Goal: Information Seeking & Learning: Check status

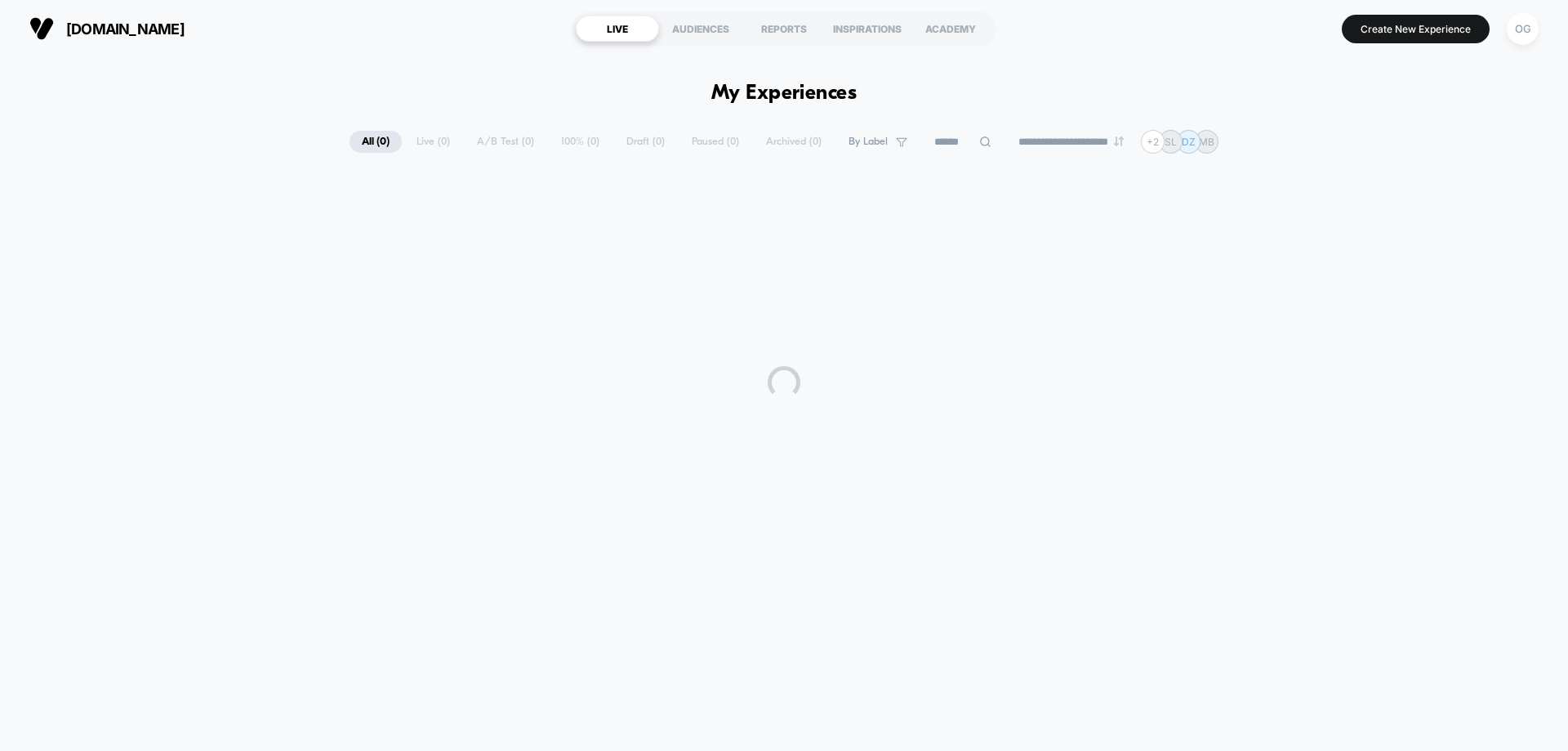
click at [922, 139] on input at bounding box center [962, 142] width 81 height 20
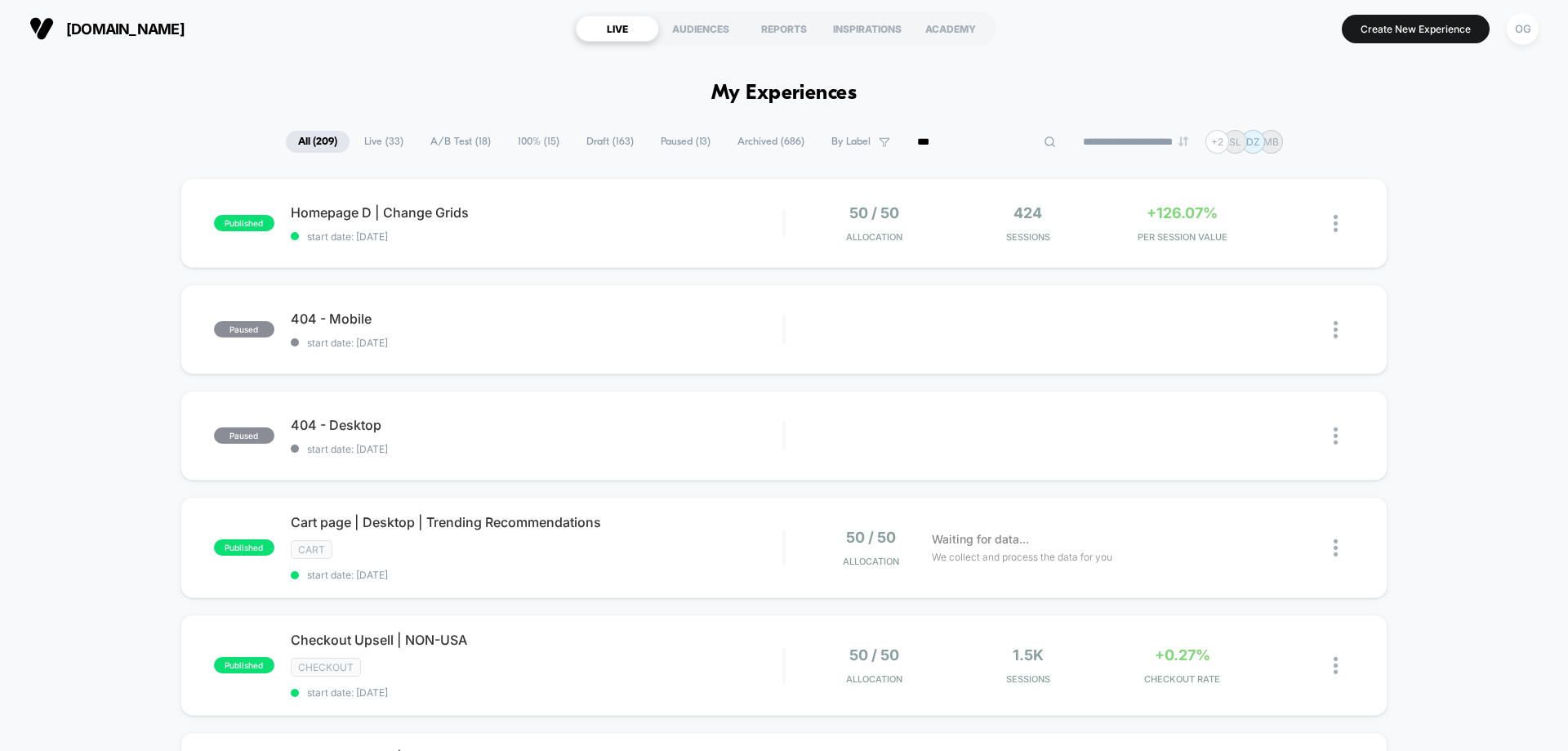
type input "****"
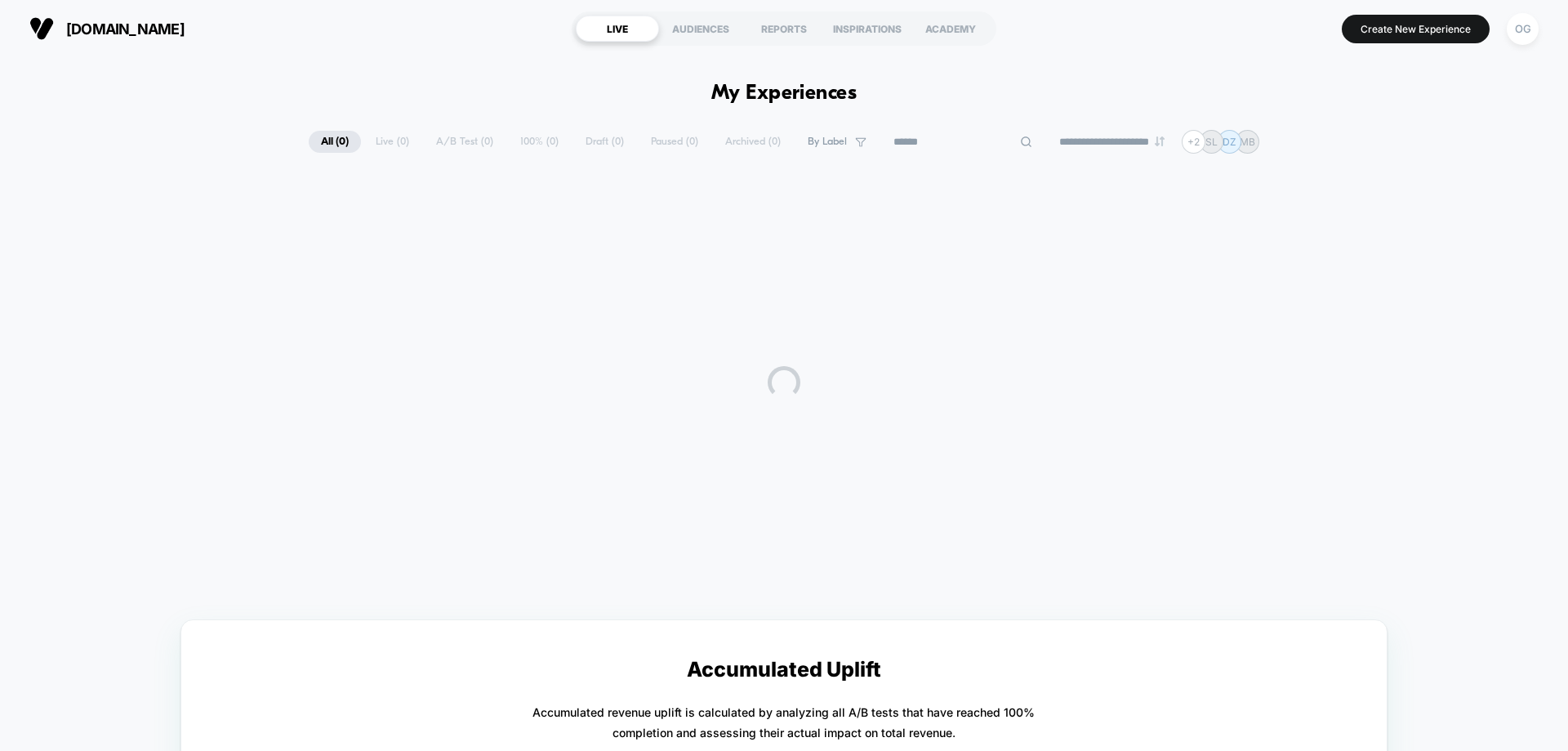
click at [830, 144] on span "By Label" at bounding box center [827, 141] width 39 height 12
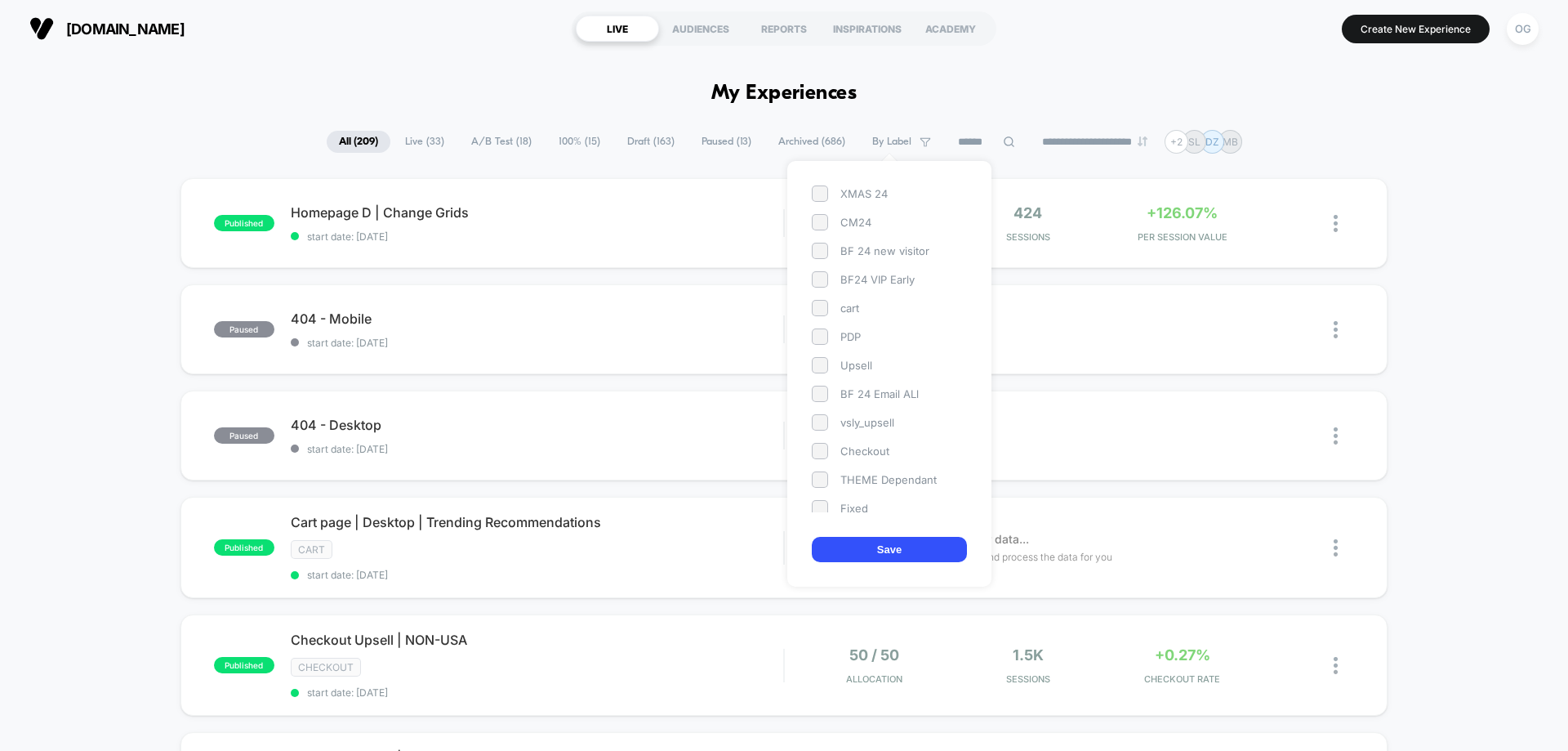
click at [815, 306] on span at bounding box center [819, 308] width 17 height 17
click at [903, 546] on button "Save" at bounding box center [889, 549] width 155 height 25
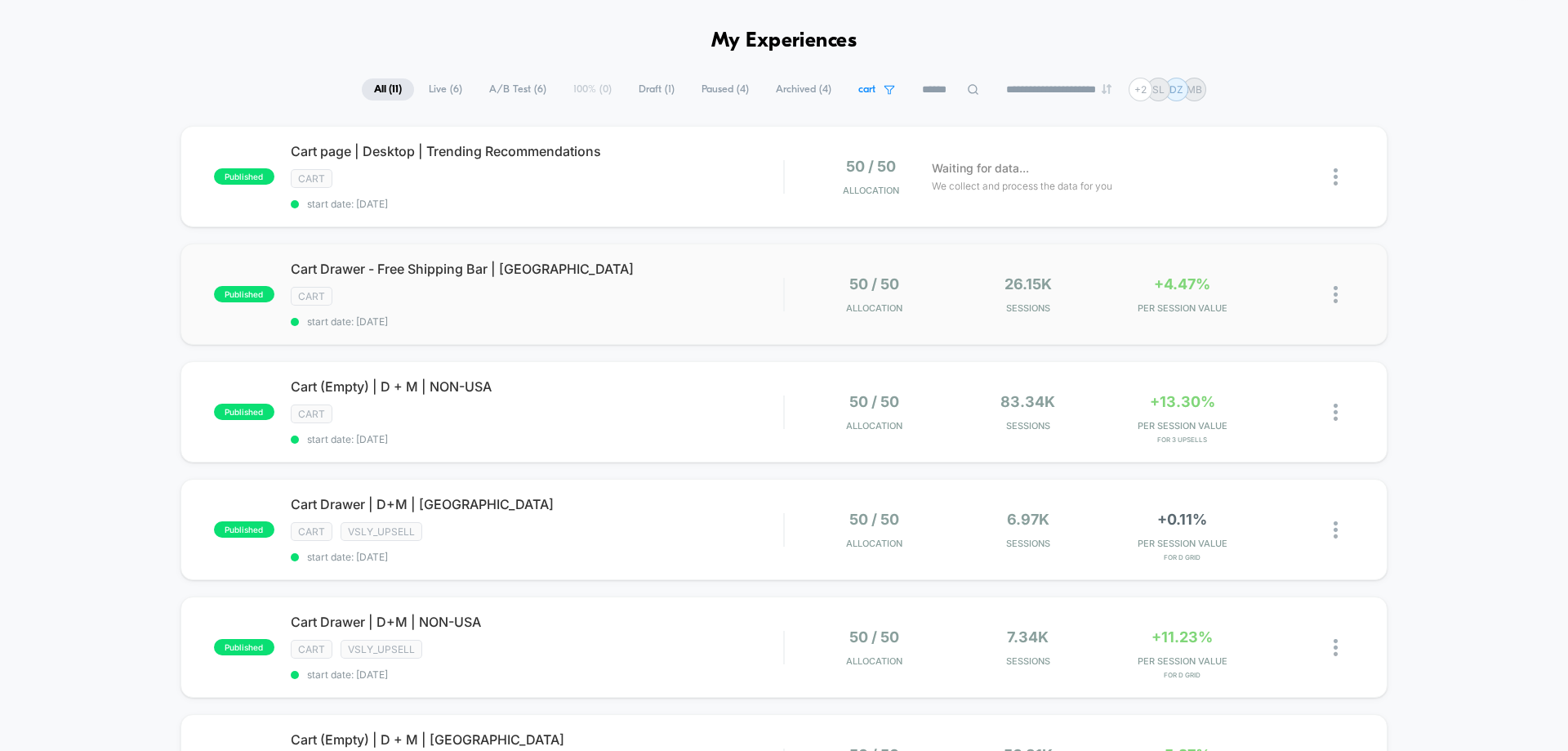
scroll to position [81, 0]
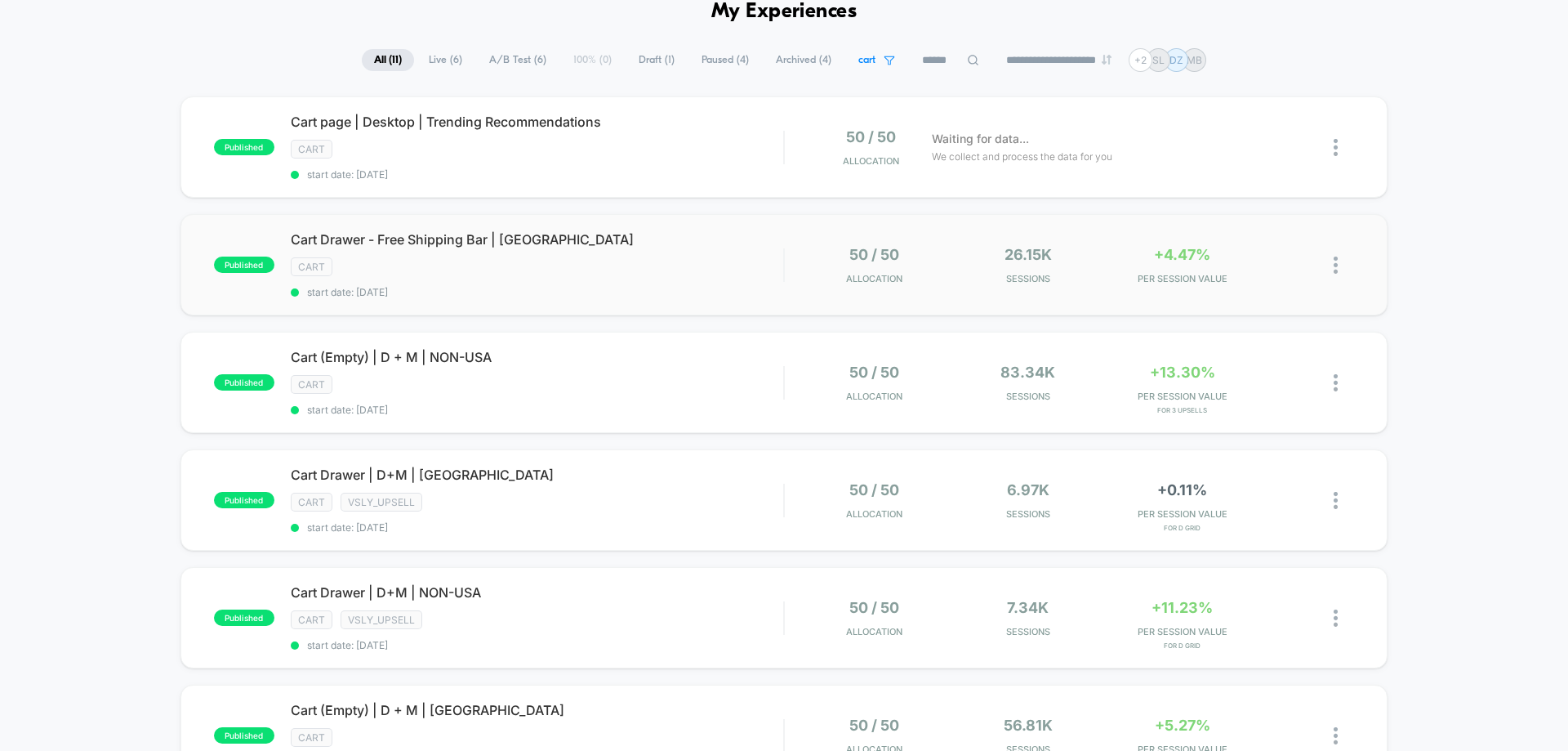
click at [1335, 269] on img at bounding box center [1336, 265] width 4 height 17
click at [1241, 318] on div "Export Data" at bounding box center [1251, 321] width 147 height 36
click at [1333, 383] on div at bounding box center [1323, 382] width 61 height 38
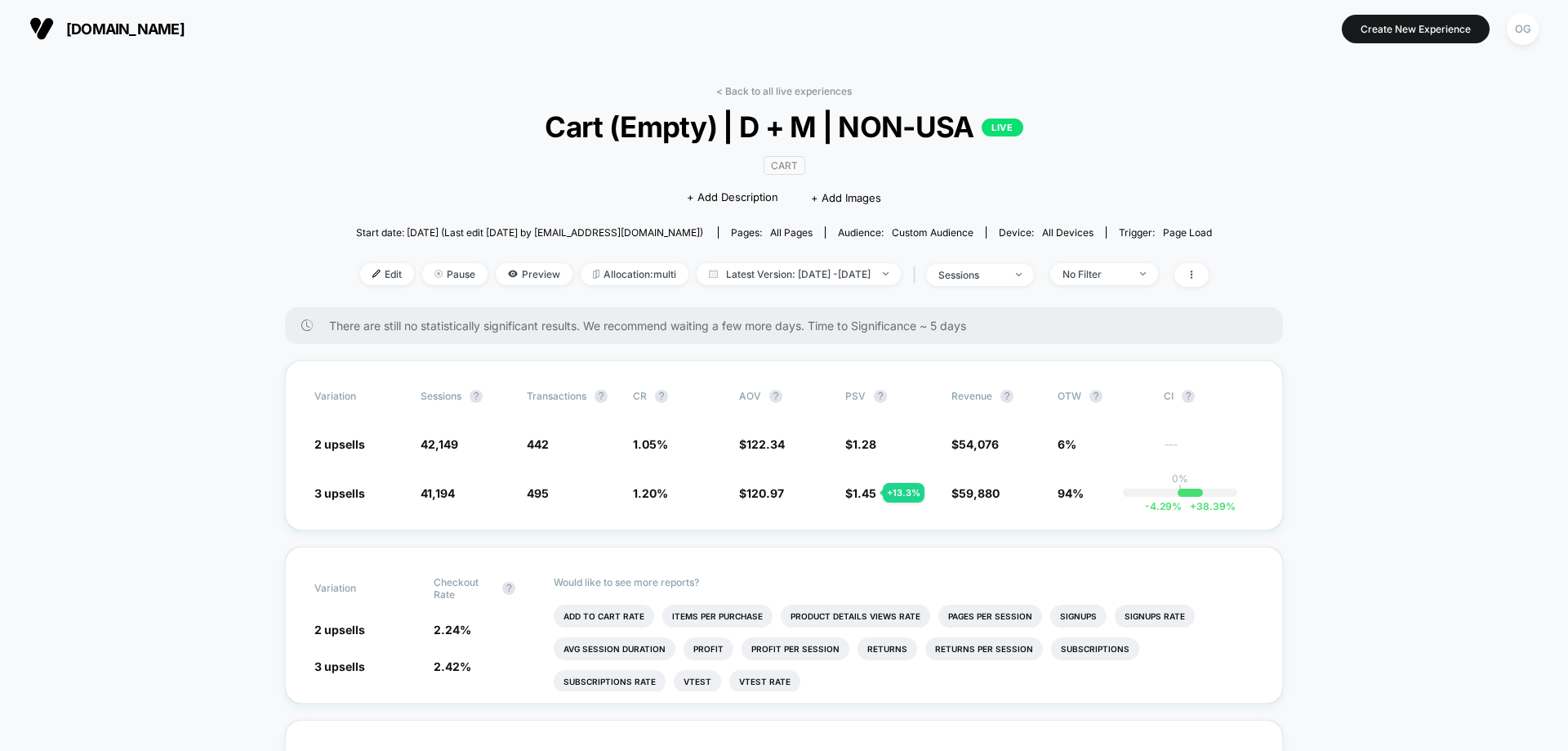
click at [820, 89] on link "< Back to all live experiences" at bounding box center [784, 91] width 135 height 12
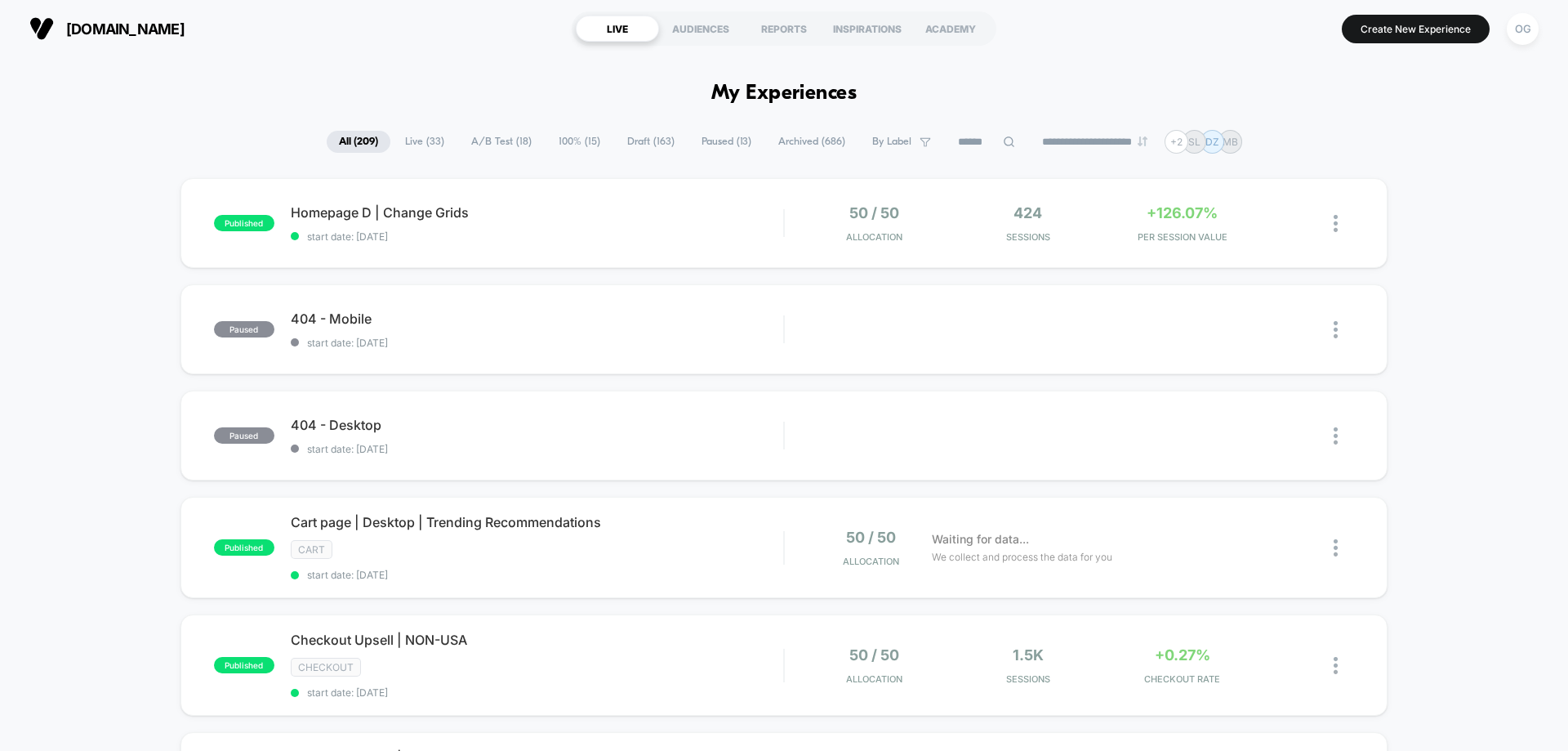
click at [813, 144] on span "Archived ( 686 )" at bounding box center [811, 141] width 91 height 22
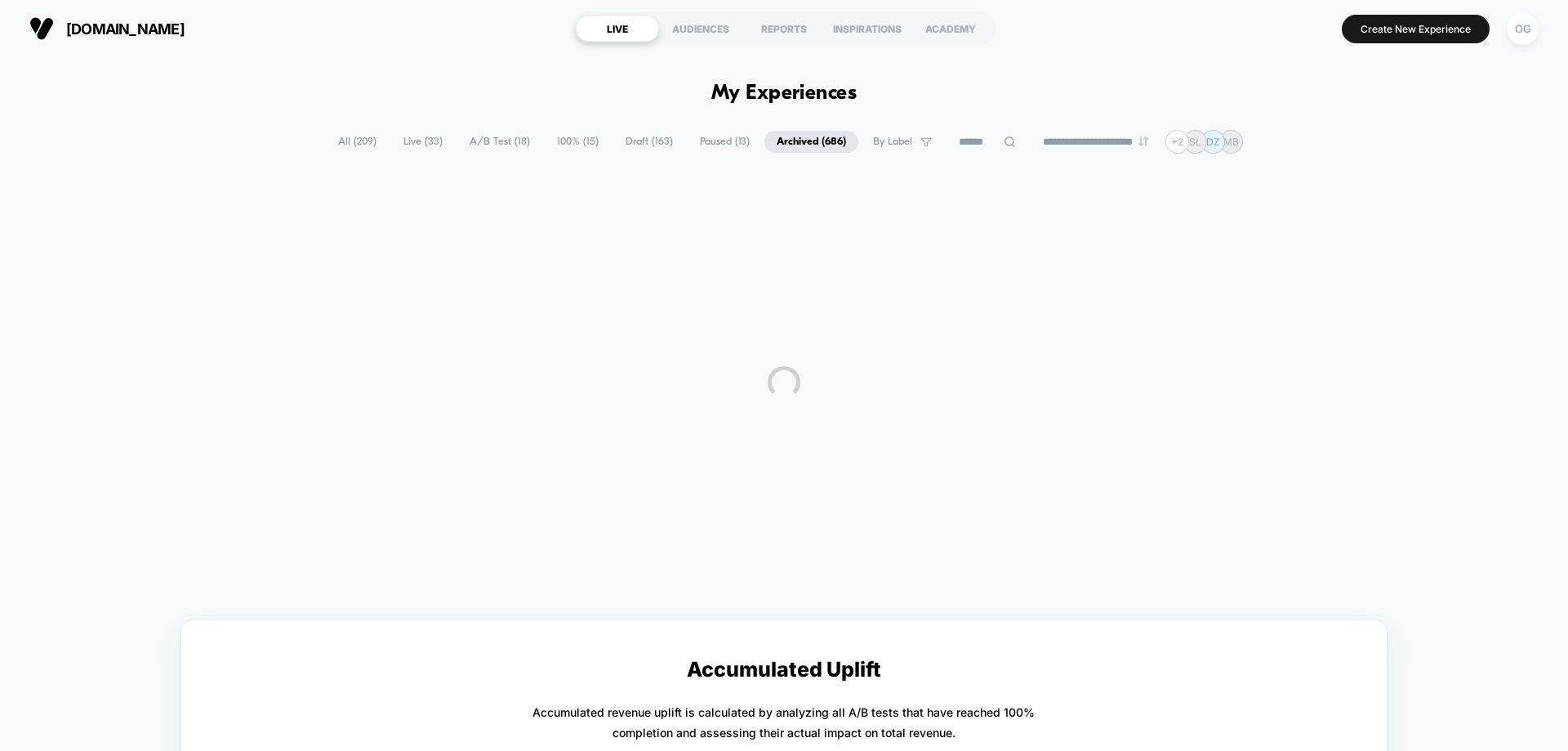
click at [725, 144] on span "Paused ( 13 )" at bounding box center [725, 141] width 74 height 22
click at [860, 139] on span "By Label" at bounding box center [902, 141] width 83 height 22
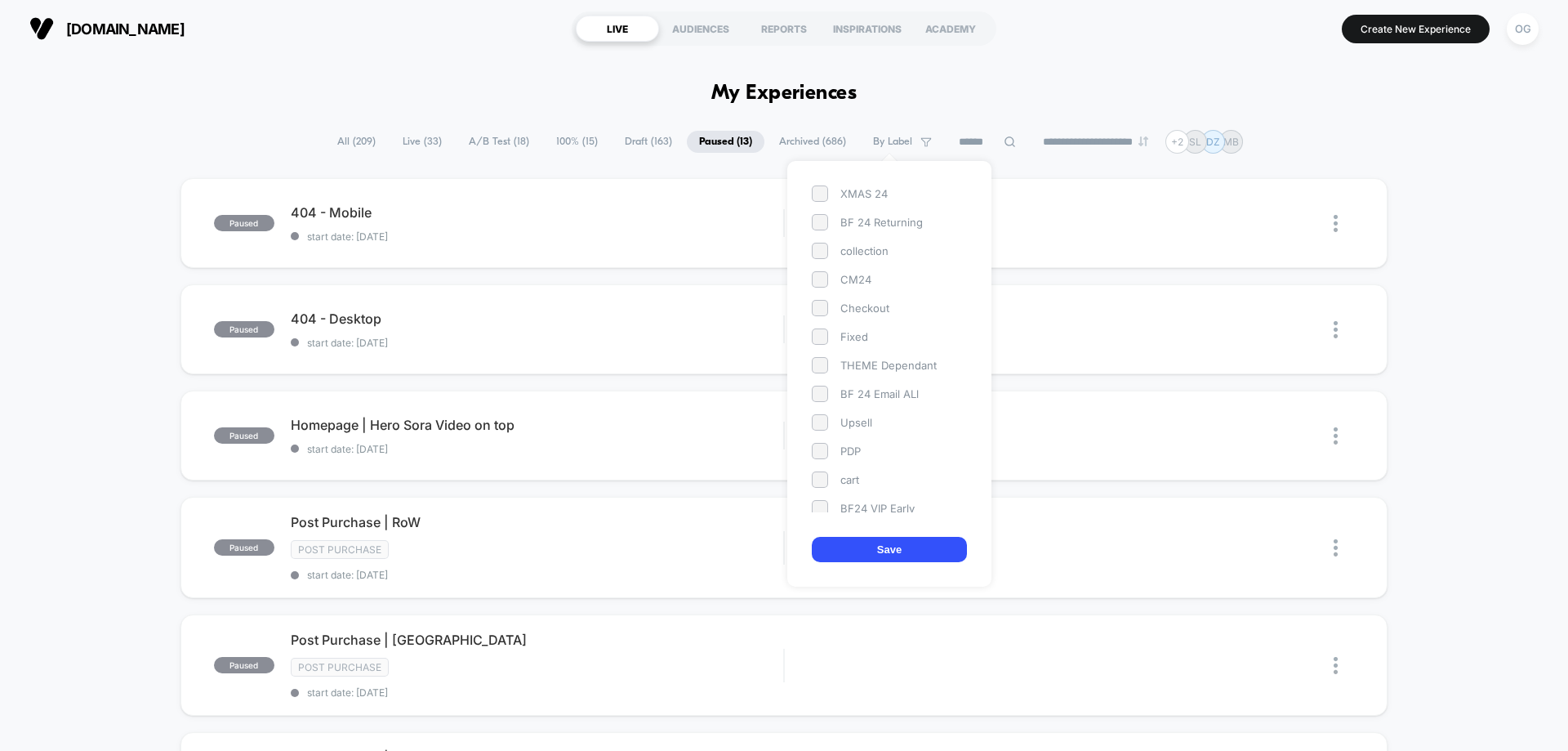
click at [819, 487] on span at bounding box center [819, 479] width 17 height 17
click at [848, 537] on button "Save" at bounding box center [889, 549] width 155 height 25
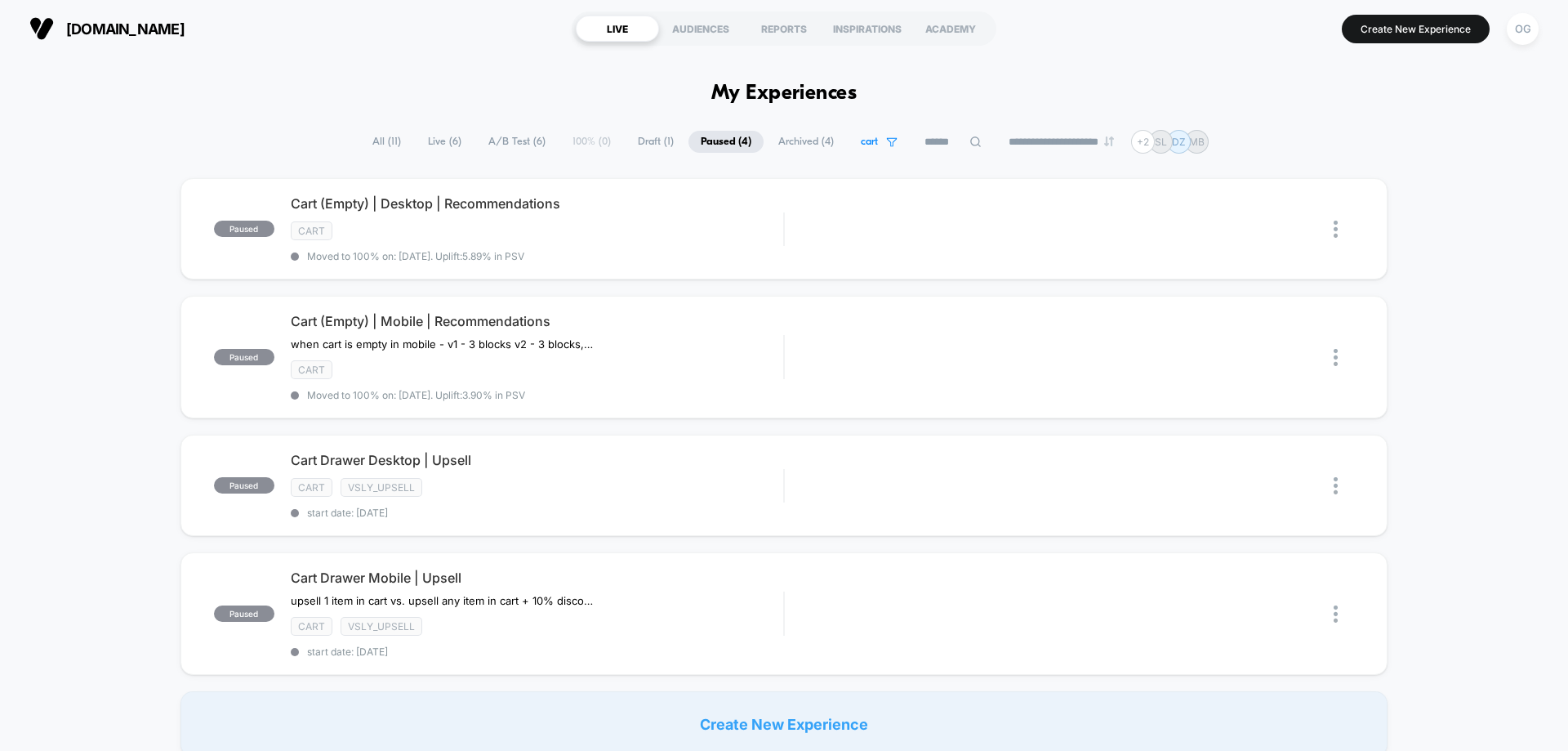
click at [438, 139] on span "Live ( 6 )" at bounding box center [444, 141] width 58 height 22
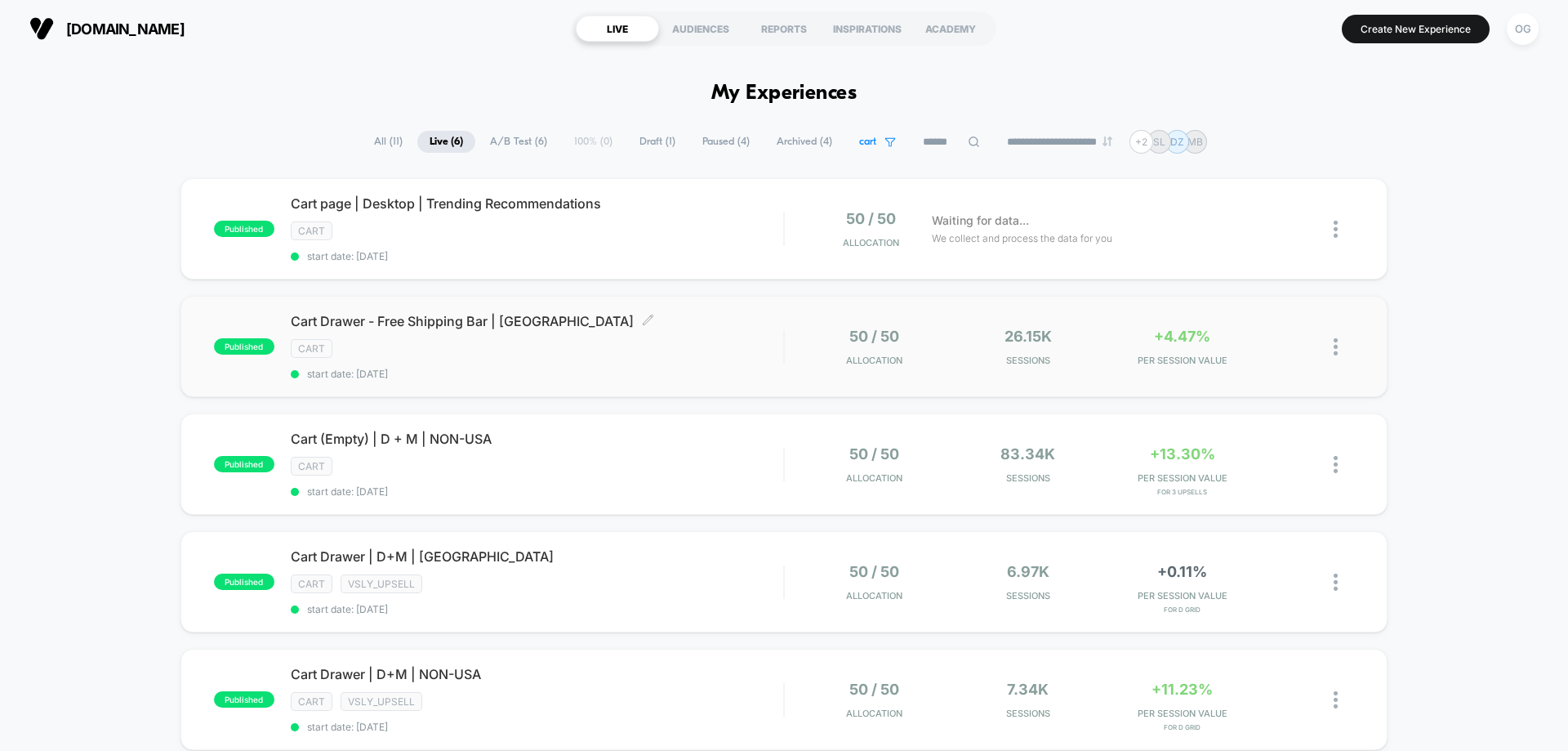
click at [654, 368] on span "start date: [DATE]" at bounding box center [537, 374] width 492 height 12
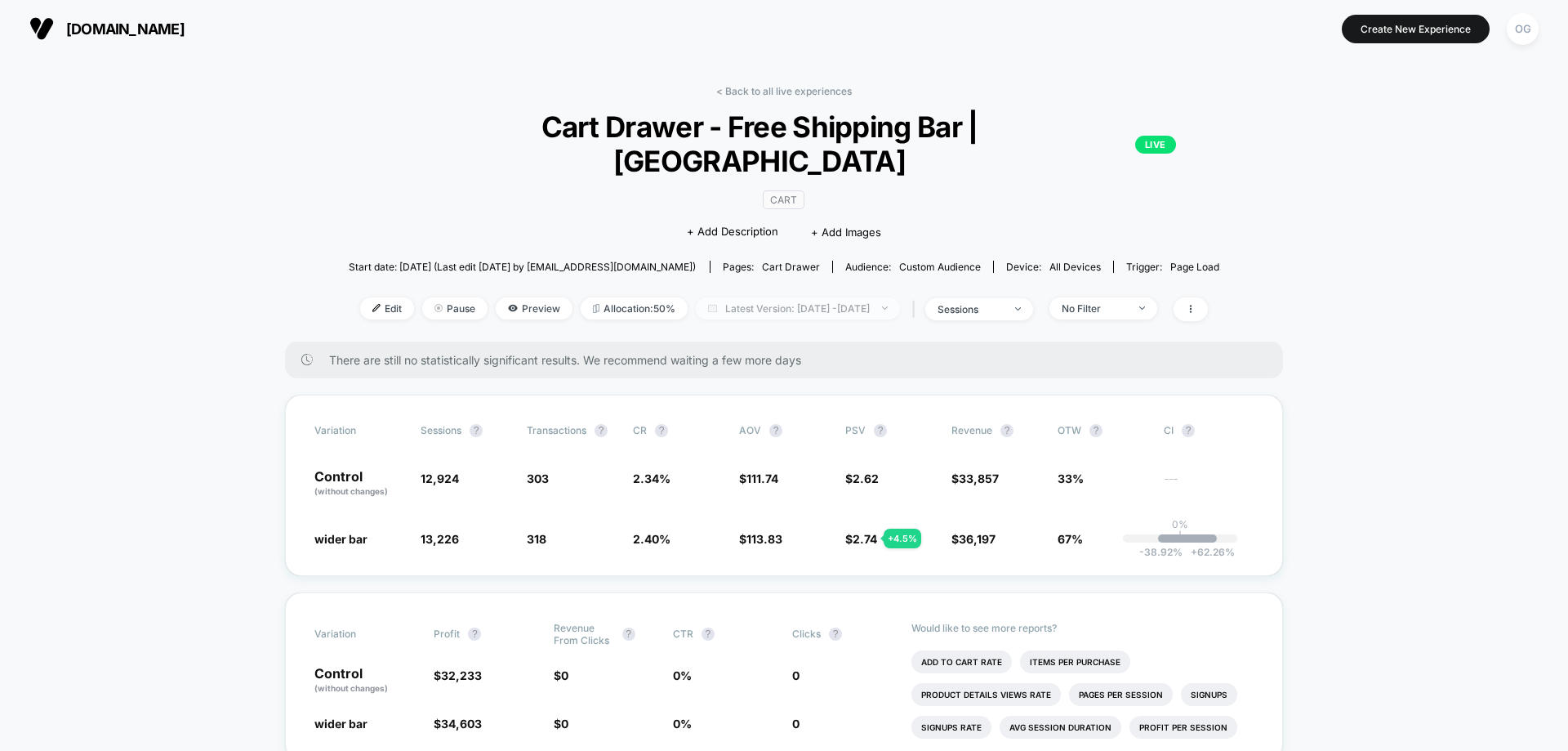
click at [900, 297] on span "Latest Version: [DATE] - [DATE]" at bounding box center [798, 308] width 204 height 22
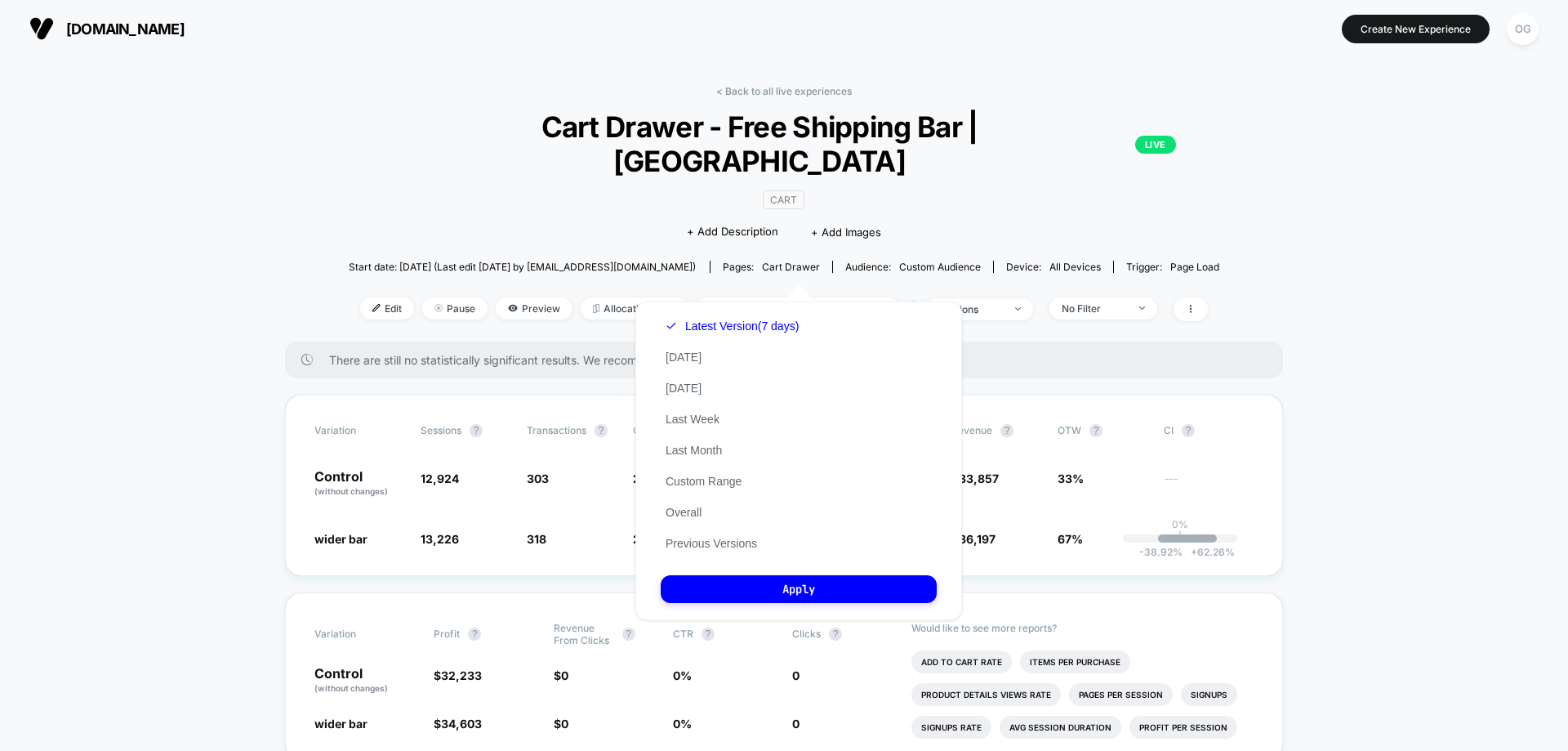
drag, startPoint x: 239, startPoint y: 373, endPoint x: 271, endPoint y: 351, distance: 38.8
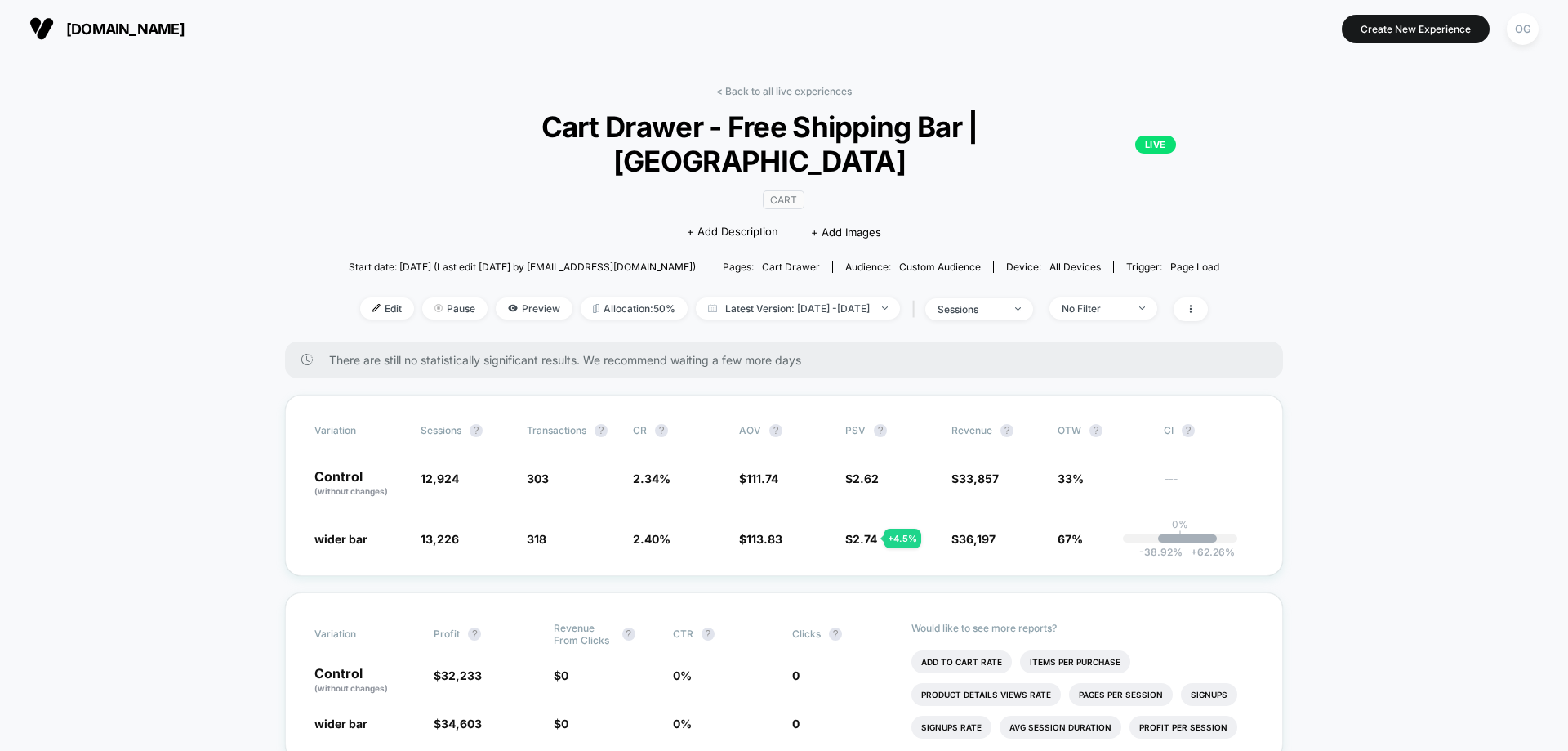
click at [776, 85] on link "< Back to all live experiences" at bounding box center [784, 91] width 135 height 12
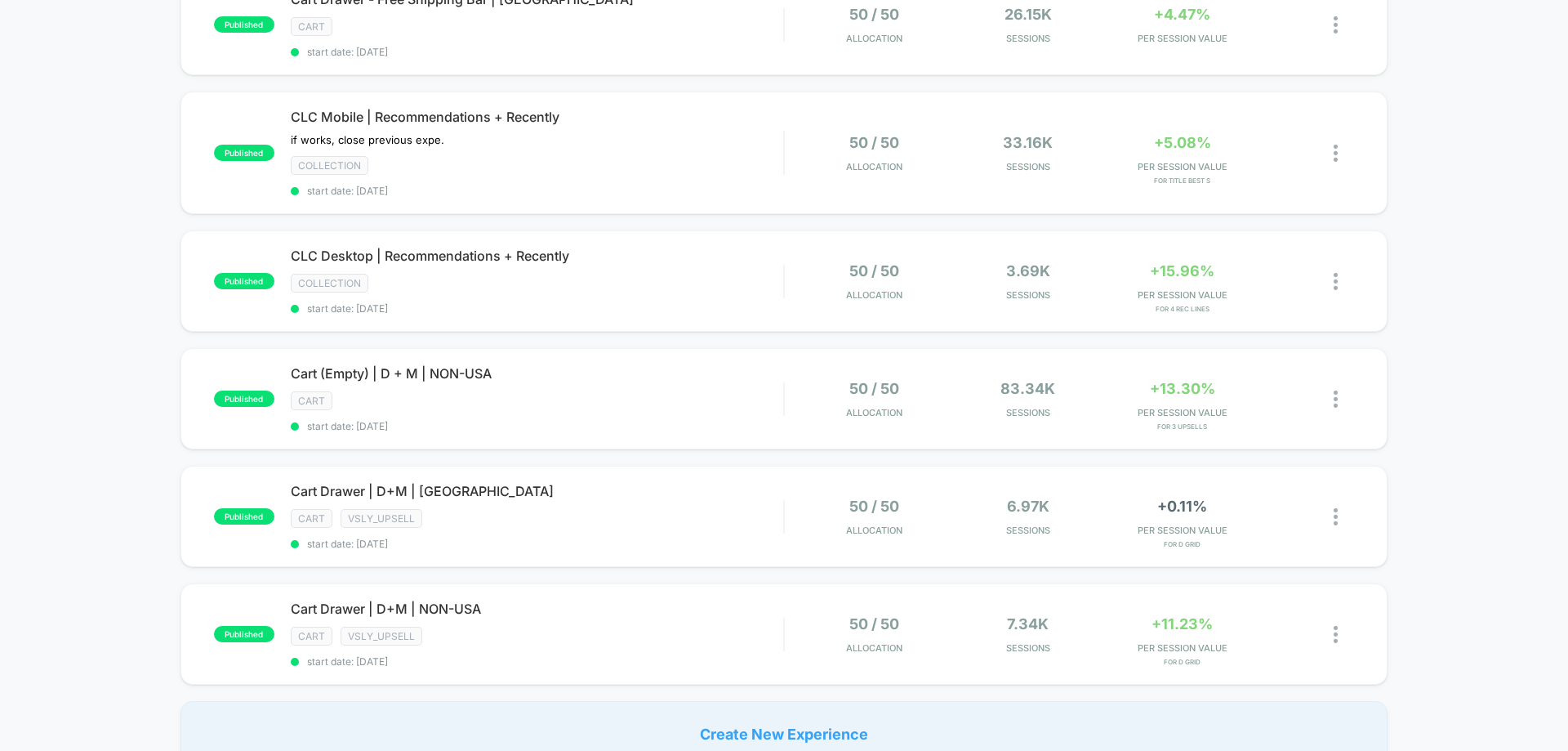
scroll to position [1144, 0]
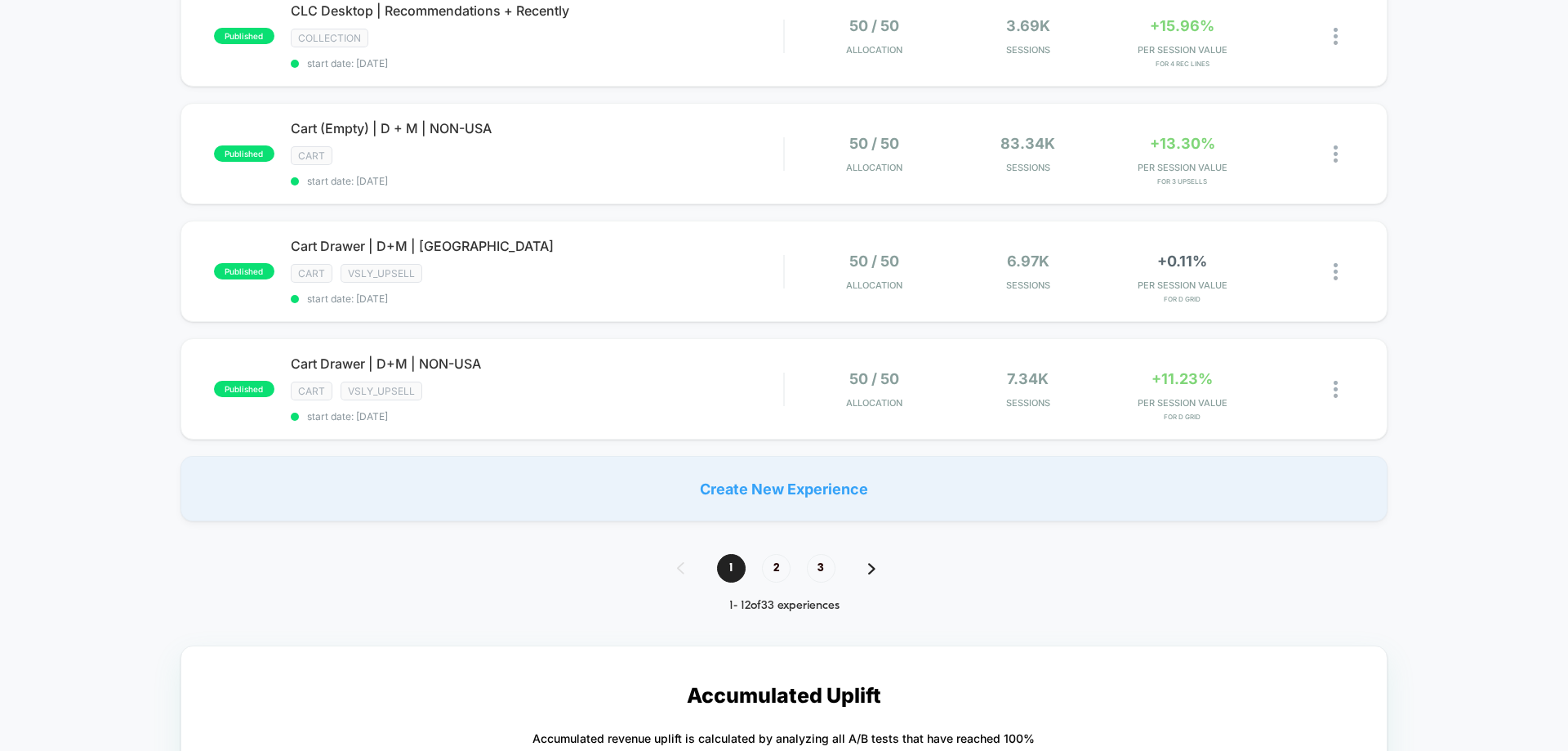
click at [835, 569] on div "1 2 3" at bounding box center [784, 568] width 247 height 28
click at [829, 571] on span "3" at bounding box center [820, 568] width 28 height 28
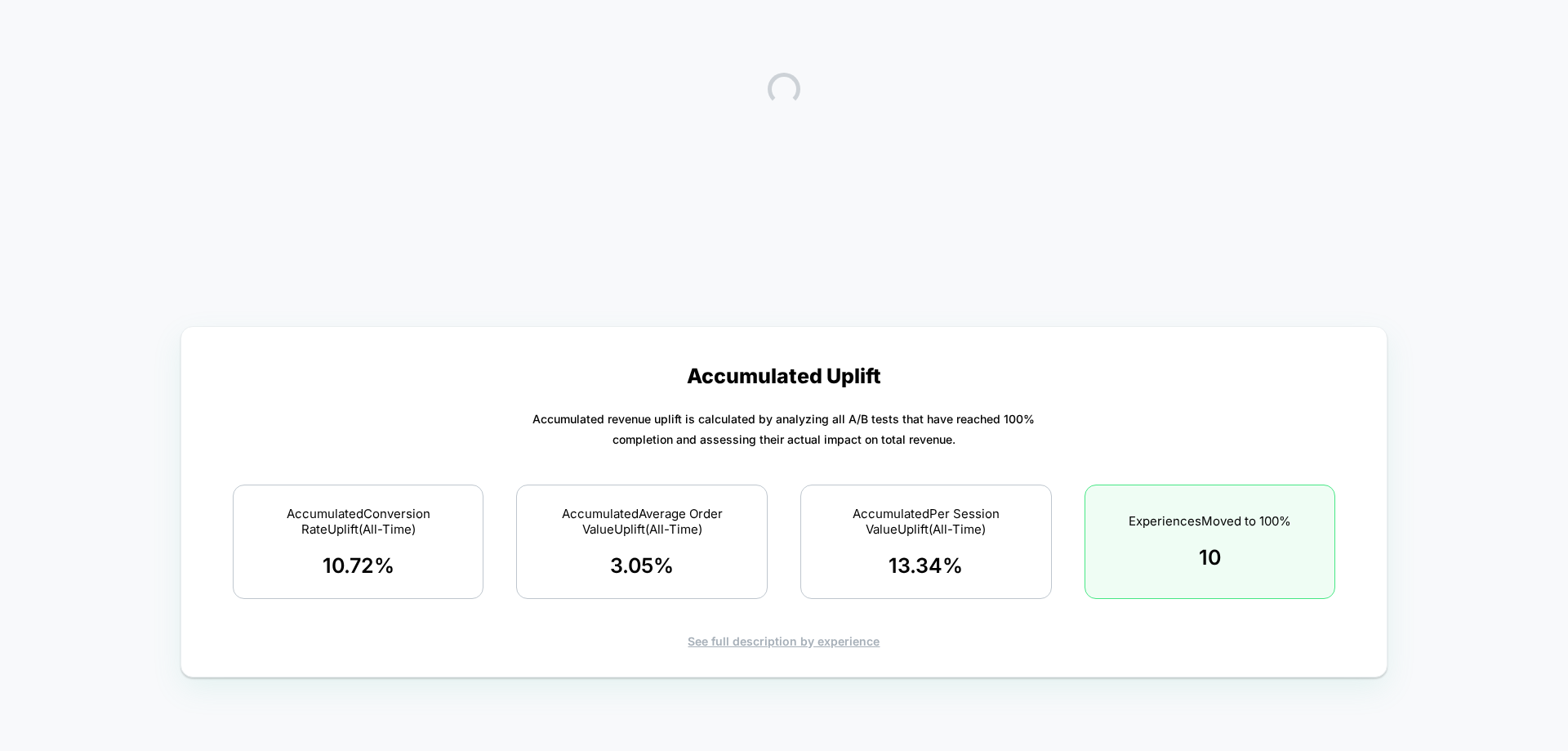
scroll to position [0, 0]
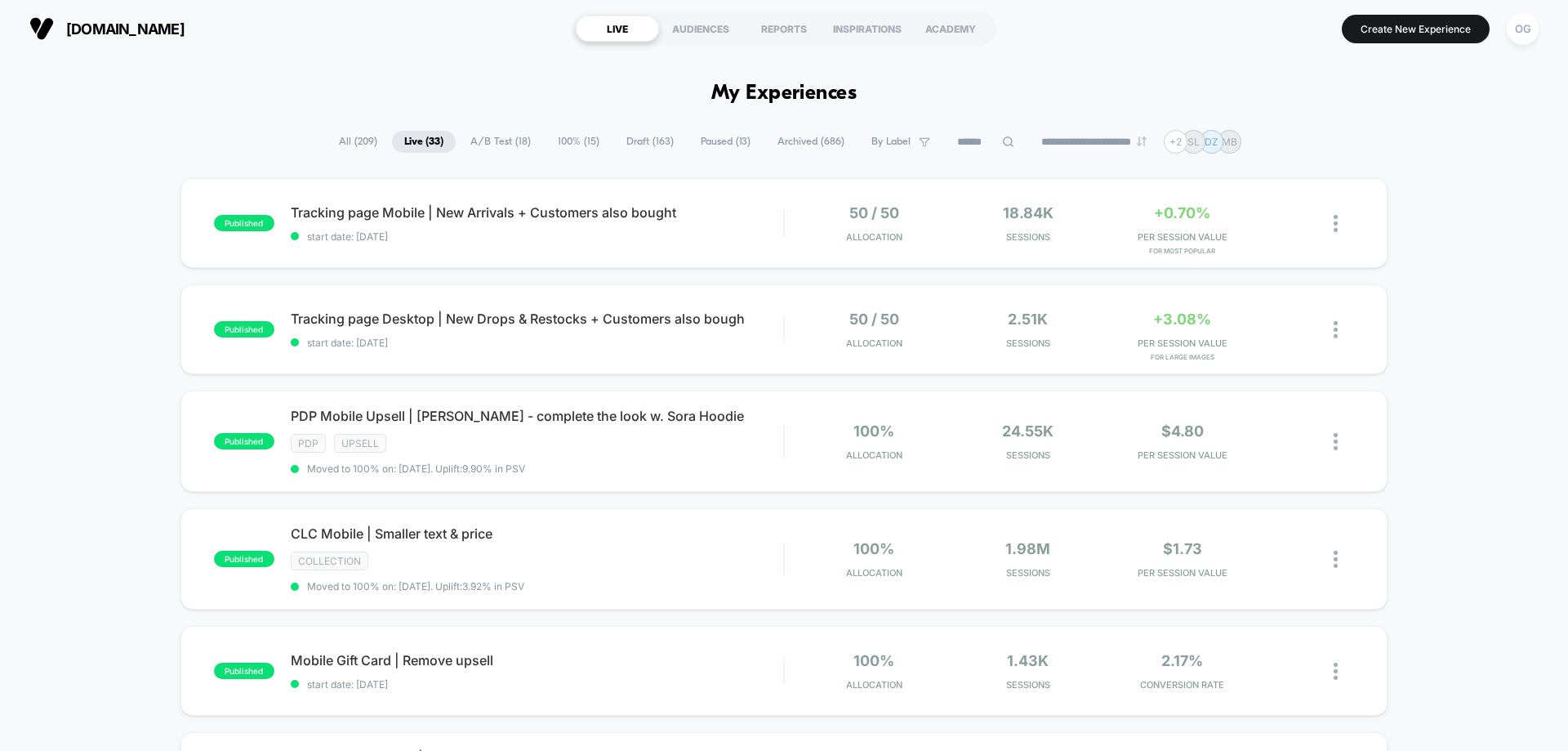
click at [918, 143] on icon at bounding box center [924, 142] width 12 height 12
click at [822, 199] on span at bounding box center [818, 193] width 17 height 17
click at [876, 542] on button "Save" at bounding box center [888, 549] width 155 height 25
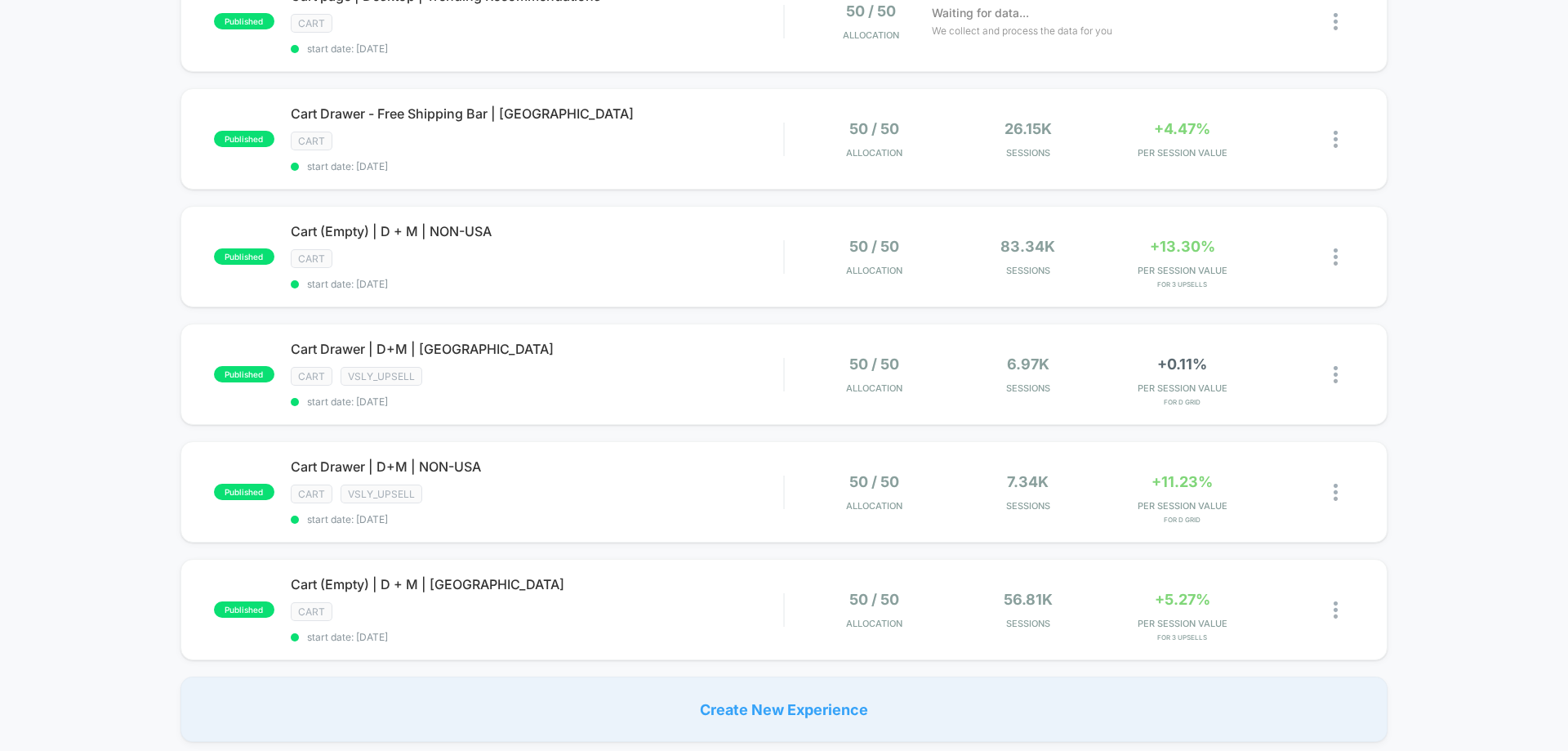
scroll to position [164, 0]
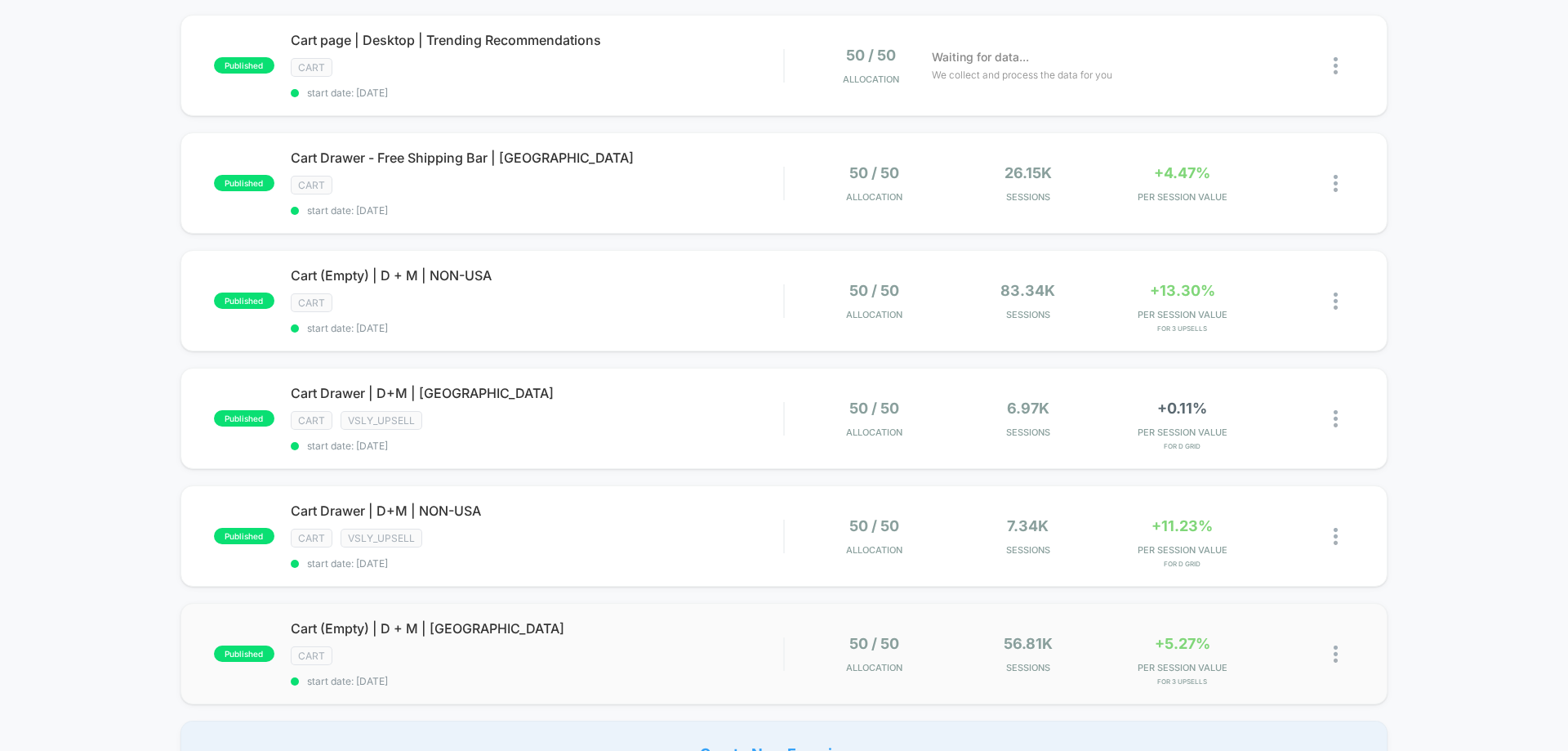
click at [1334, 654] on img at bounding box center [1336, 653] width 4 height 17
click at [1223, 682] on div "Export Data" at bounding box center [1251, 686] width 147 height 36
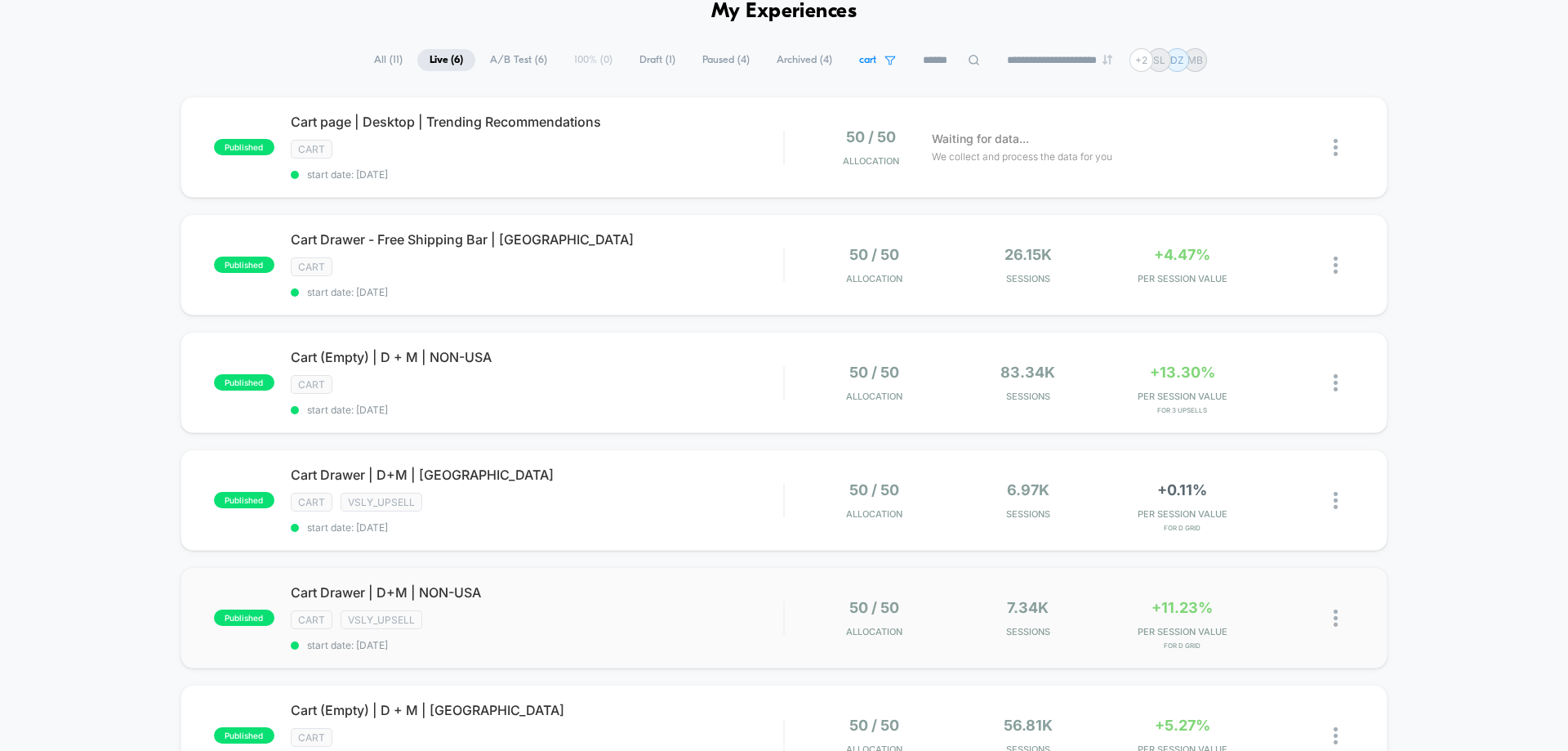
scroll to position [0, 0]
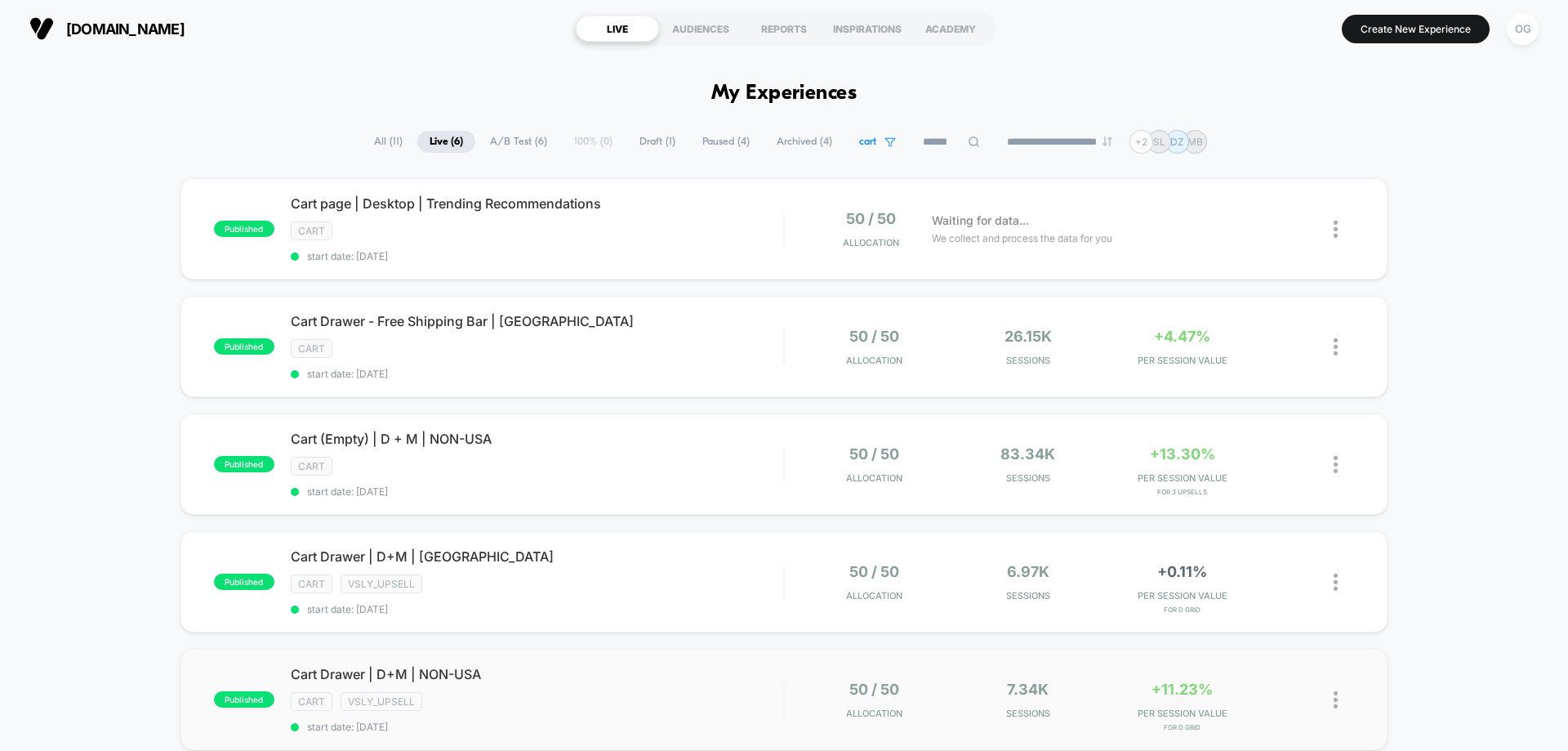
click at [1337, 697] on img at bounding box center [1336, 699] width 4 height 17
click at [1257, 685] on div "Export Data" at bounding box center [1251, 686] width 147 height 36
click at [1334, 584] on img at bounding box center [1336, 581] width 4 height 17
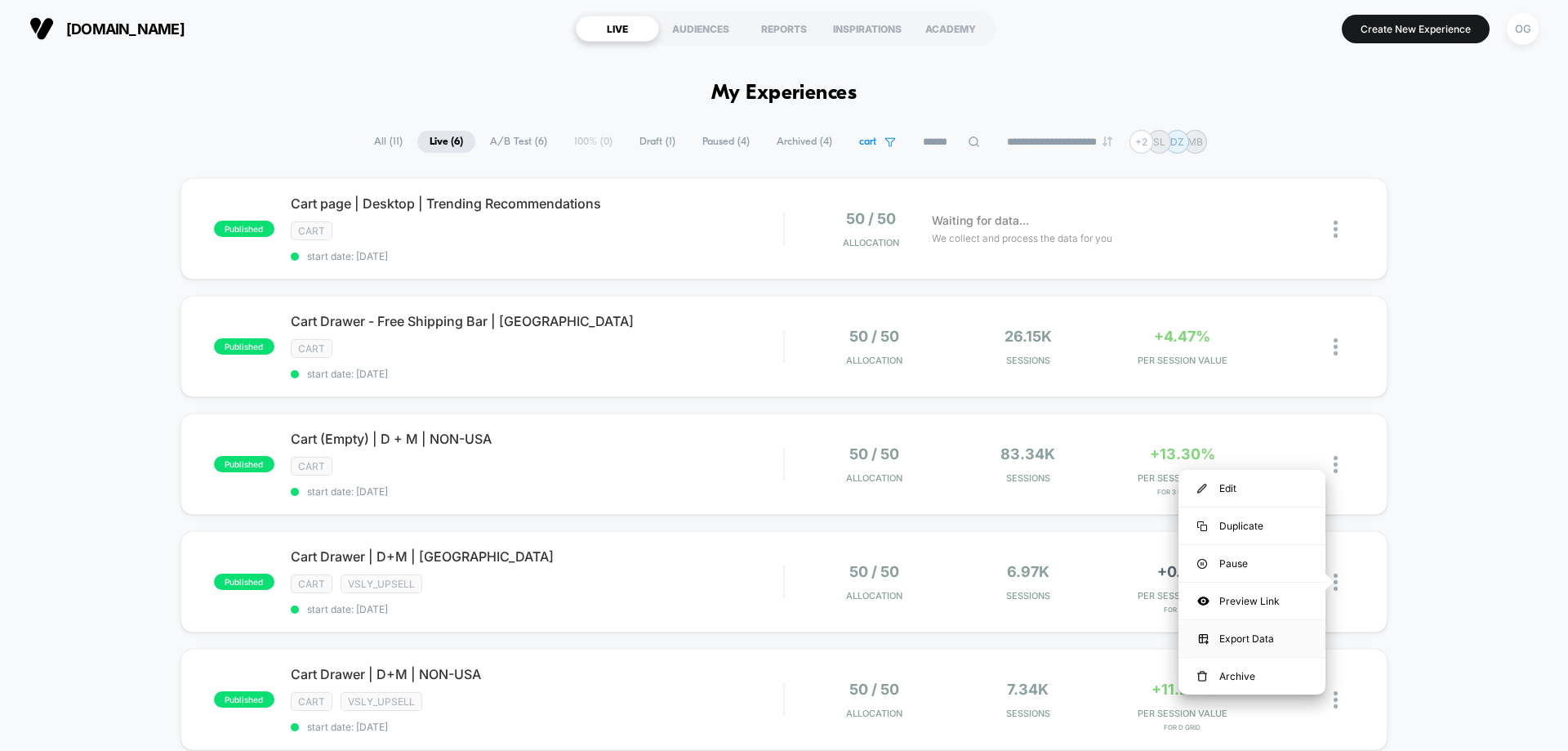
click at [1256, 630] on div "Export Data" at bounding box center [1251, 637] width 147 height 36
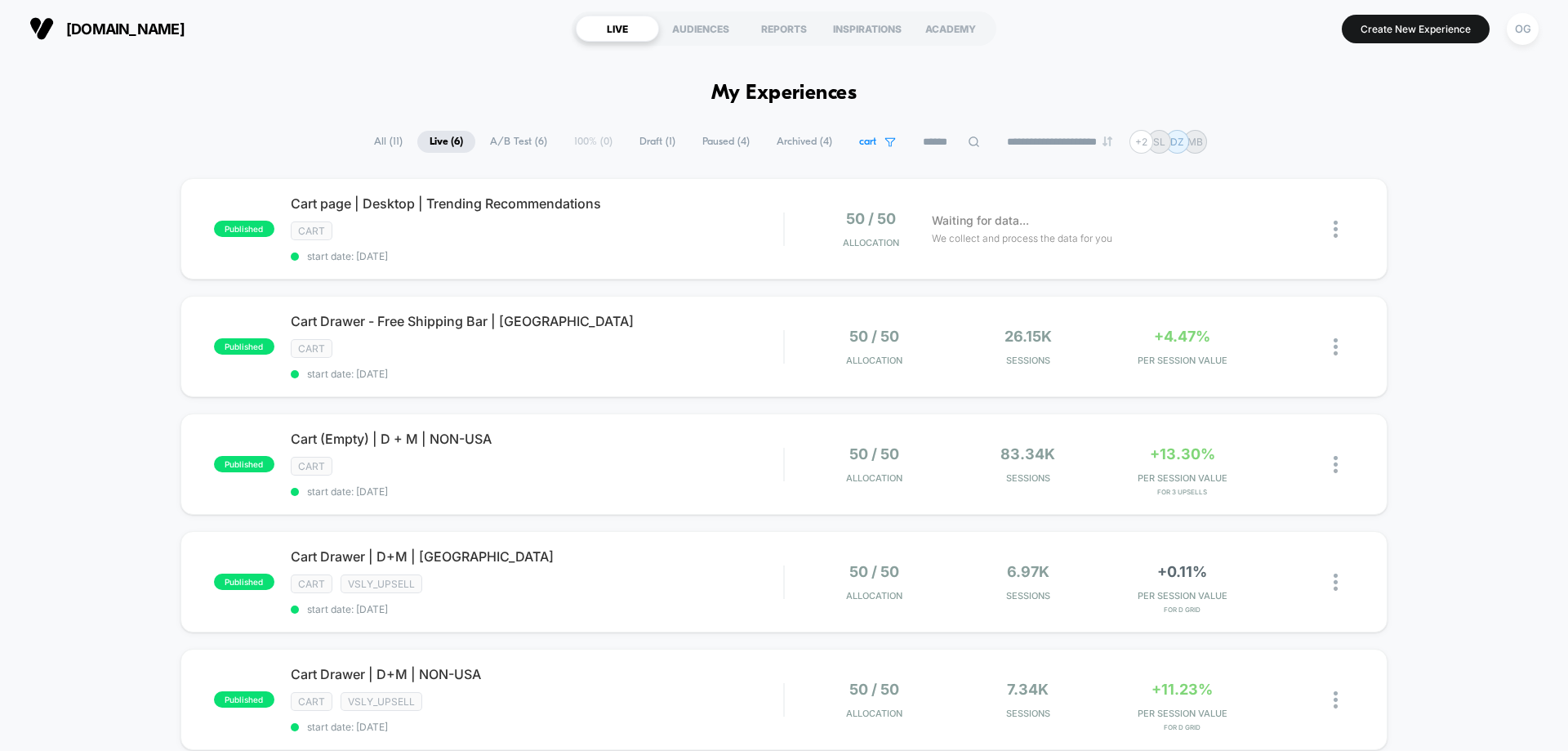
click at [1465, 348] on div "published Cart page | Desktop | Trending Recommendations cart start date: [DATE…" at bounding box center [784, 564] width 1568 height 772
click at [1335, 470] on img at bounding box center [1336, 464] width 4 height 17
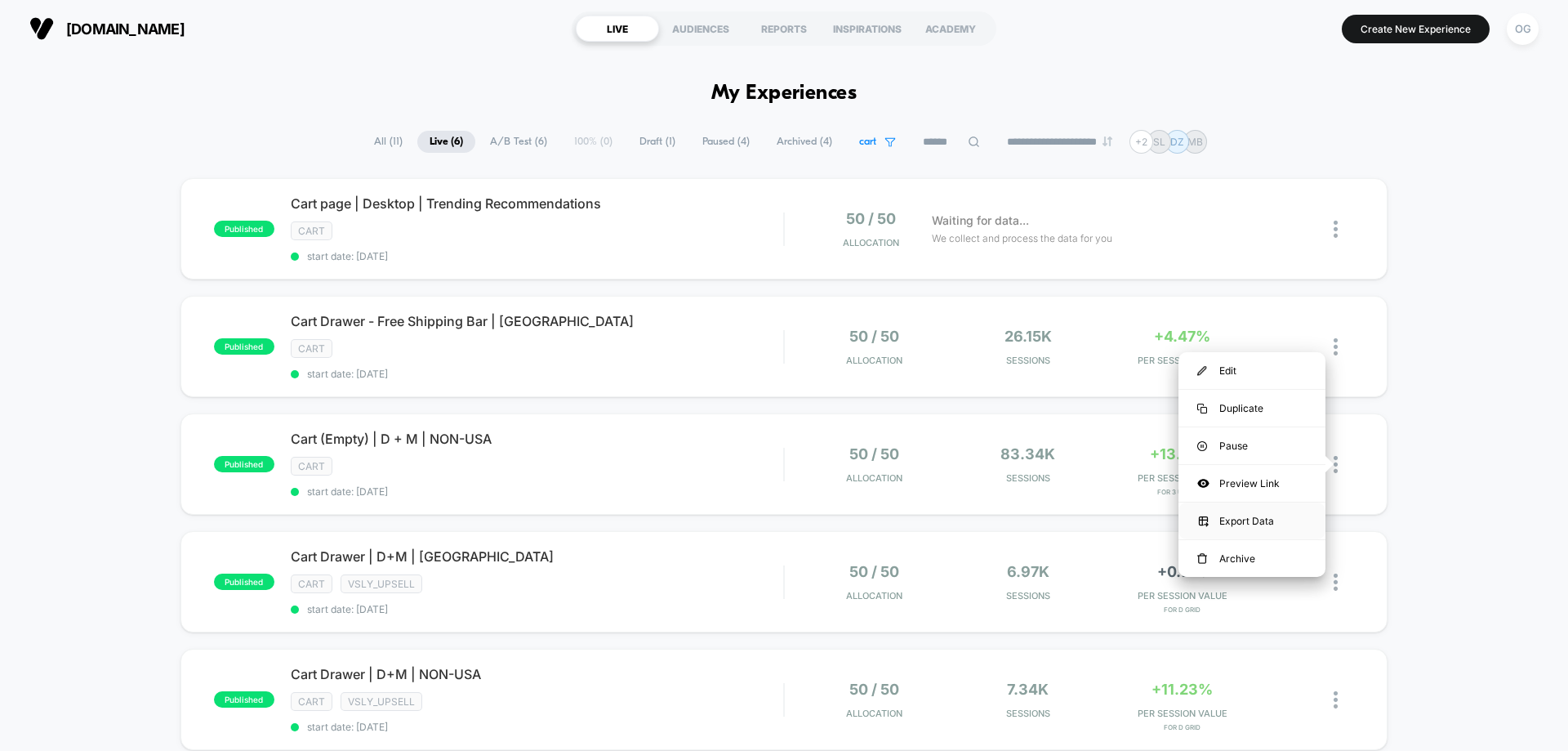
click at [1277, 515] on div "Export Data" at bounding box center [1251, 520] width 147 height 36
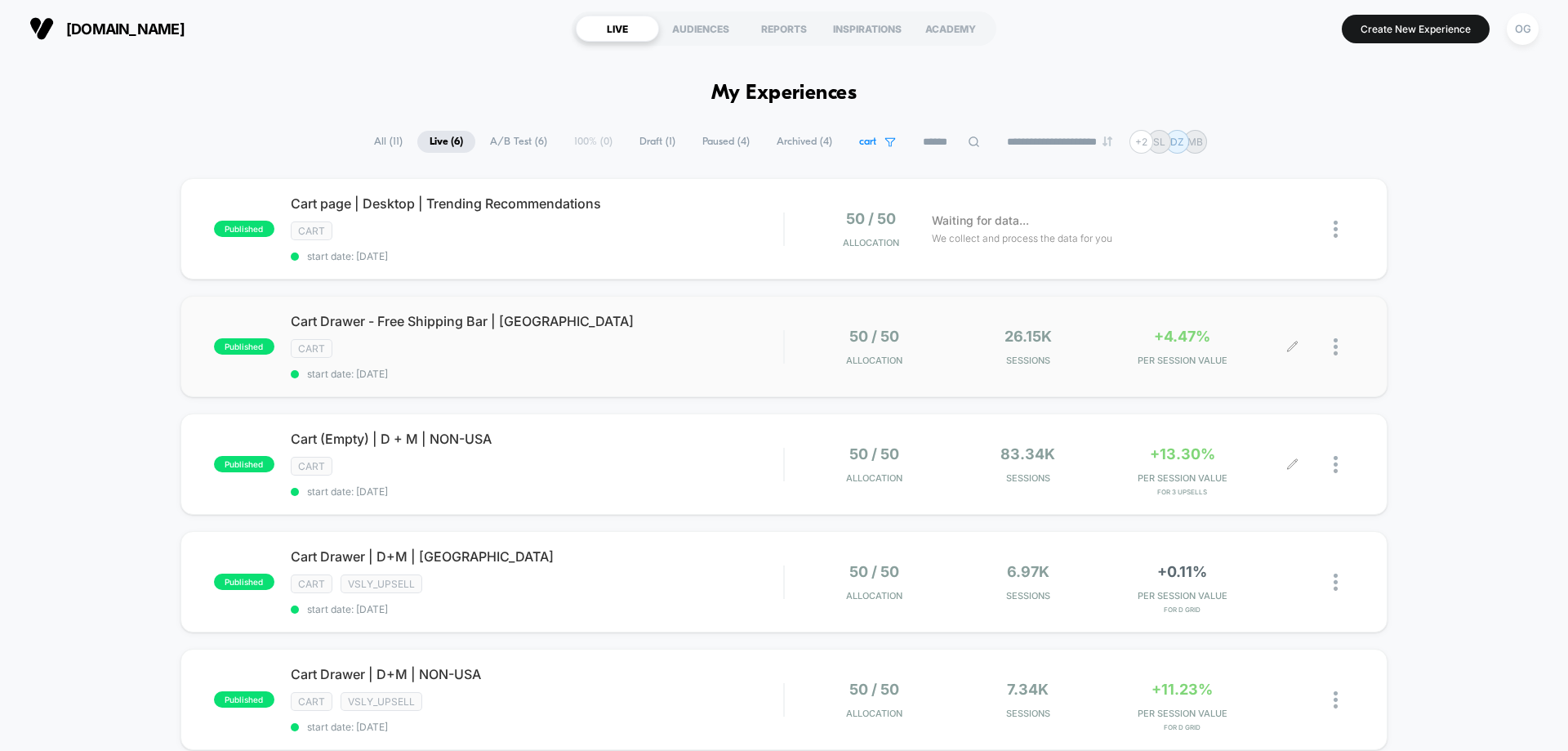
click at [1333, 347] on div at bounding box center [1323, 346] width 61 height 38
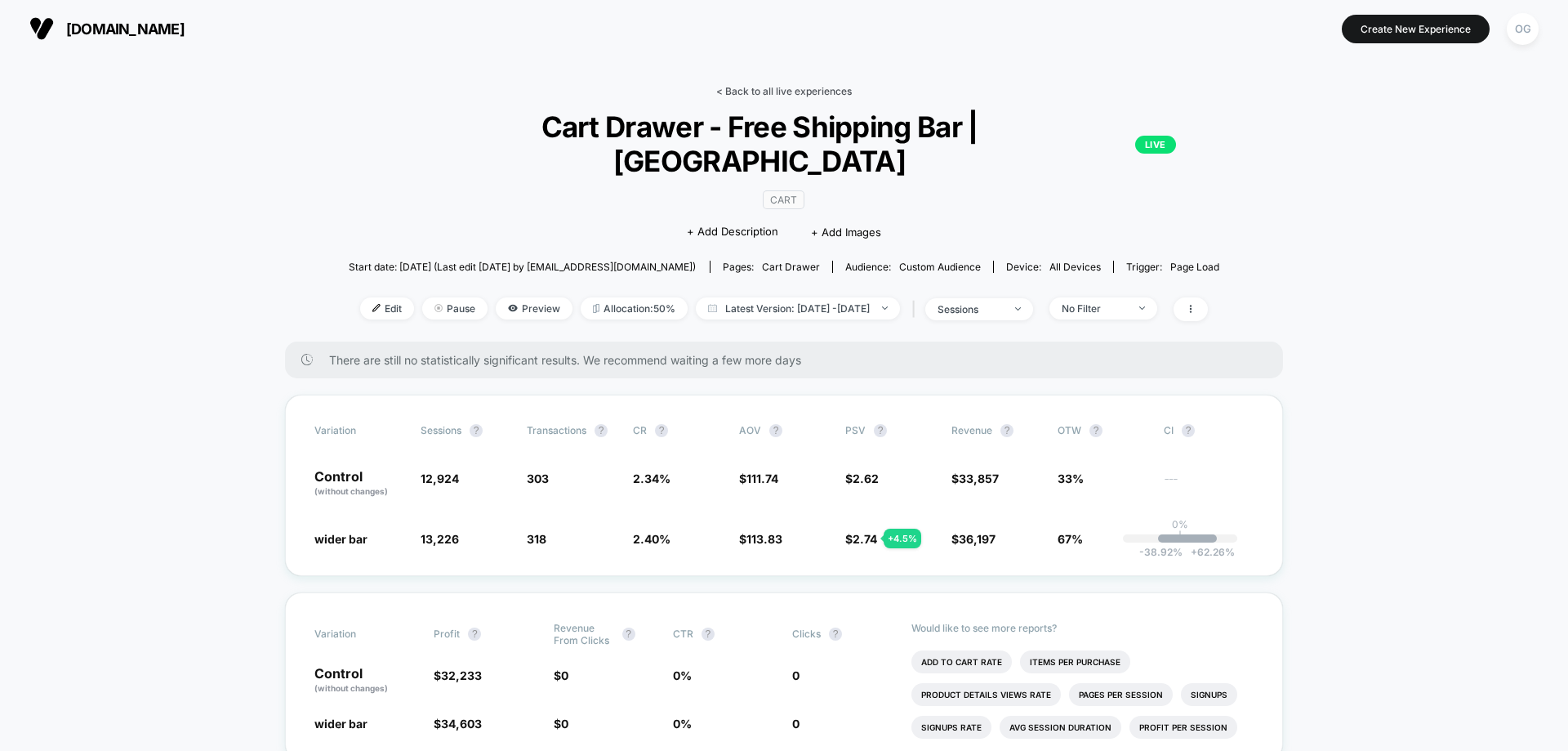
click at [795, 94] on link "< Back to all live experiences" at bounding box center [784, 91] width 135 height 12
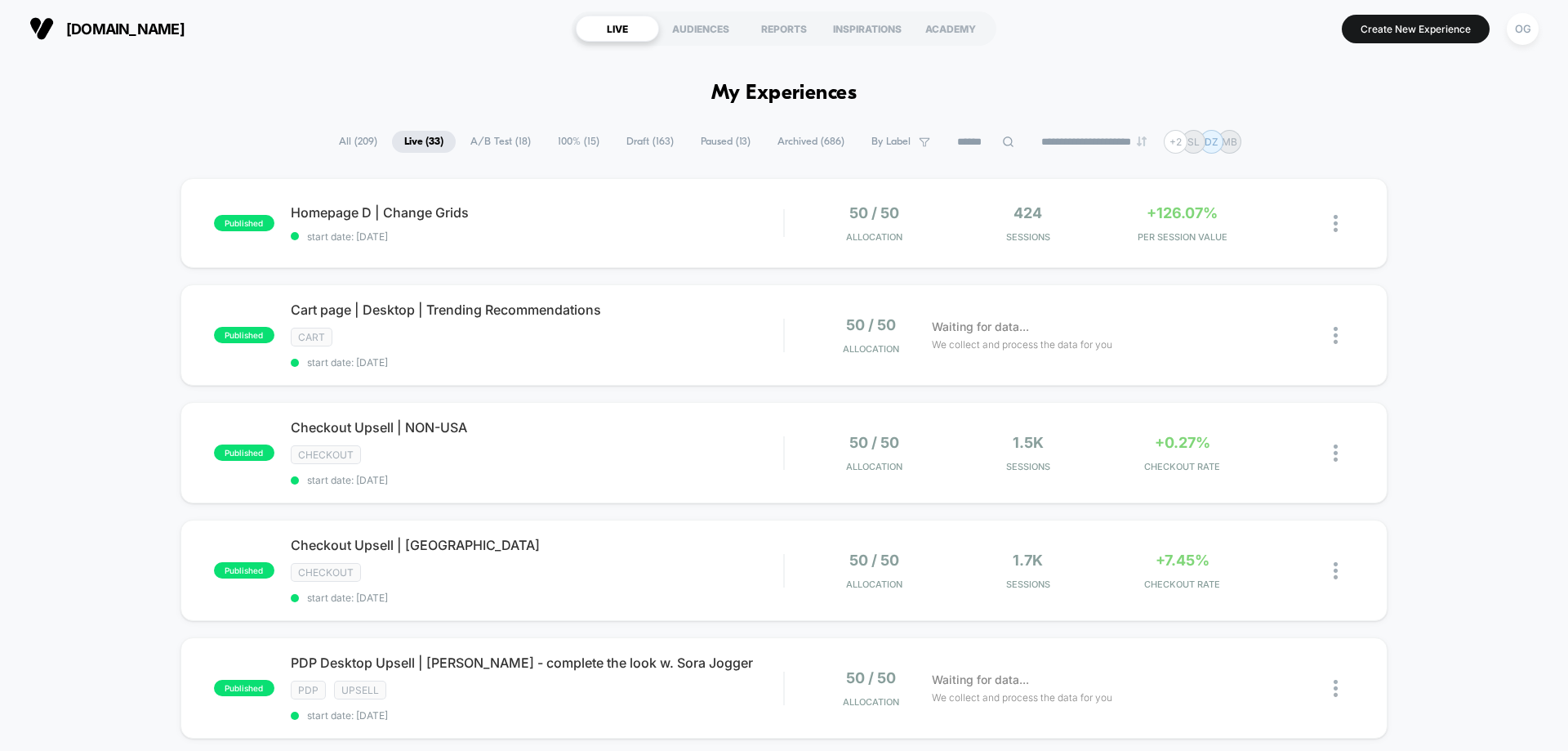
click at [884, 140] on span "By Label" at bounding box center [891, 141] width 39 height 12
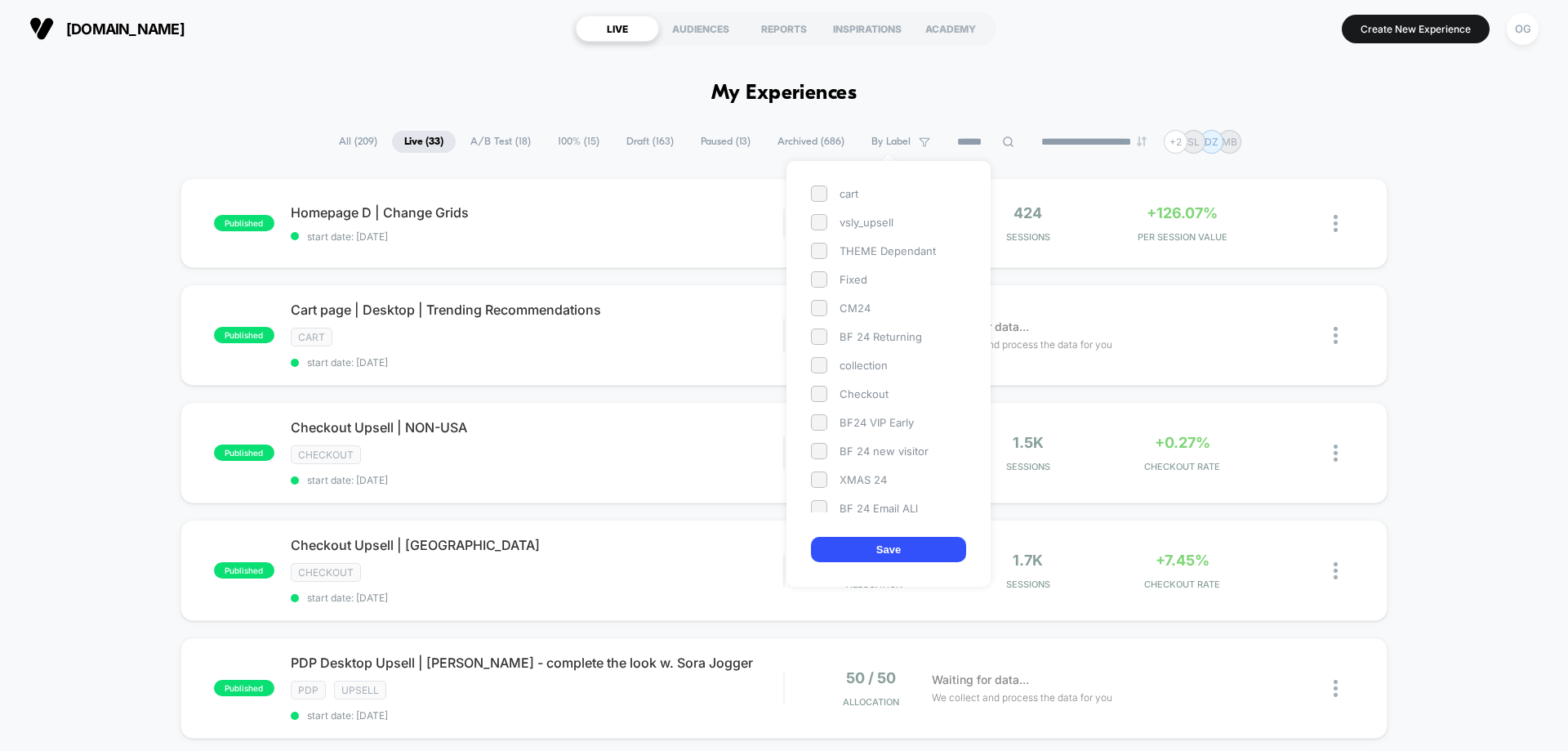
click at [820, 195] on span at bounding box center [818, 193] width 17 height 17
click at [894, 548] on button "Save" at bounding box center [888, 549] width 155 height 25
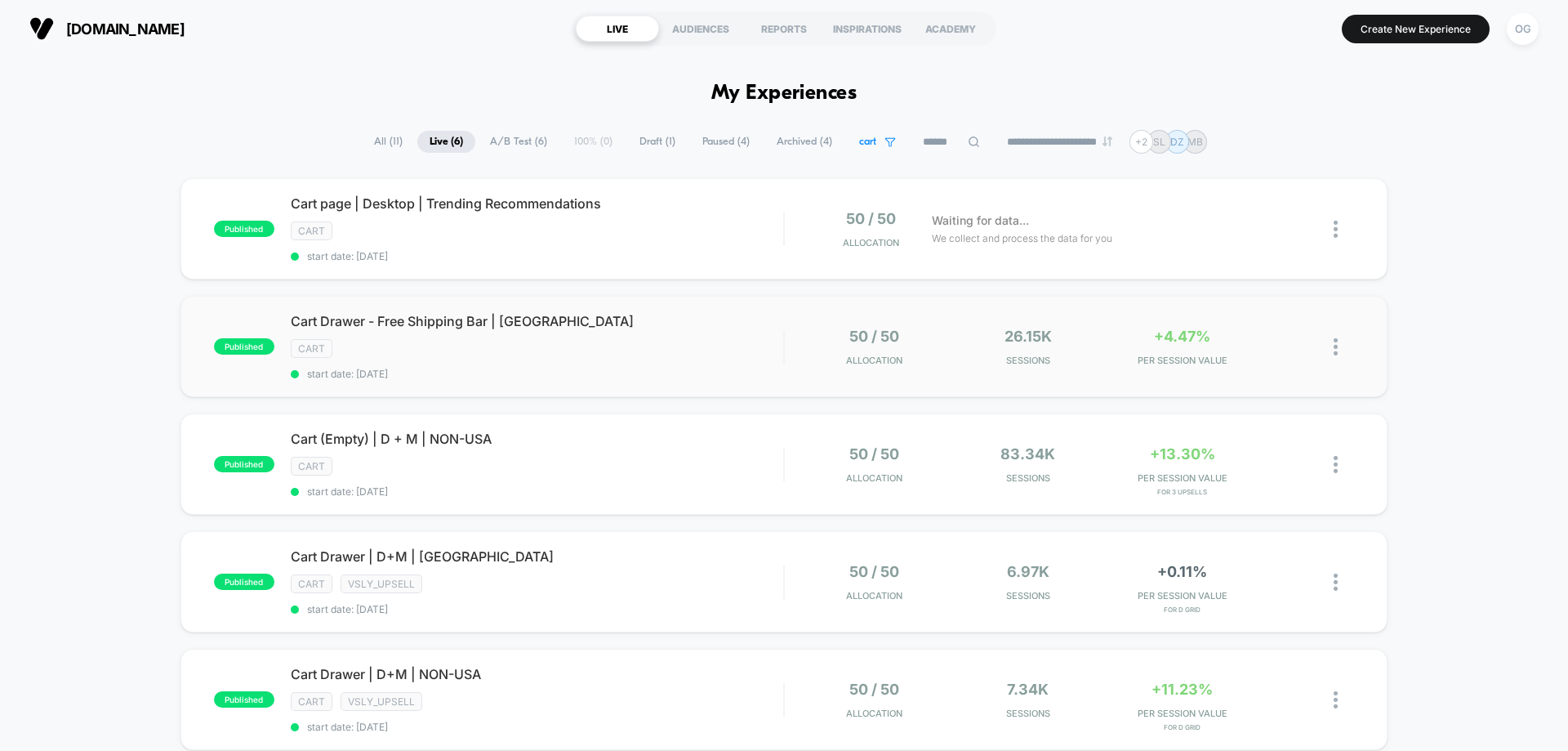
click at [1335, 348] on img at bounding box center [1336, 346] width 4 height 17
click at [1231, 406] on div "Export Data" at bounding box center [1251, 402] width 147 height 36
click at [1487, 296] on div "published Cart page | Desktop | Trending Recommendations cart start date: [DATE…" at bounding box center [784, 564] width 1568 height 772
click at [1334, 232] on img at bounding box center [1336, 228] width 4 height 17
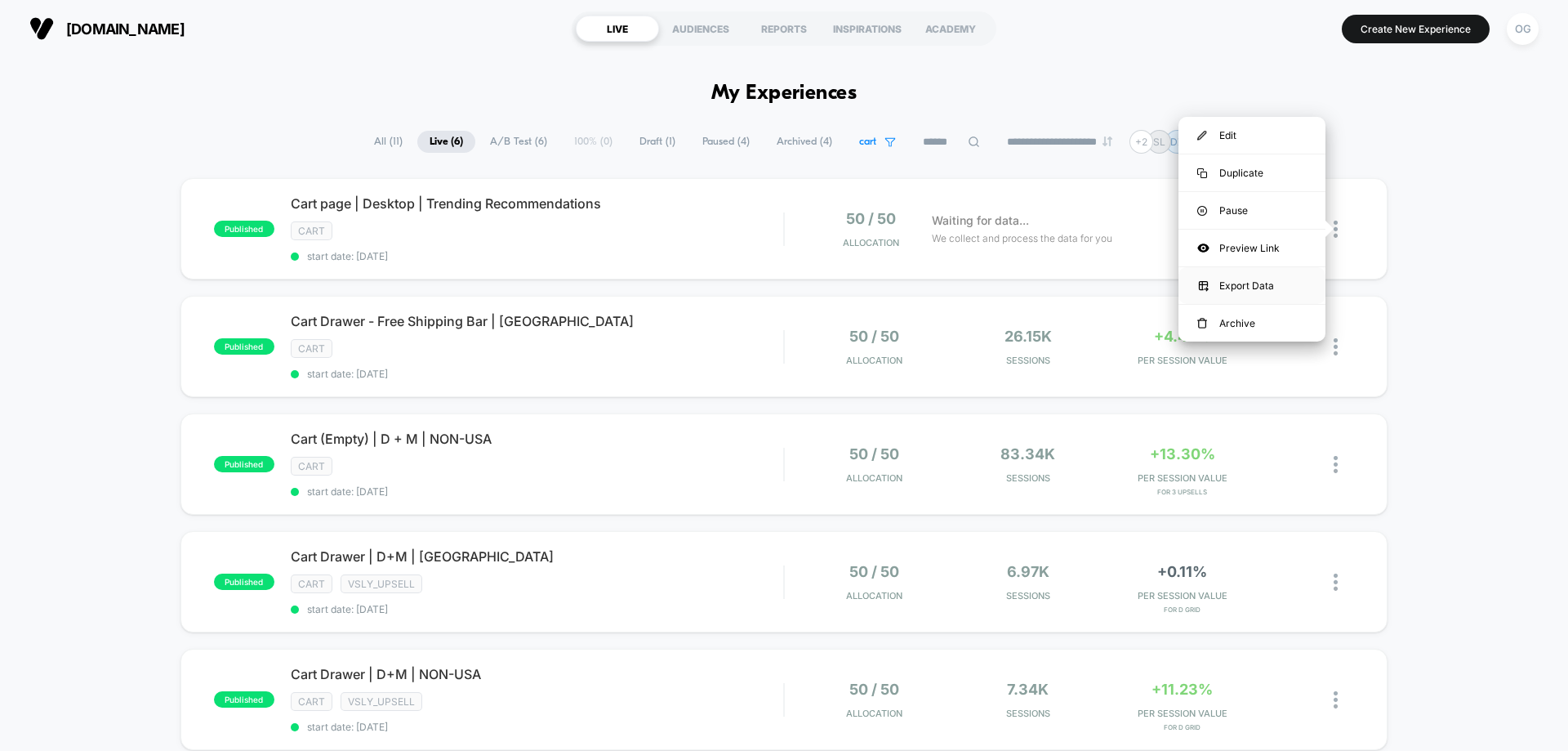
click at [1247, 284] on div "Export Data" at bounding box center [1251, 284] width 147 height 36
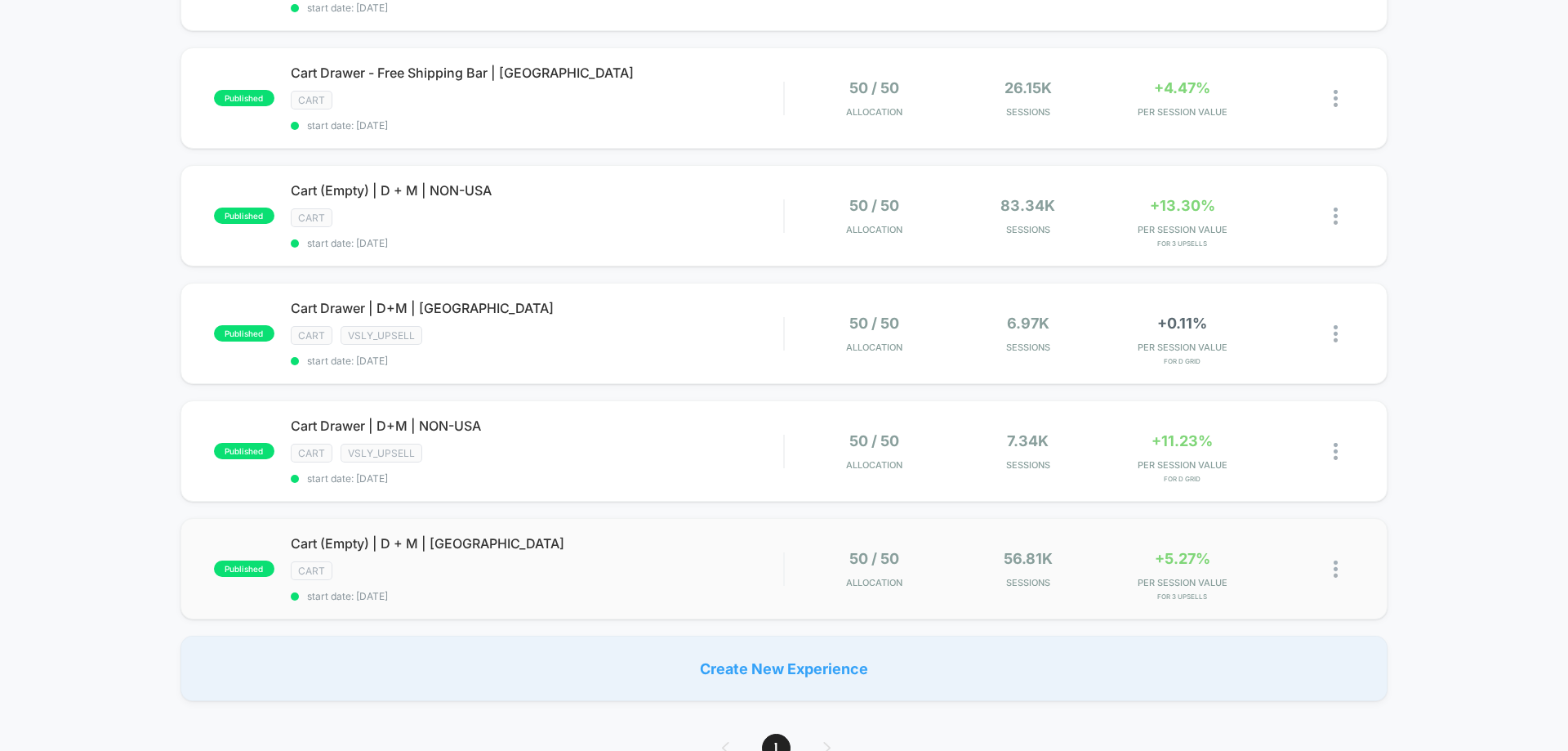
scroll to position [81, 0]
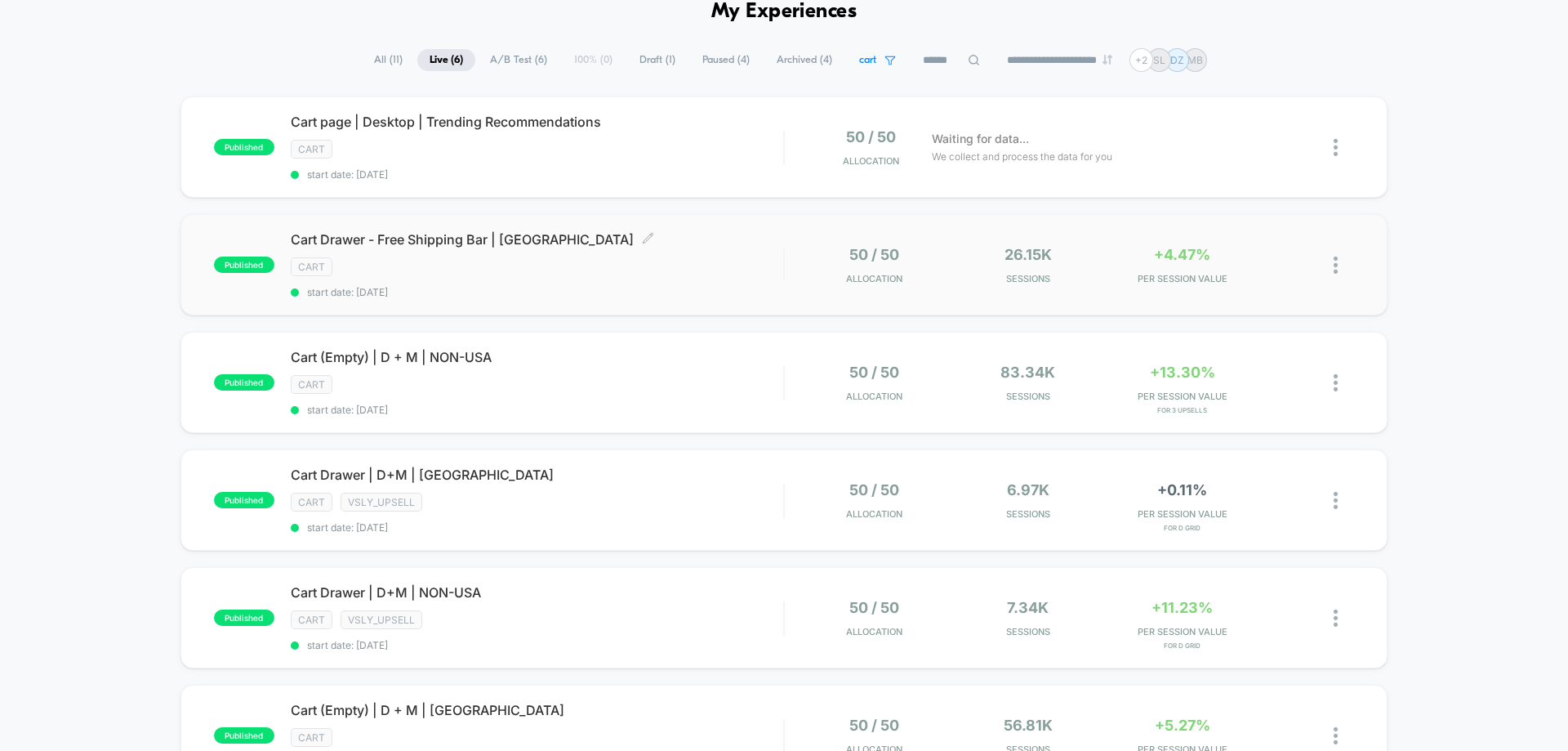
click at [718, 278] on div "Cart Drawer - Free Shipping Bar | [GEOGRAPHIC_DATA] Click to edit experience de…" at bounding box center [537, 265] width 492 height 67
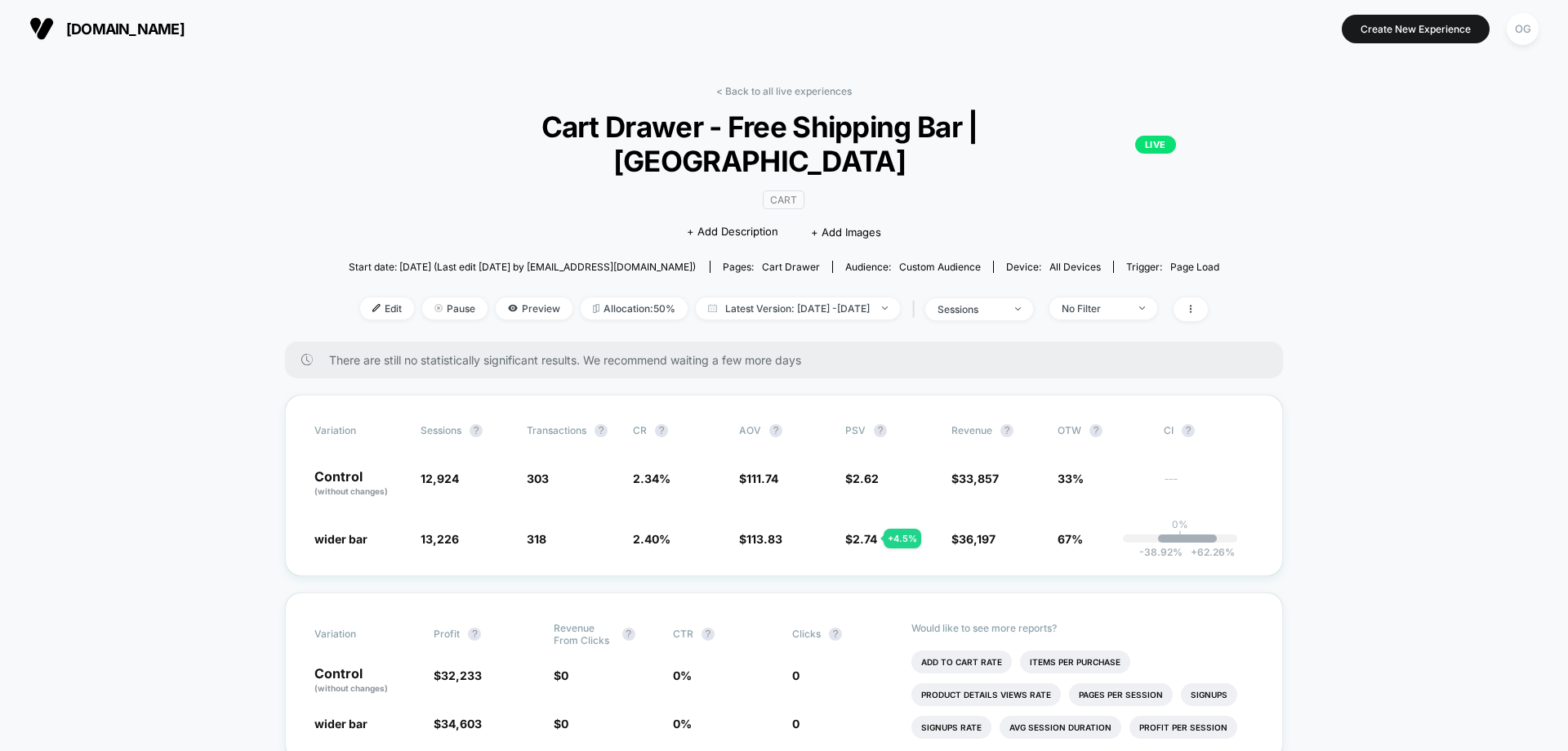
click at [758, 90] on link "< Back to all live experiences" at bounding box center [784, 91] width 135 height 12
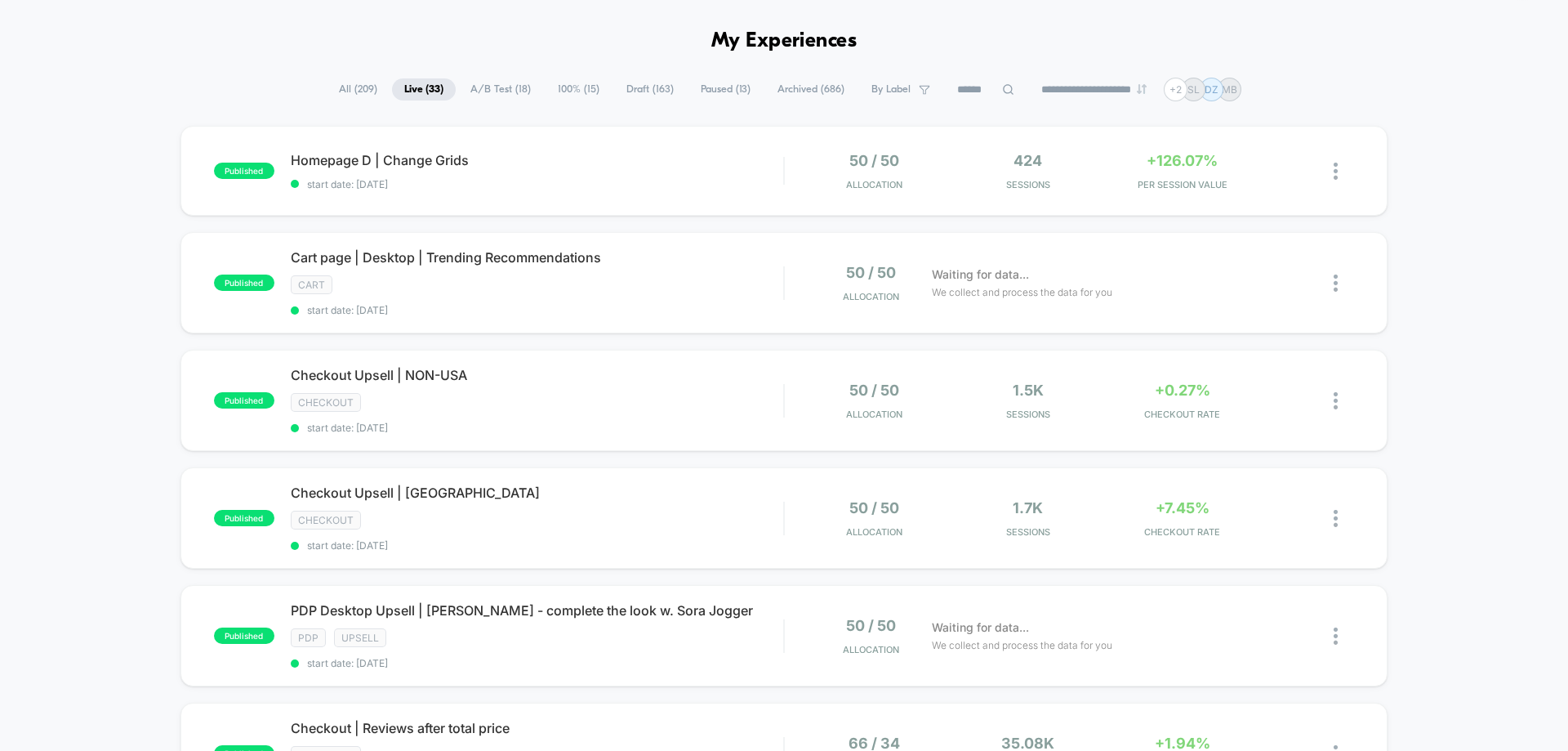
scroll to position [81, 0]
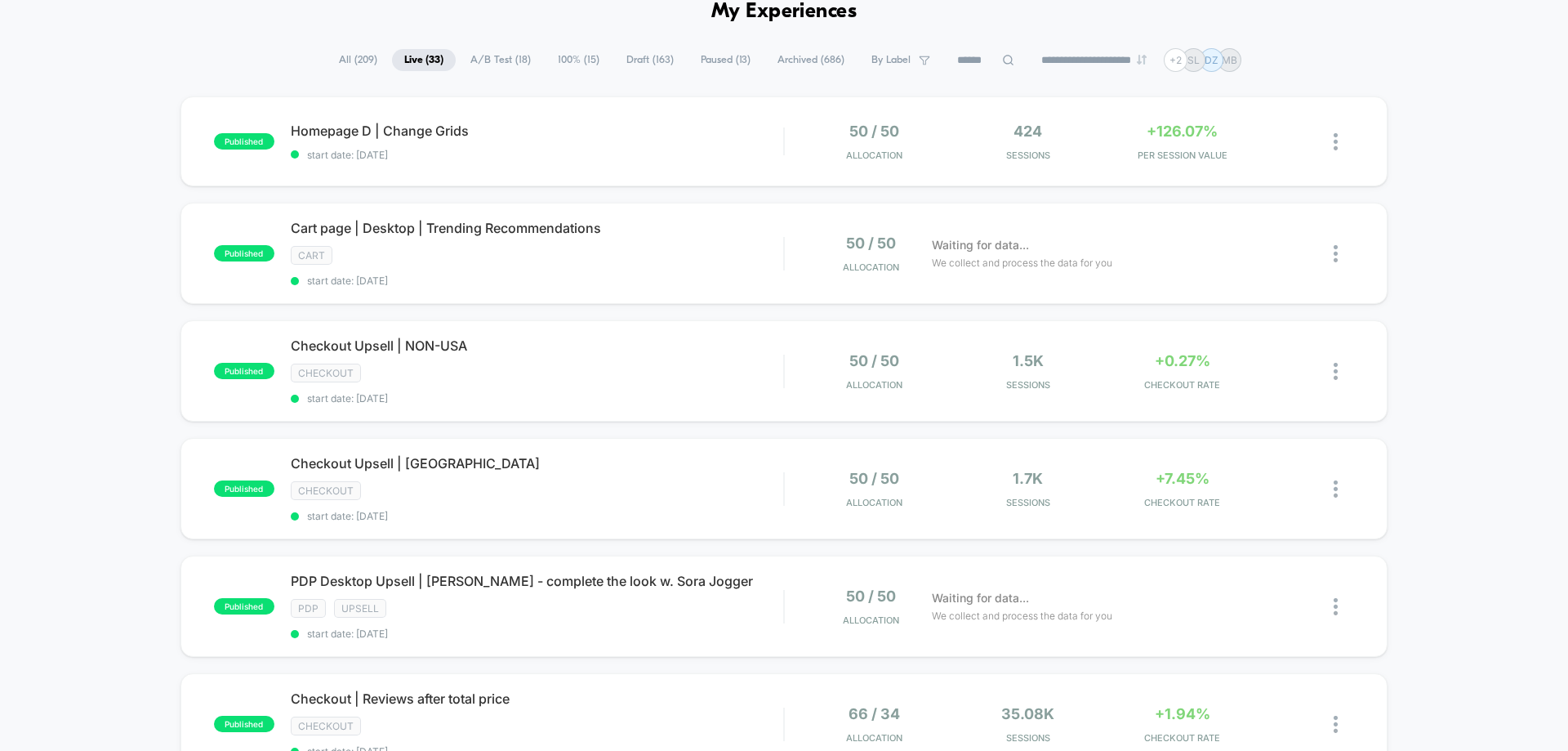
click at [892, 56] on span "By Label" at bounding box center [891, 60] width 39 height 12
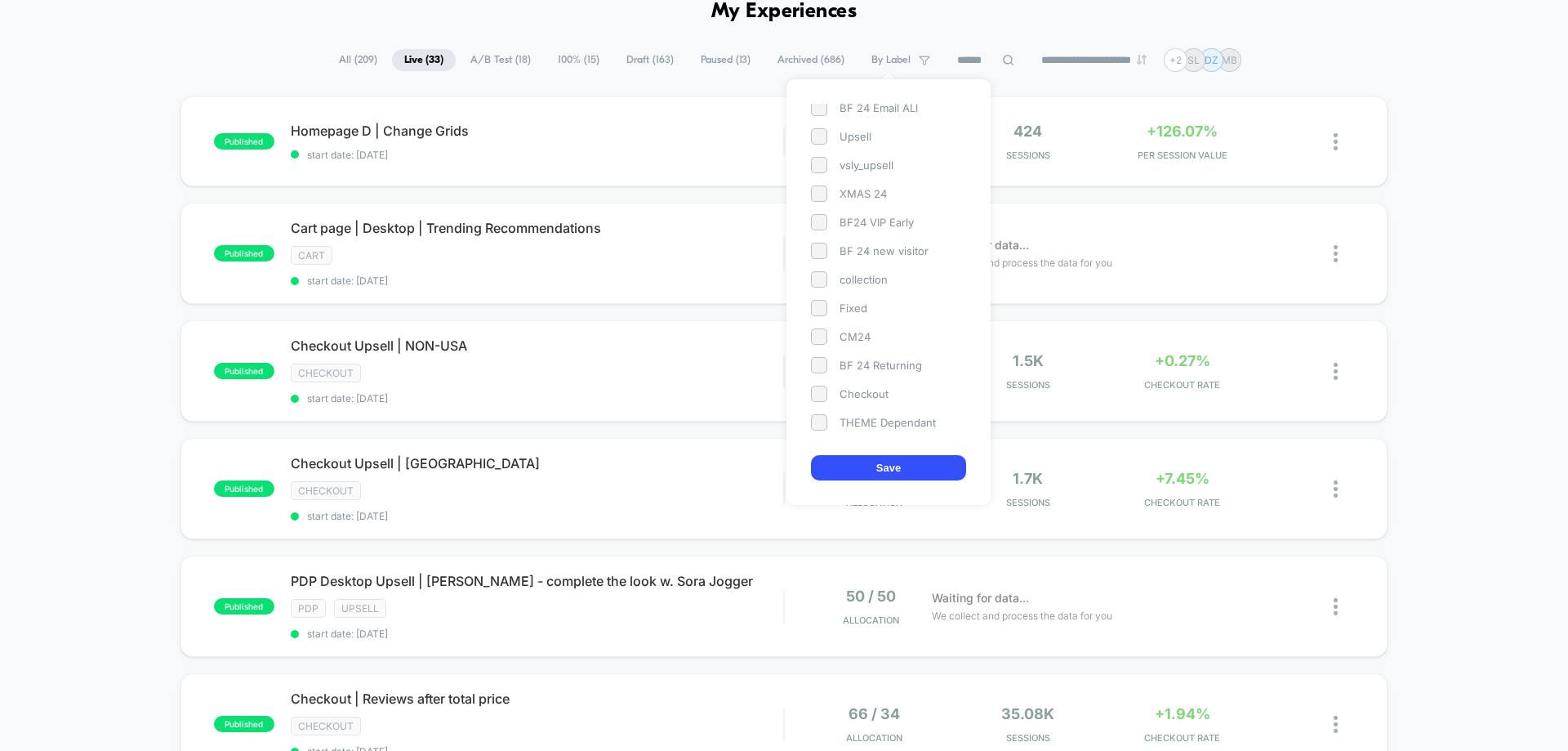
click at [824, 399] on span at bounding box center [818, 393] width 17 height 17
click at [848, 460] on button "Save" at bounding box center [888, 468] width 155 height 25
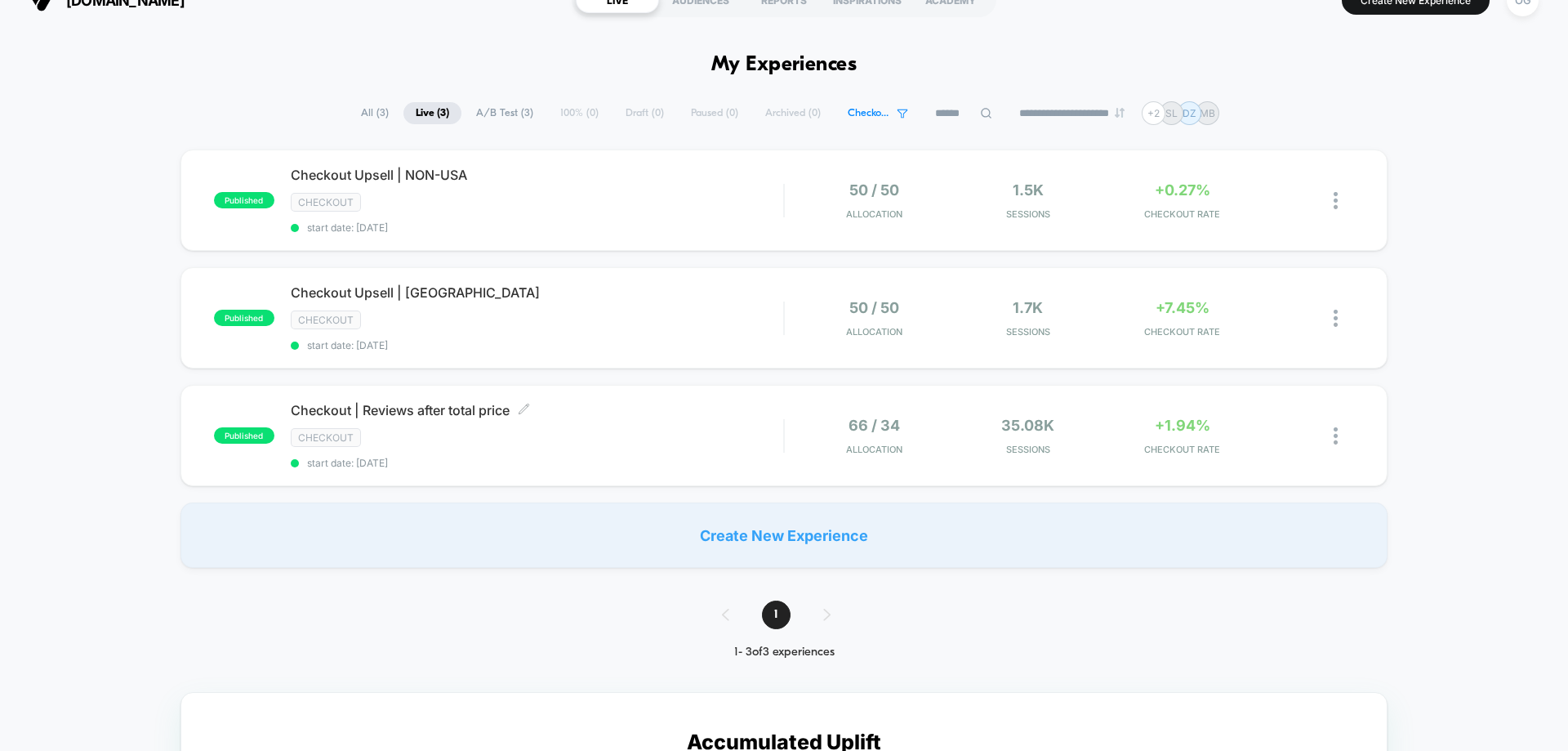
scroll to position [0, 0]
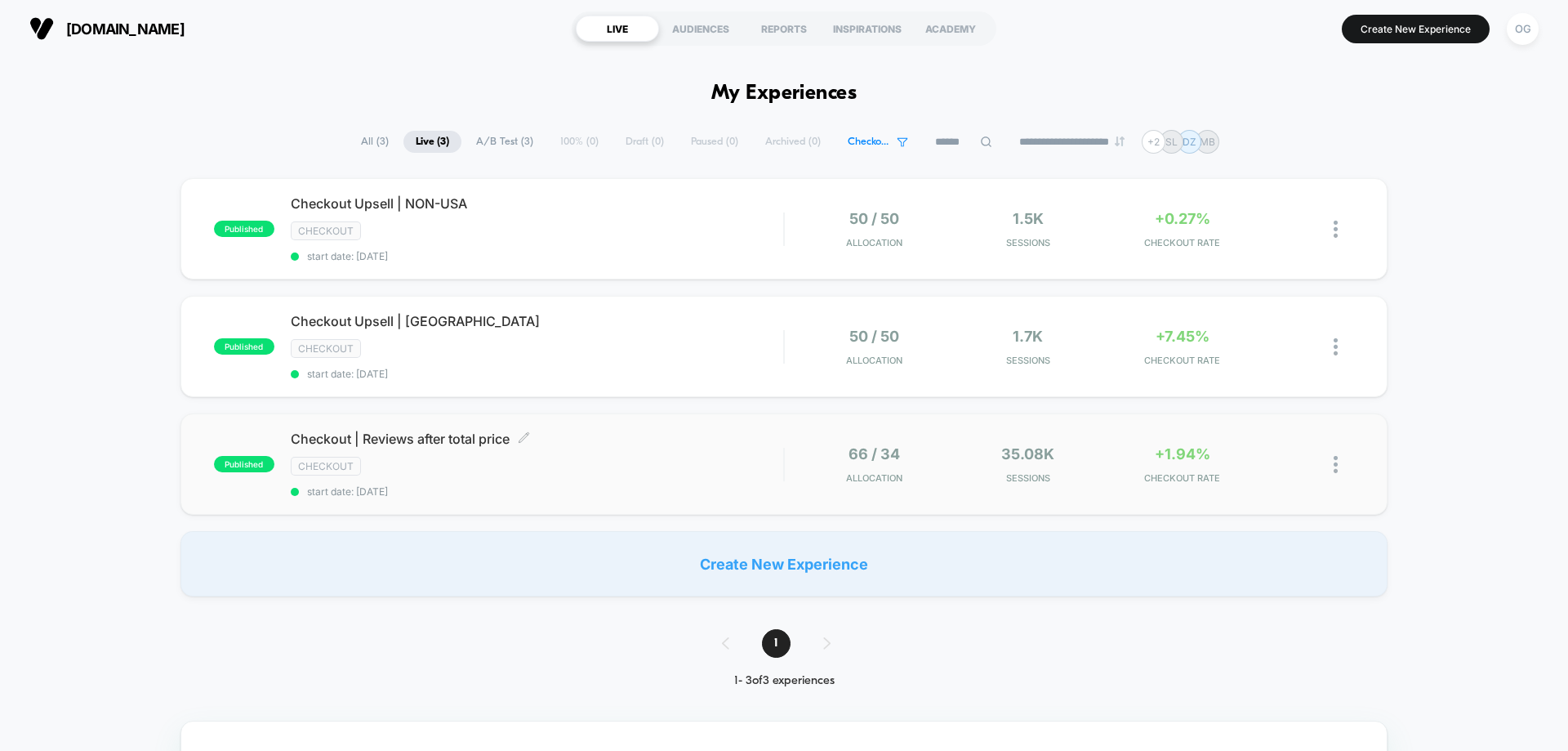
click at [633, 476] on div "Checkout | Reviews after total price Click to edit experience details Click to …" at bounding box center [537, 464] width 492 height 67
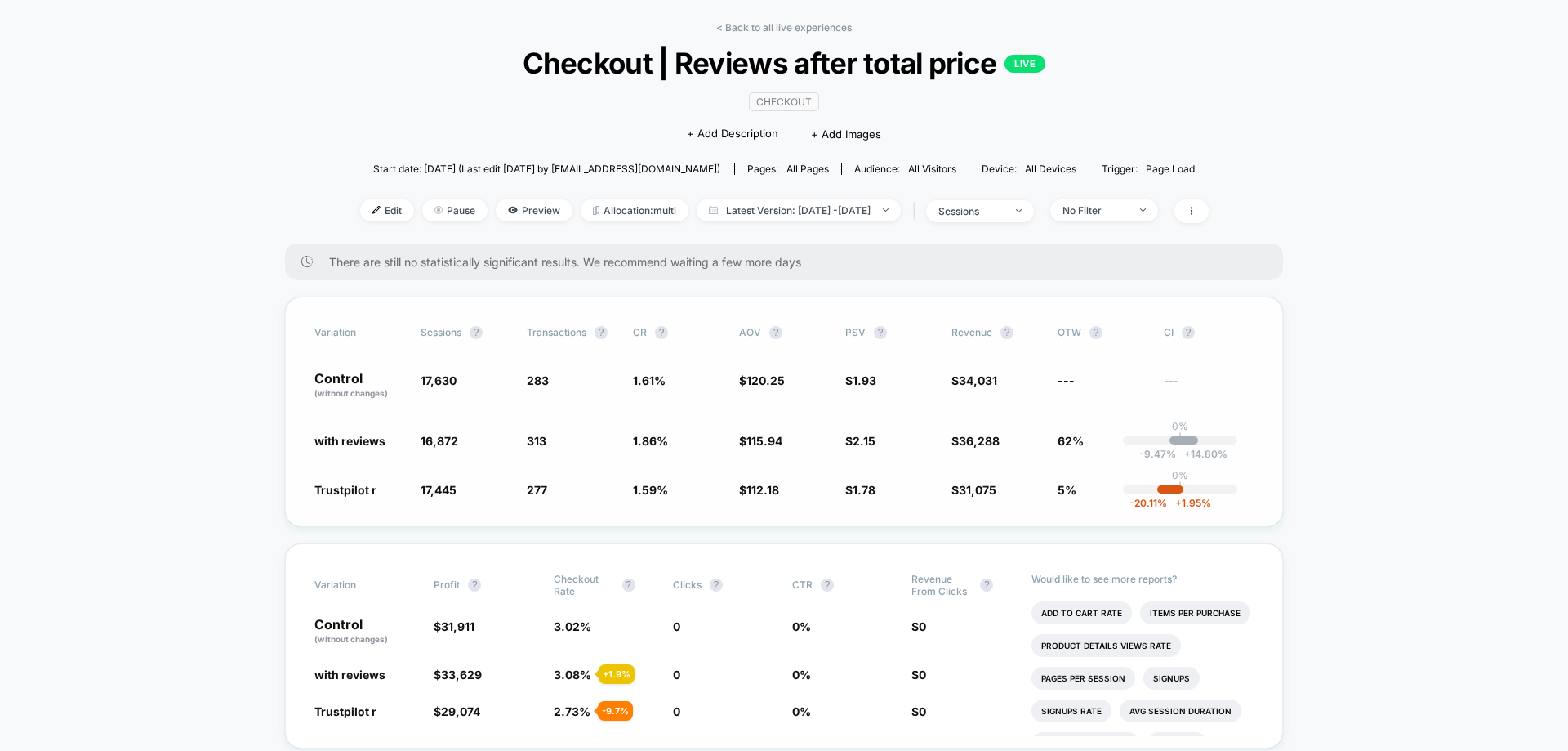
scroll to position [81, 0]
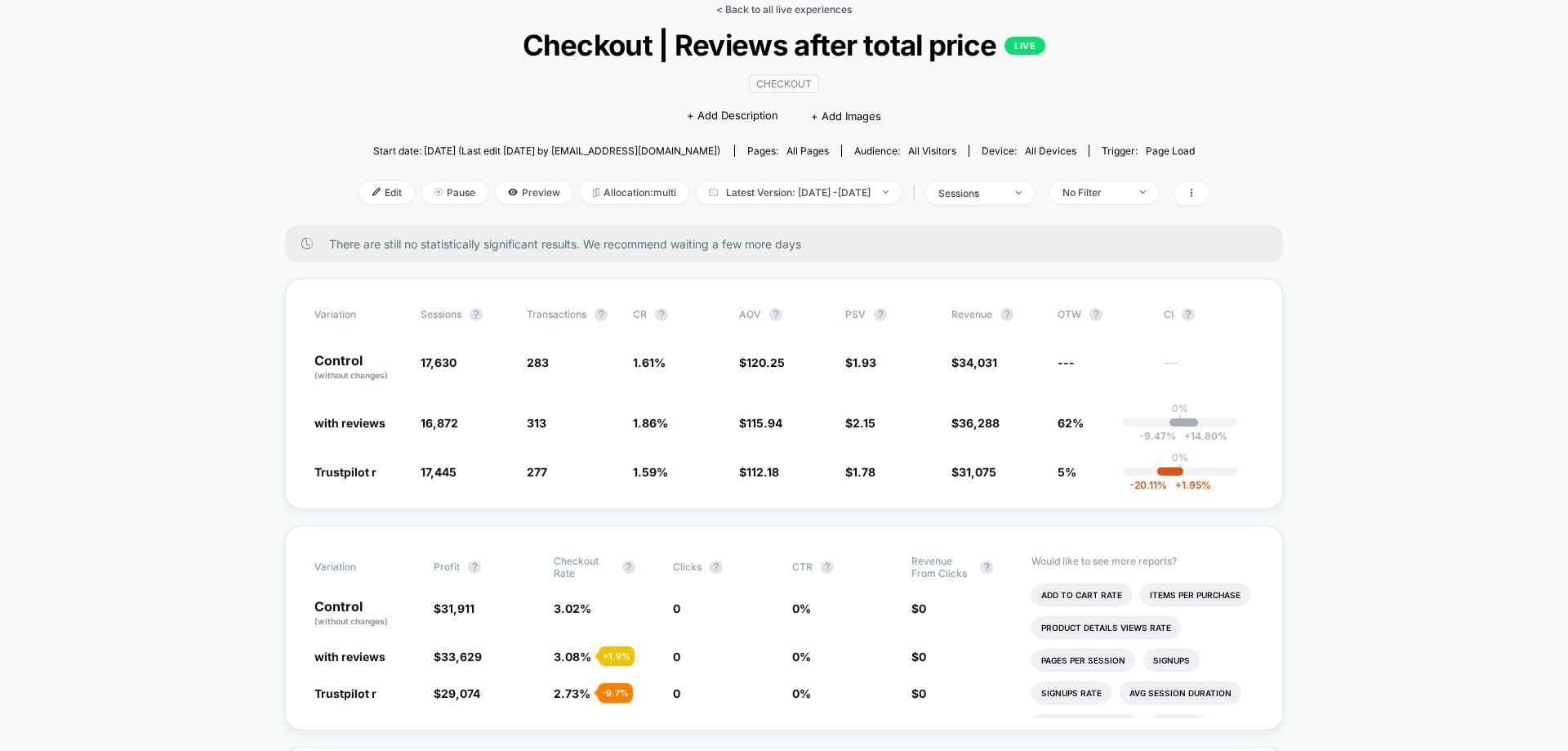
click at [802, 14] on link "< Back to all live experiences" at bounding box center [784, 9] width 135 height 12
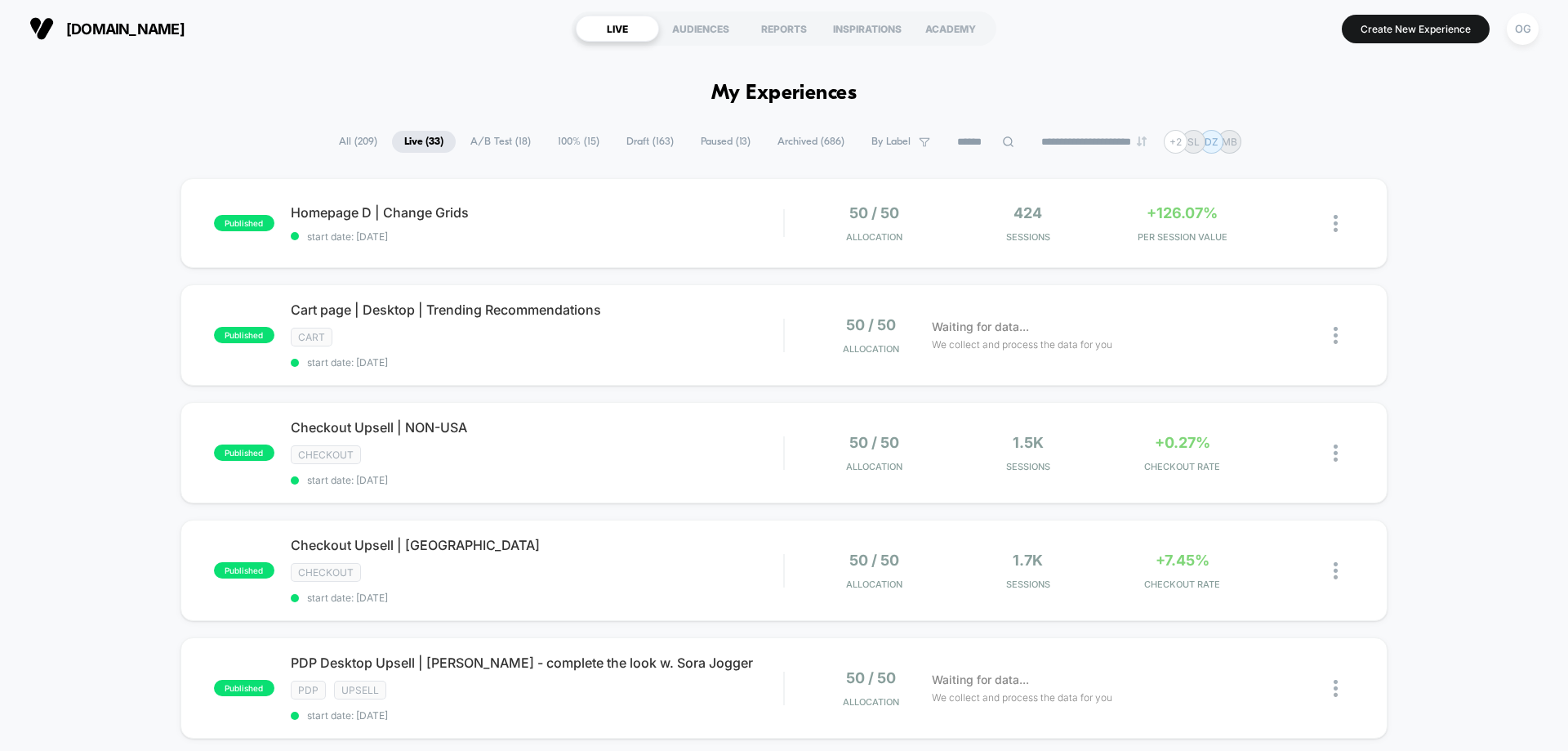
click at [869, 134] on span "By Label" at bounding box center [901, 141] width 83 height 22
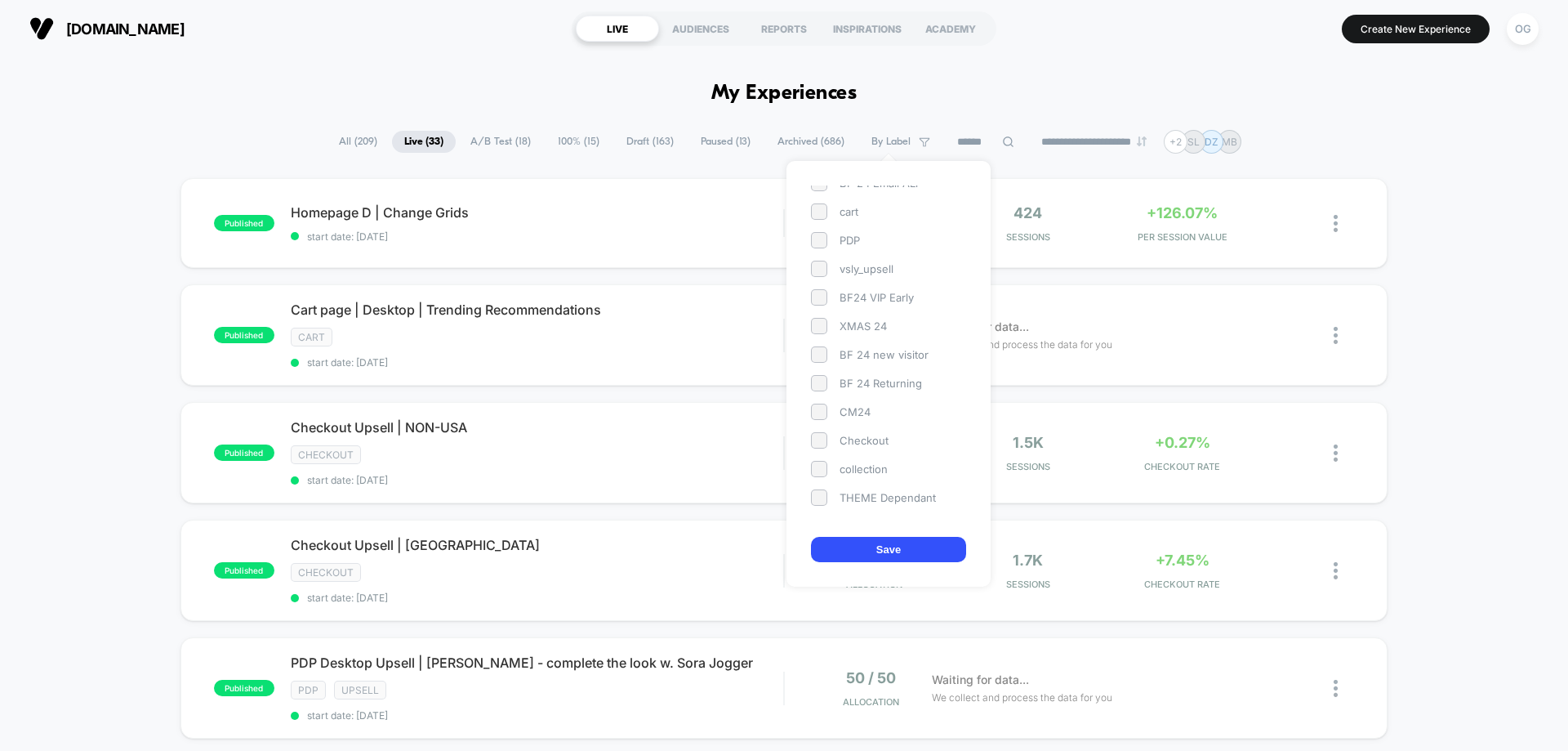
scroll to position [61, 0]
click at [821, 422] on span at bounding box center [818, 418] width 17 height 17
click at [851, 550] on button "Save" at bounding box center [888, 549] width 155 height 25
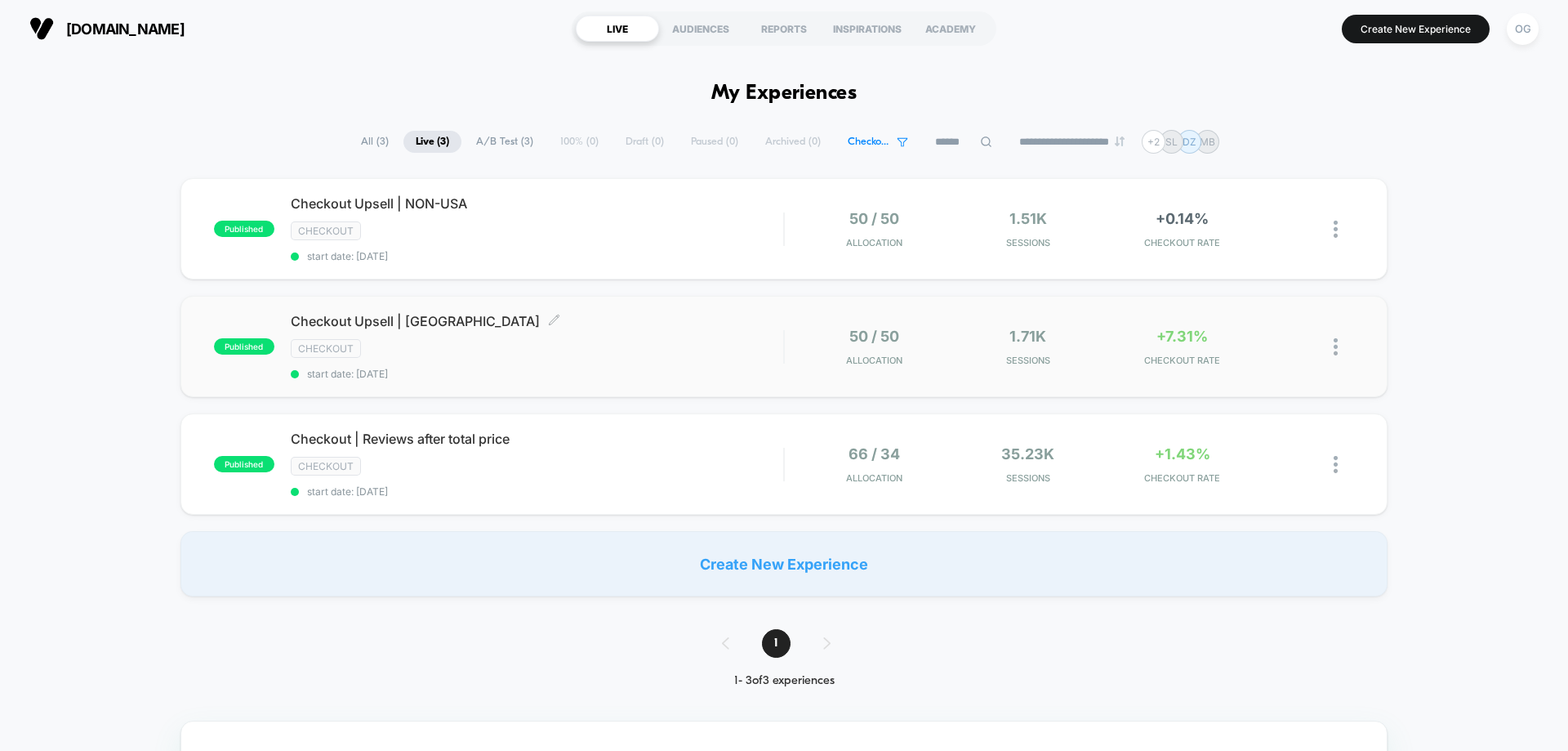
click at [642, 318] on span "Checkout Upsell | [GEOGRAPHIC_DATA] Click to edit experience details" at bounding box center [537, 321] width 492 height 17
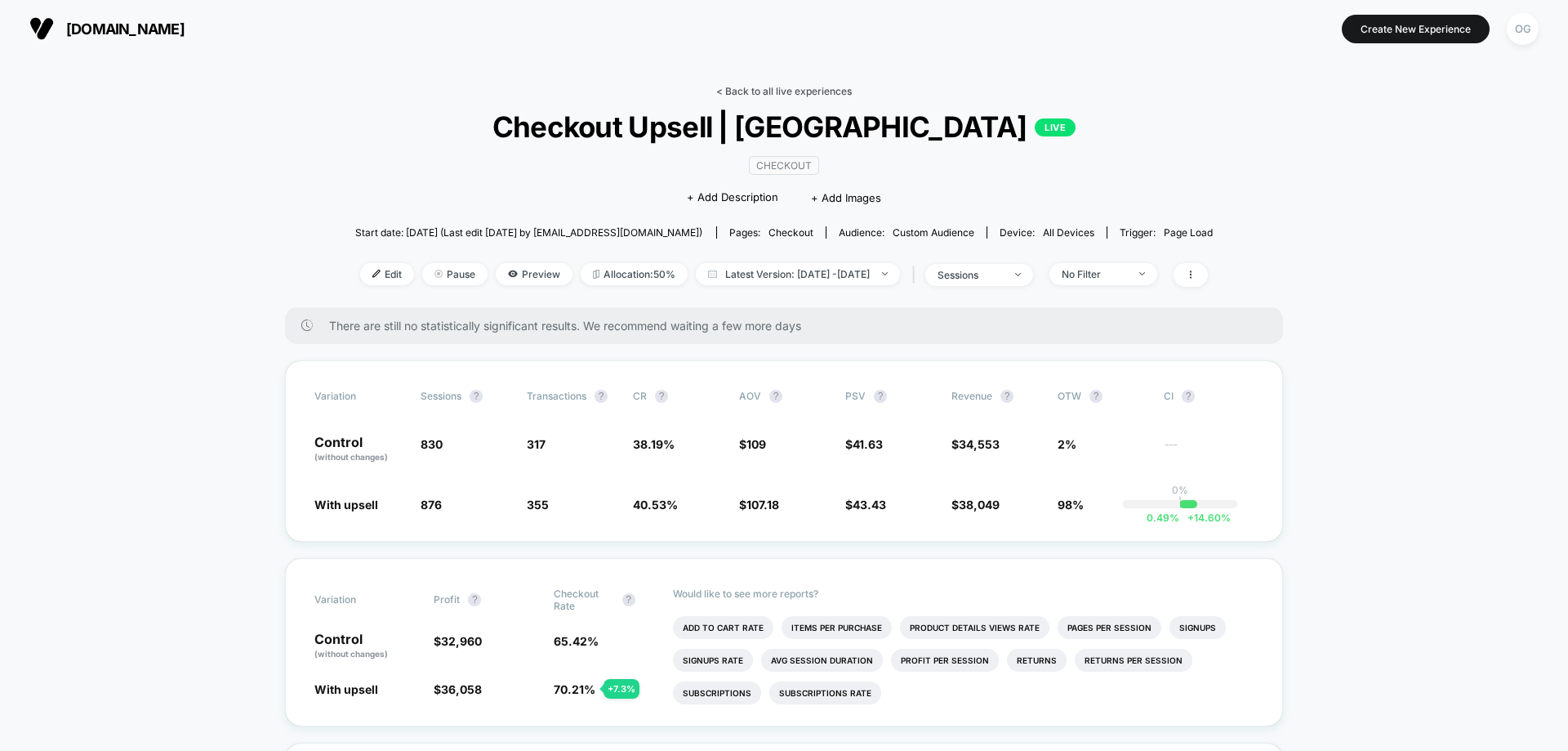
click at [844, 88] on link "< Back to all live experiences" at bounding box center [784, 91] width 135 height 12
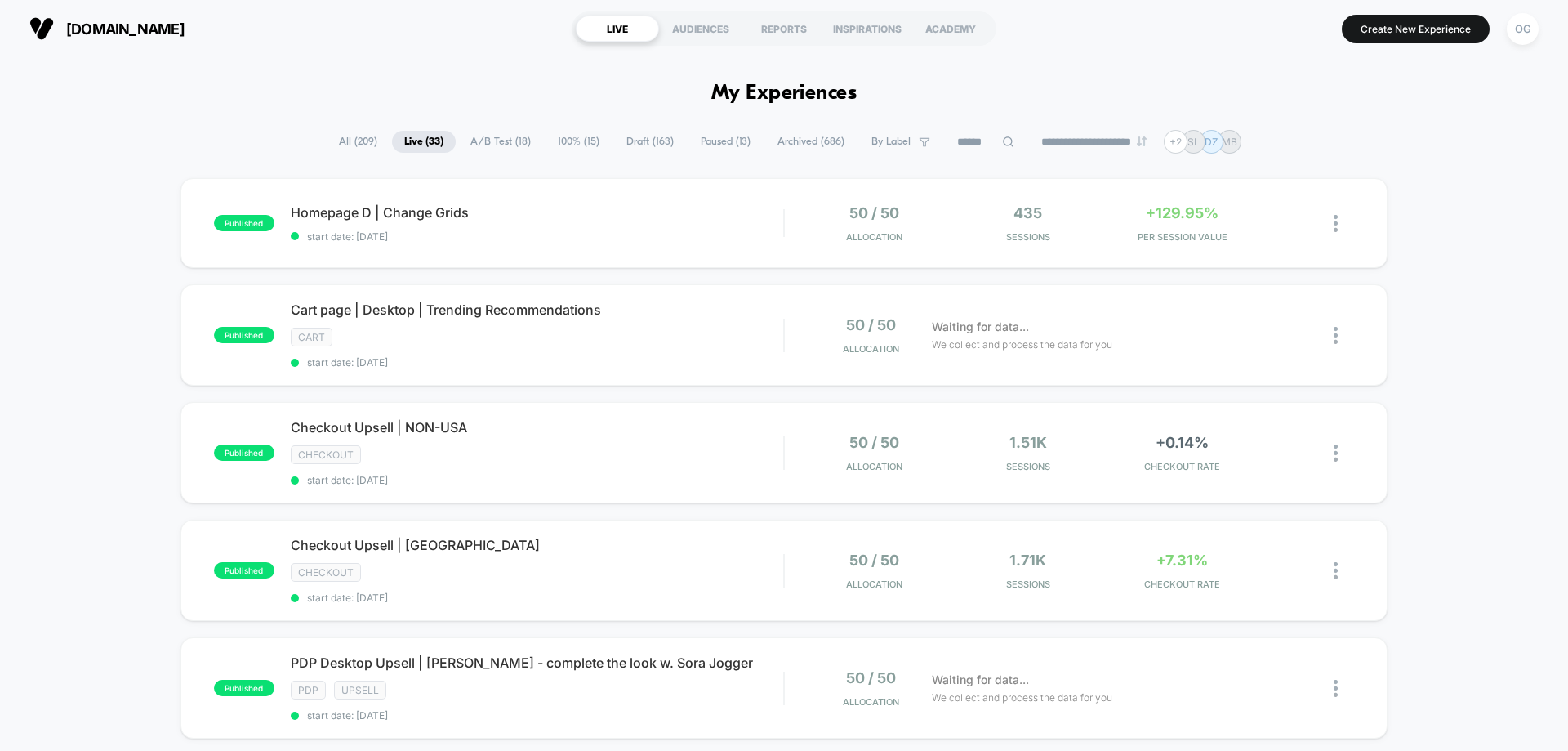
click at [798, 144] on span "Archived ( 686 )" at bounding box center [810, 141] width 91 height 22
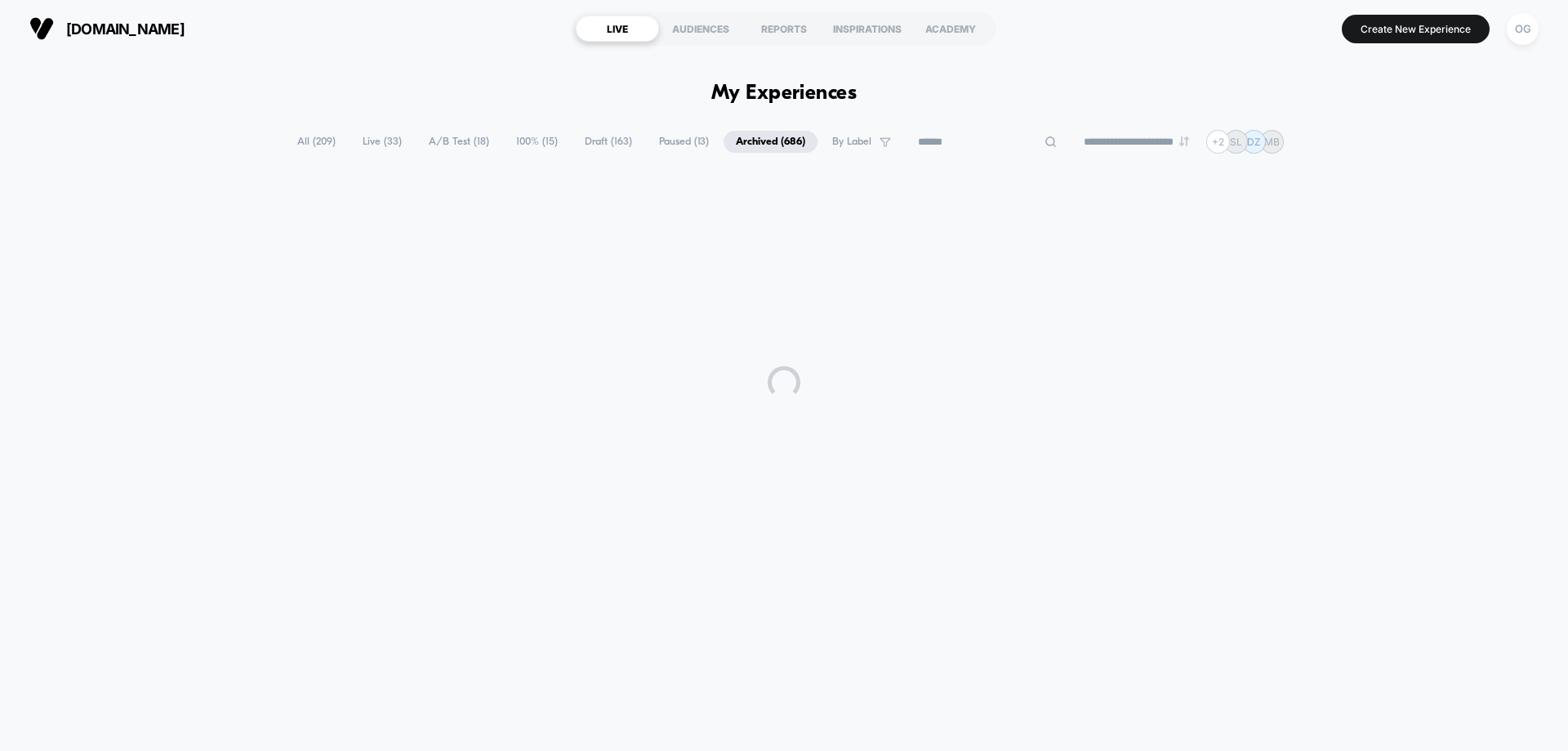
click at [937, 137] on input at bounding box center [987, 142] width 164 height 20
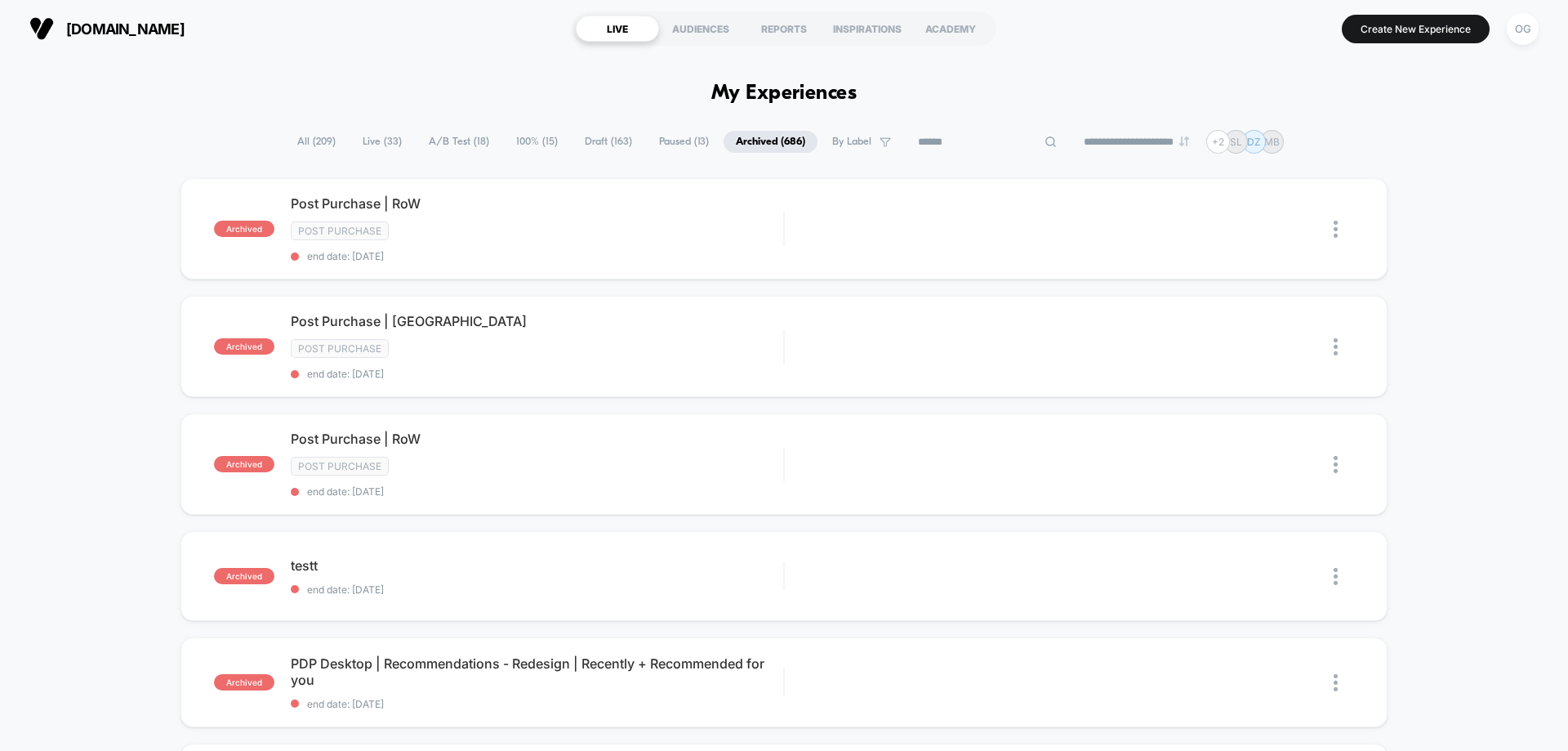
click at [370, 138] on span "Live ( 33 )" at bounding box center [381, 141] width 64 height 22
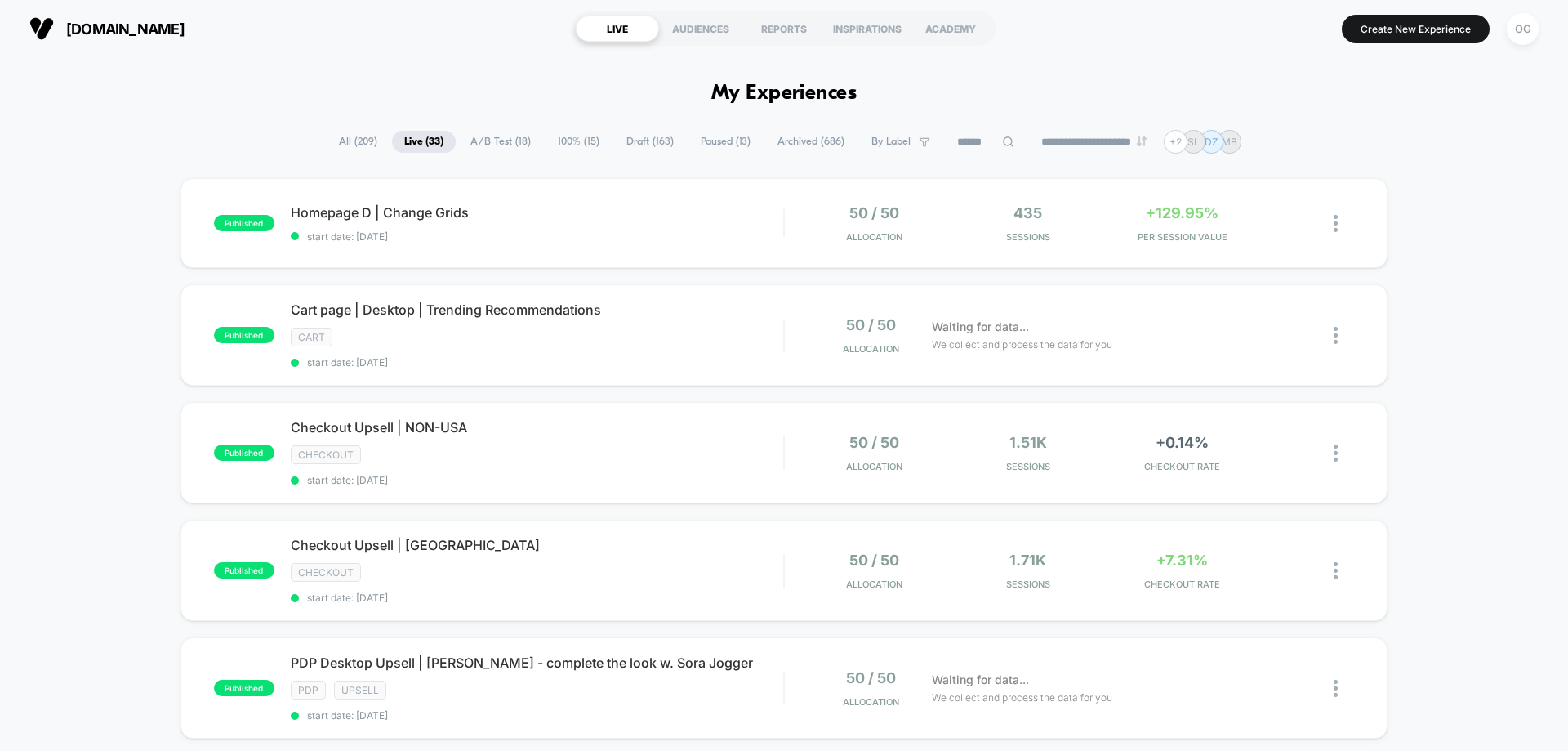
click at [871, 143] on span "By Label" at bounding box center [891, 141] width 39 height 12
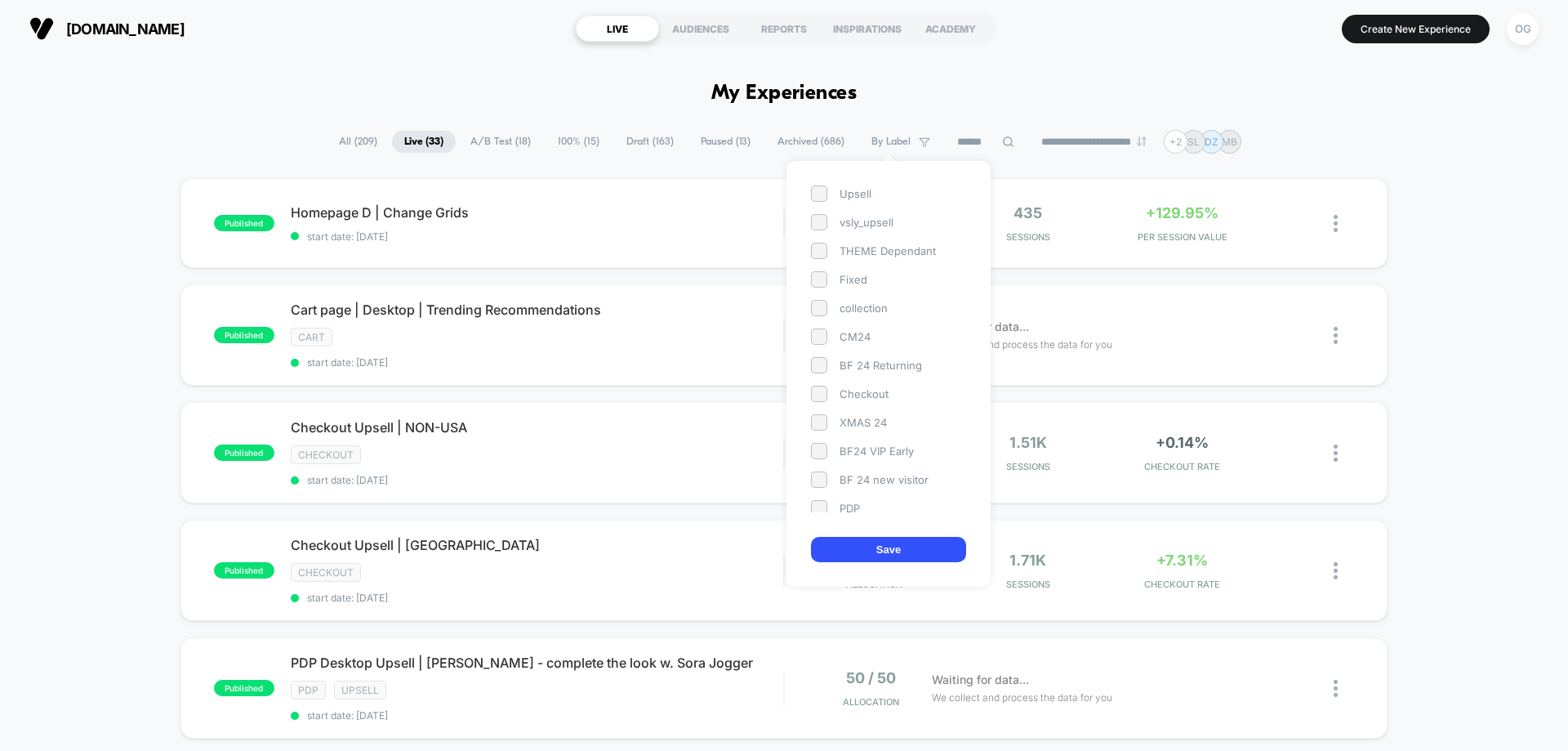
scroll to position [61, 0]
click at [827, 468] on div "cart" at bounding box center [888, 476] width 155 height 17
click at [878, 536] on button "Save" at bounding box center [888, 549] width 155 height 25
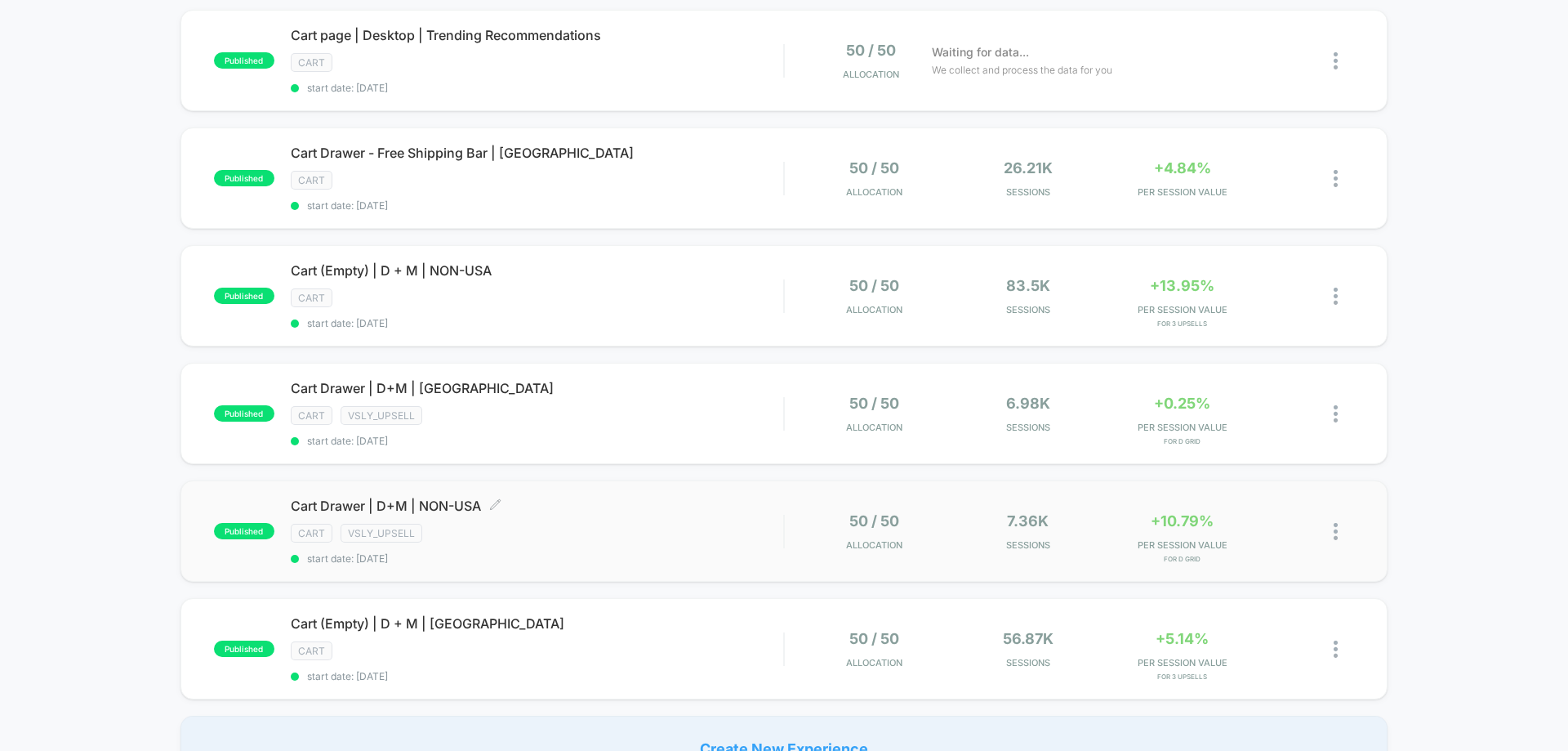
scroll to position [81, 0]
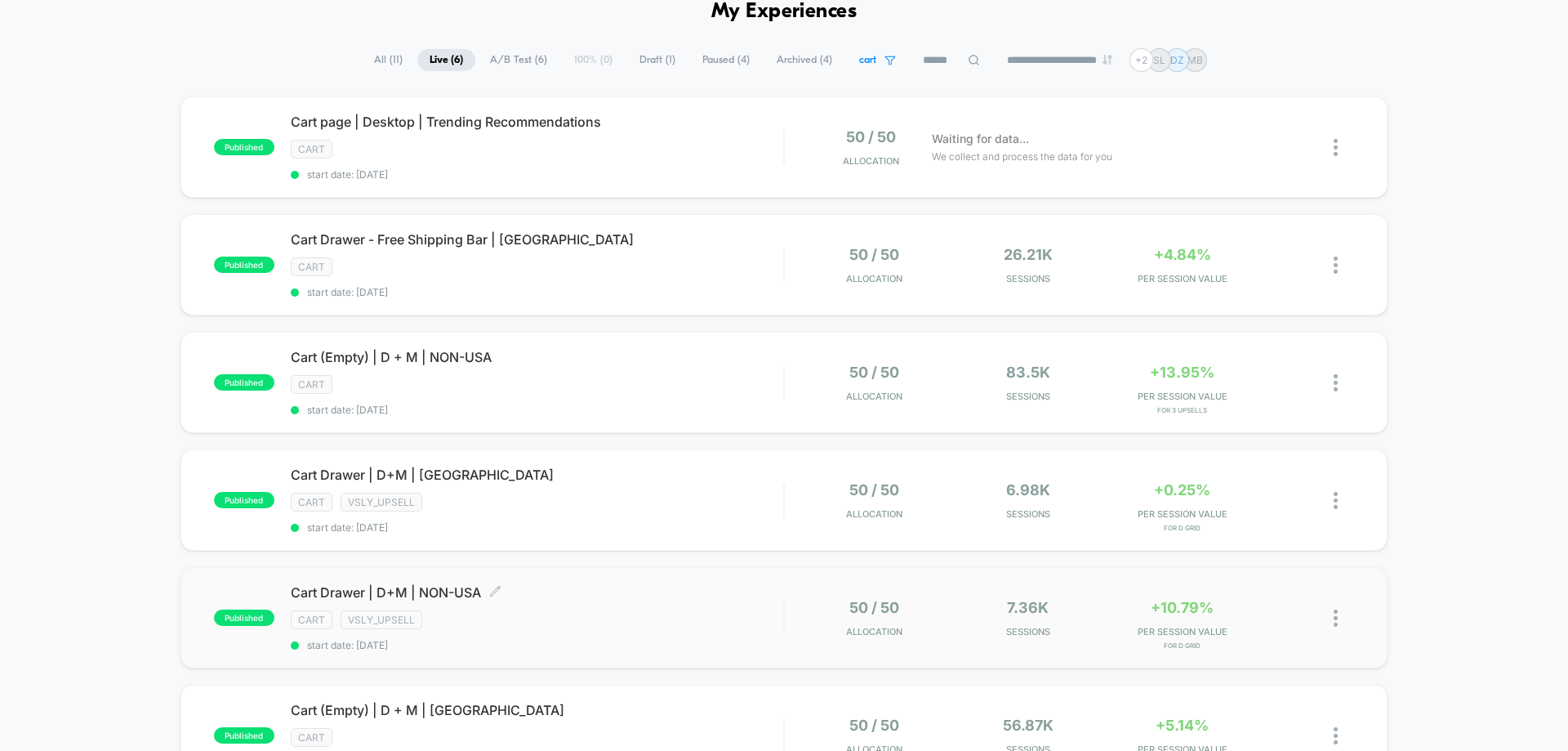
click at [732, 608] on div "Cart Drawer | D+M | NON-USA Click to edit experience details Click to edit expe…" at bounding box center [537, 618] width 492 height 67
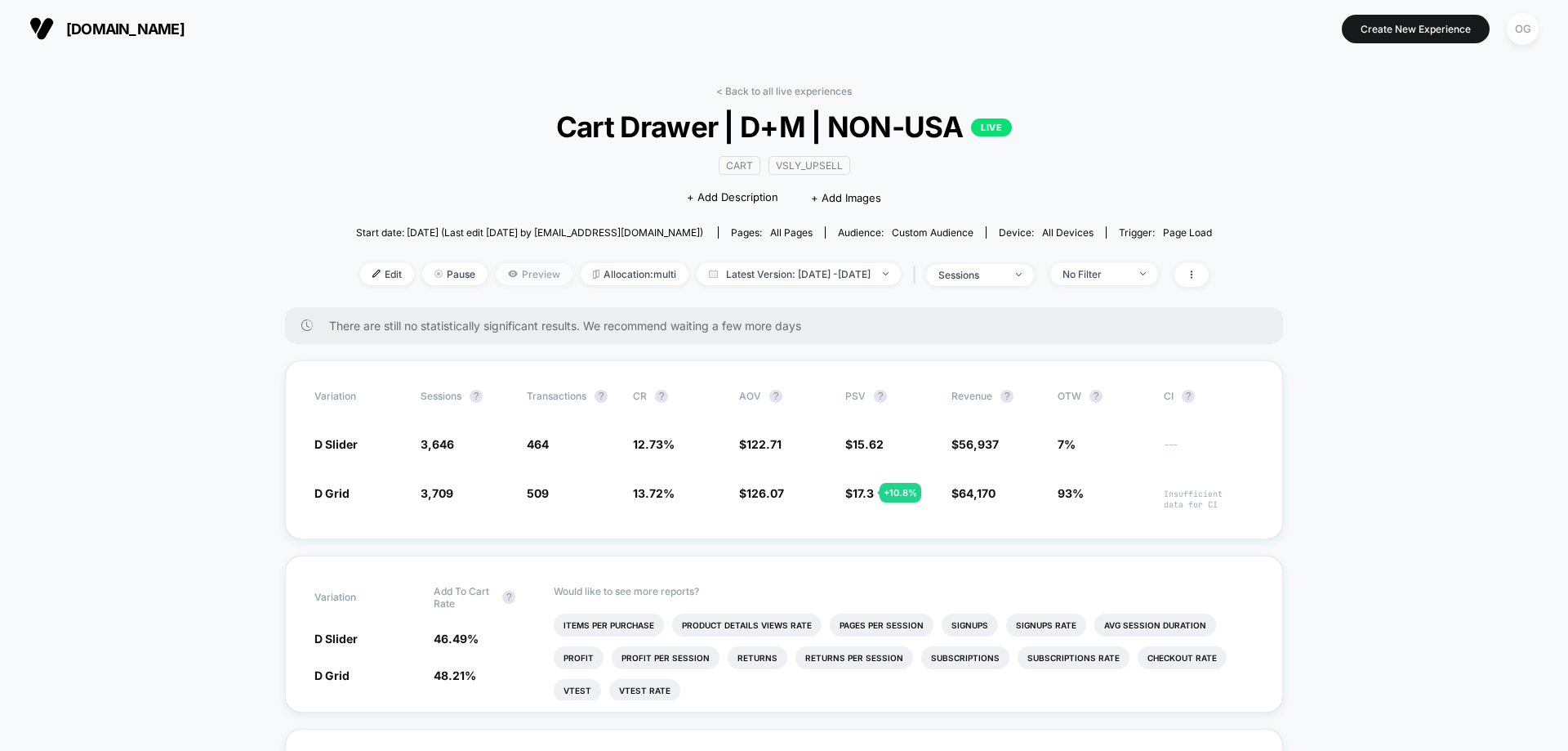
click at [519, 277] on span "Preview" at bounding box center [534, 274] width 76 height 22
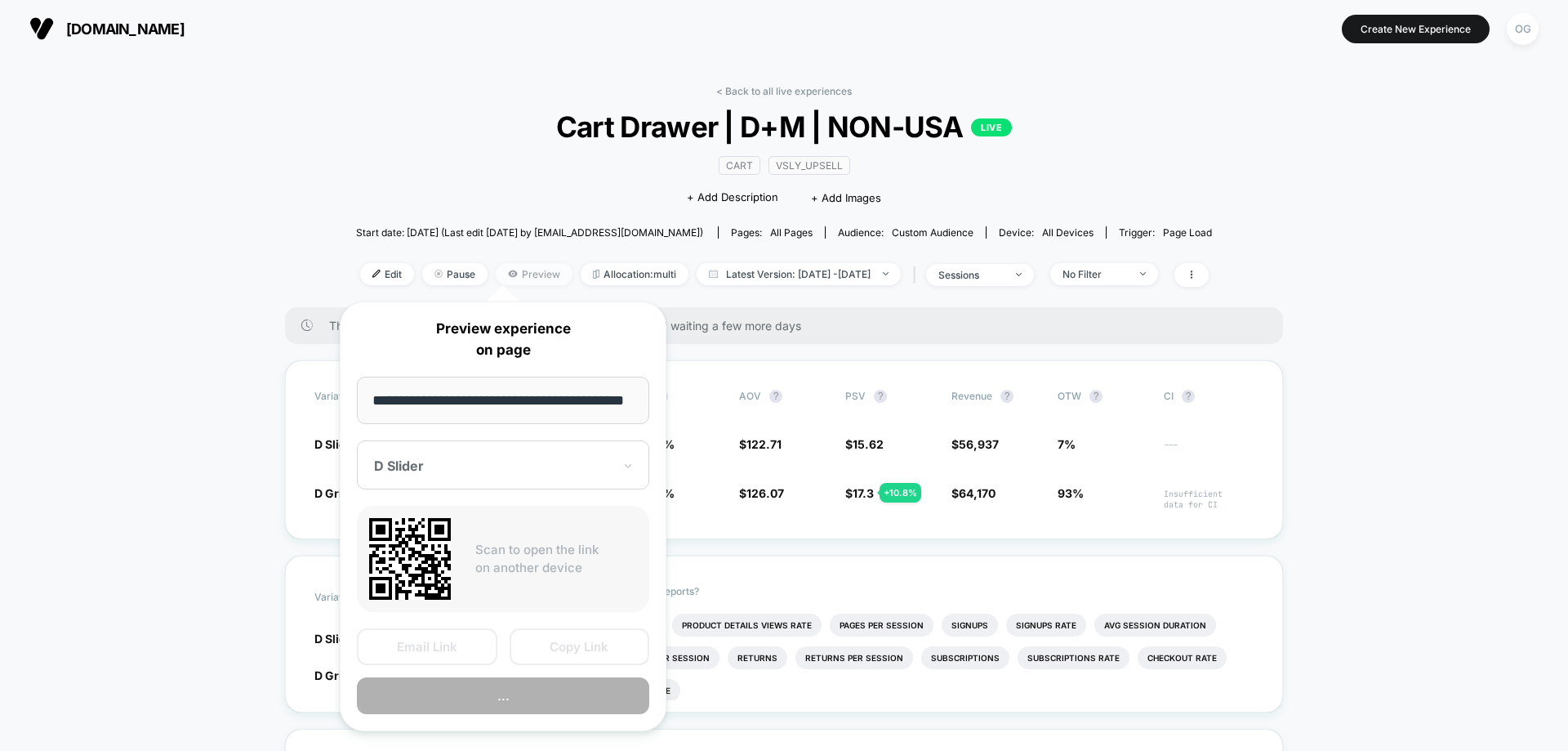
scroll to position [0, 36]
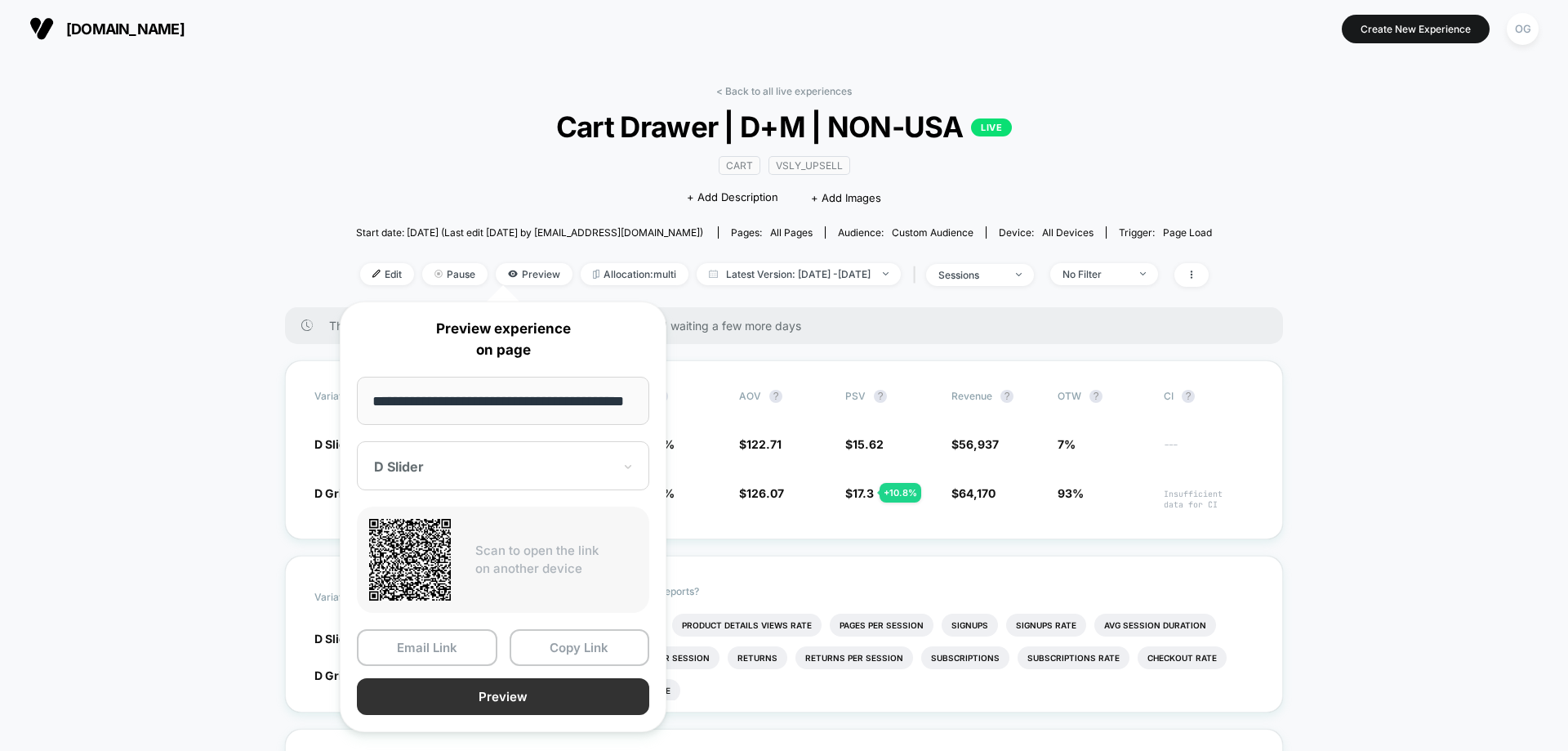
click at [549, 691] on button "Preview" at bounding box center [503, 696] width 292 height 36
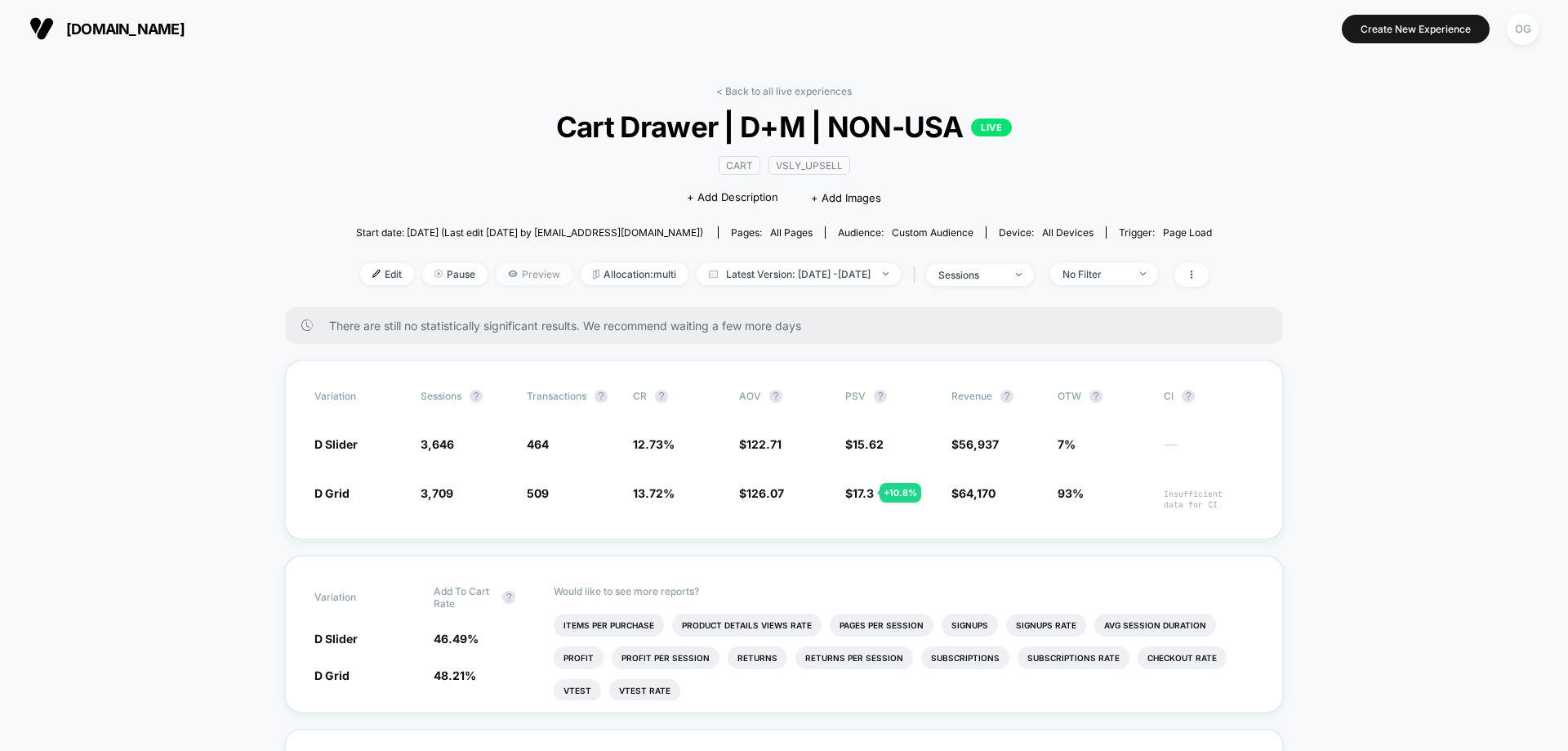
click at [512, 270] on span "Preview" at bounding box center [534, 274] width 76 height 22
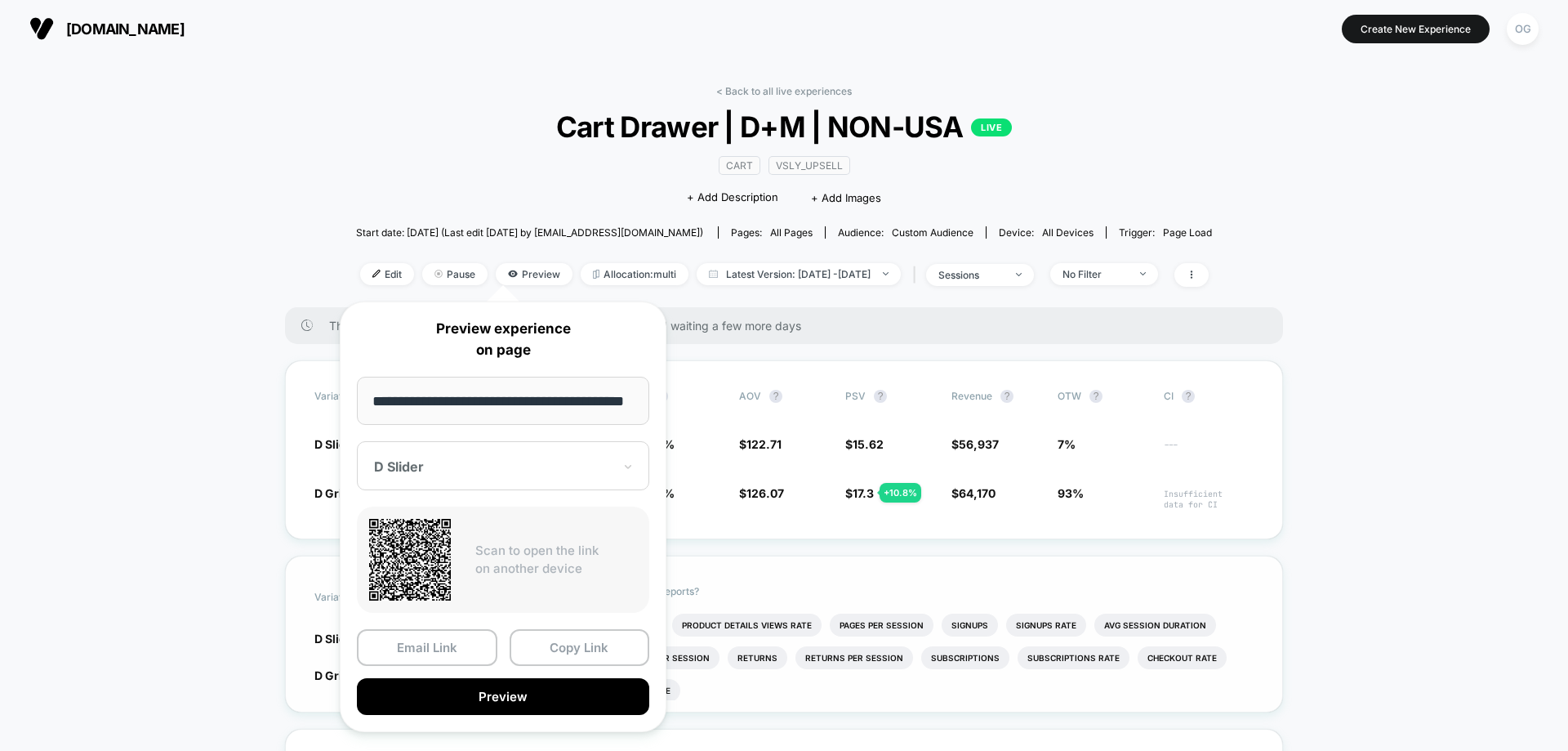
scroll to position [0, 0]
drag, startPoint x: 551, startPoint y: 647, endPoint x: 573, endPoint y: 620, distance: 34.8
click at [553, 648] on button "Copy Link" at bounding box center [579, 647] width 140 height 36
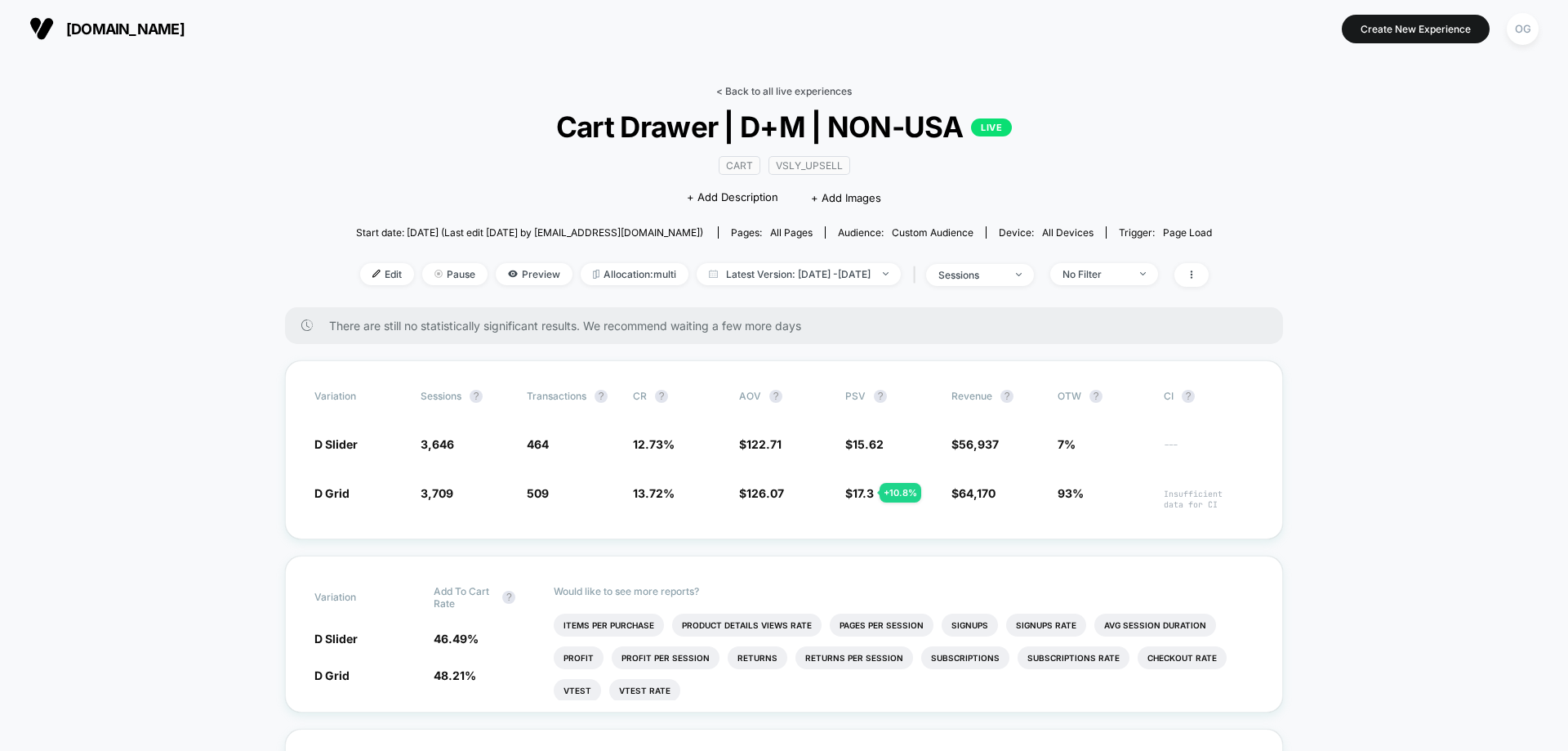
click at [835, 90] on link "< Back to all live experiences" at bounding box center [784, 91] width 135 height 12
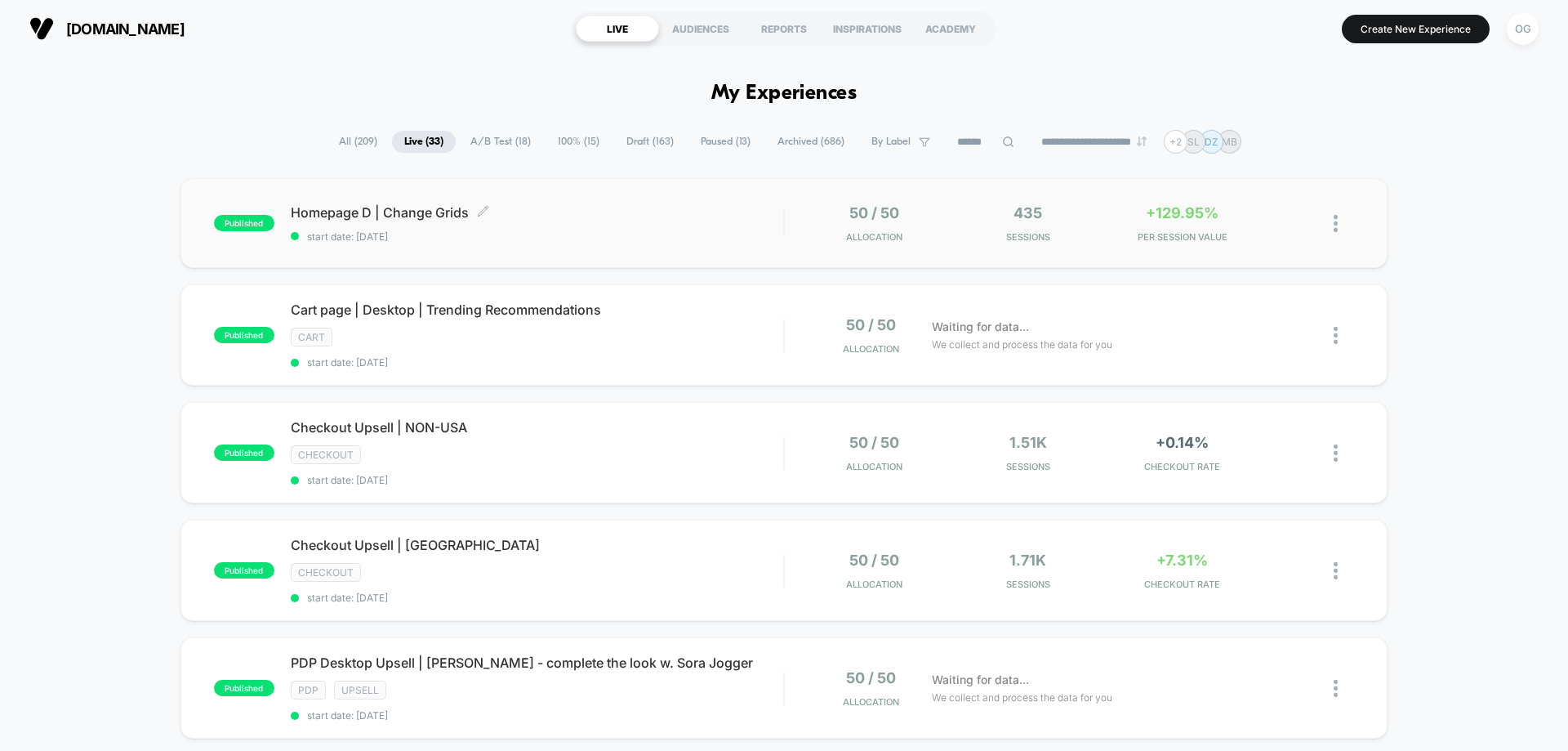
click at [600, 232] on span "start date: [DATE]" at bounding box center [537, 236] width 492 height 12
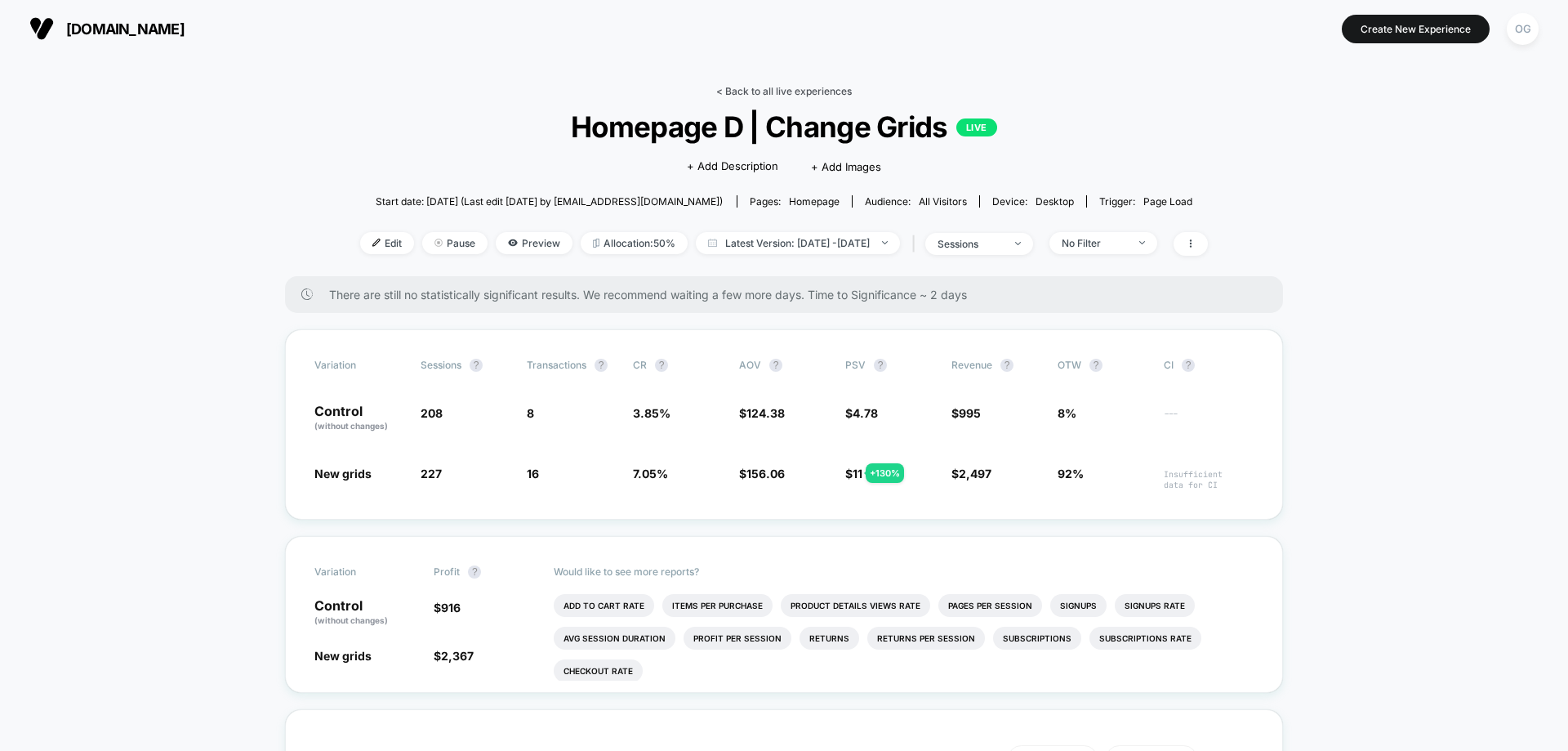
click at [819, 86] on link "< Back to all live experiences" at bounding box center [784, 91] width 135 height 12
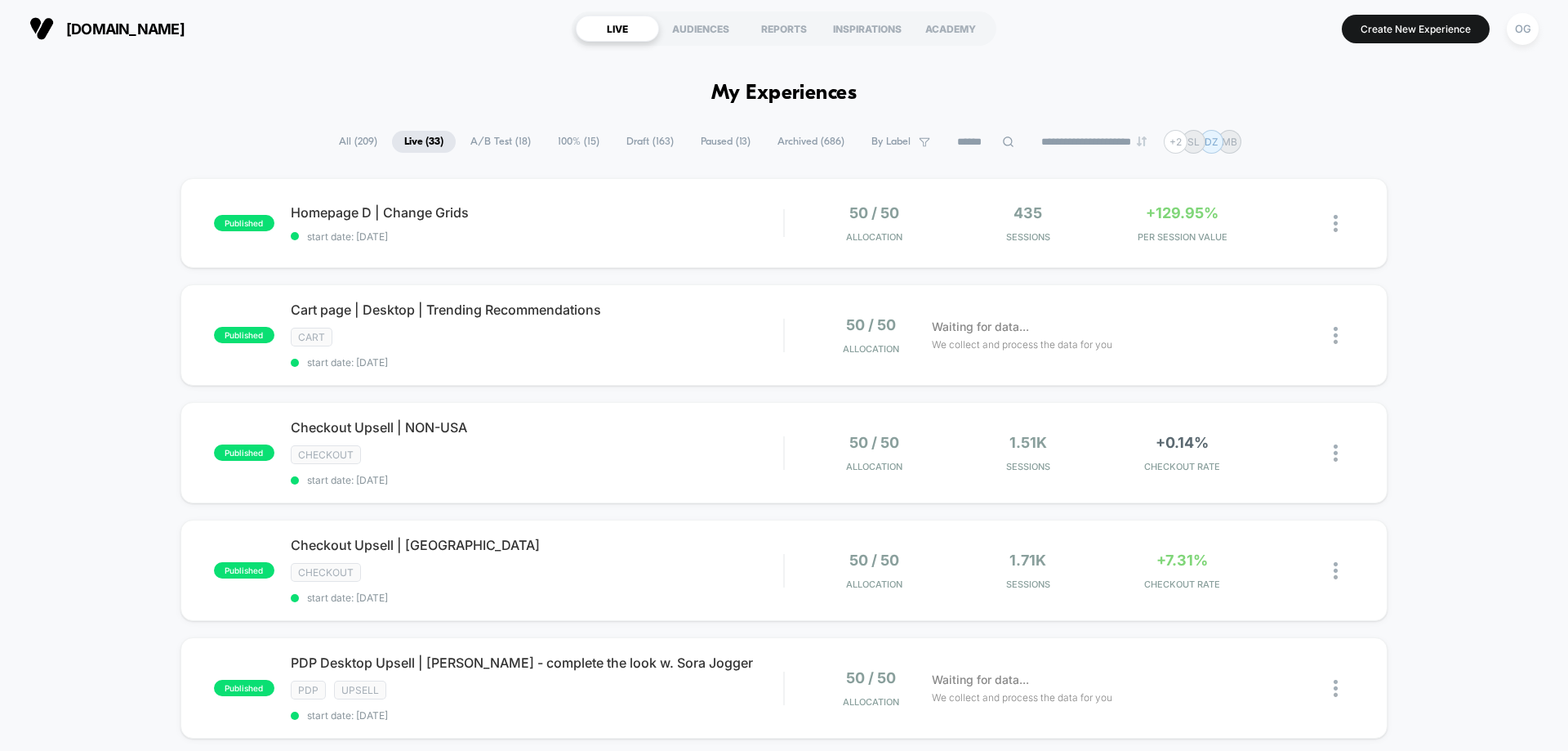
click at [478, 129] on div "**********" at bounding box center [783, 141] width 914 height 24
click at [485, 132] on span "A/B Test ( 18 )" at bounding box center [500, 141] width 85 height 22
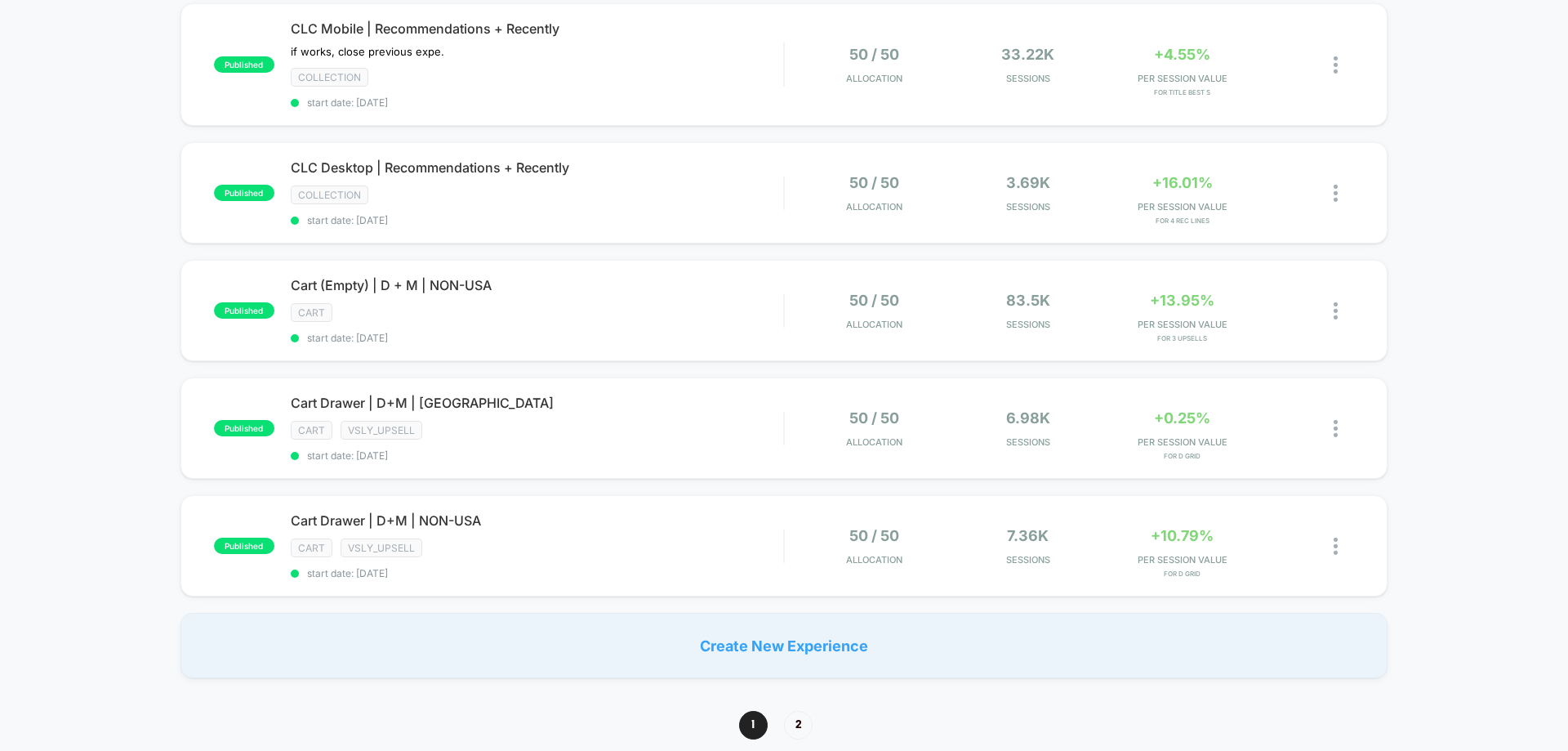
scroll to position [1144, 0]
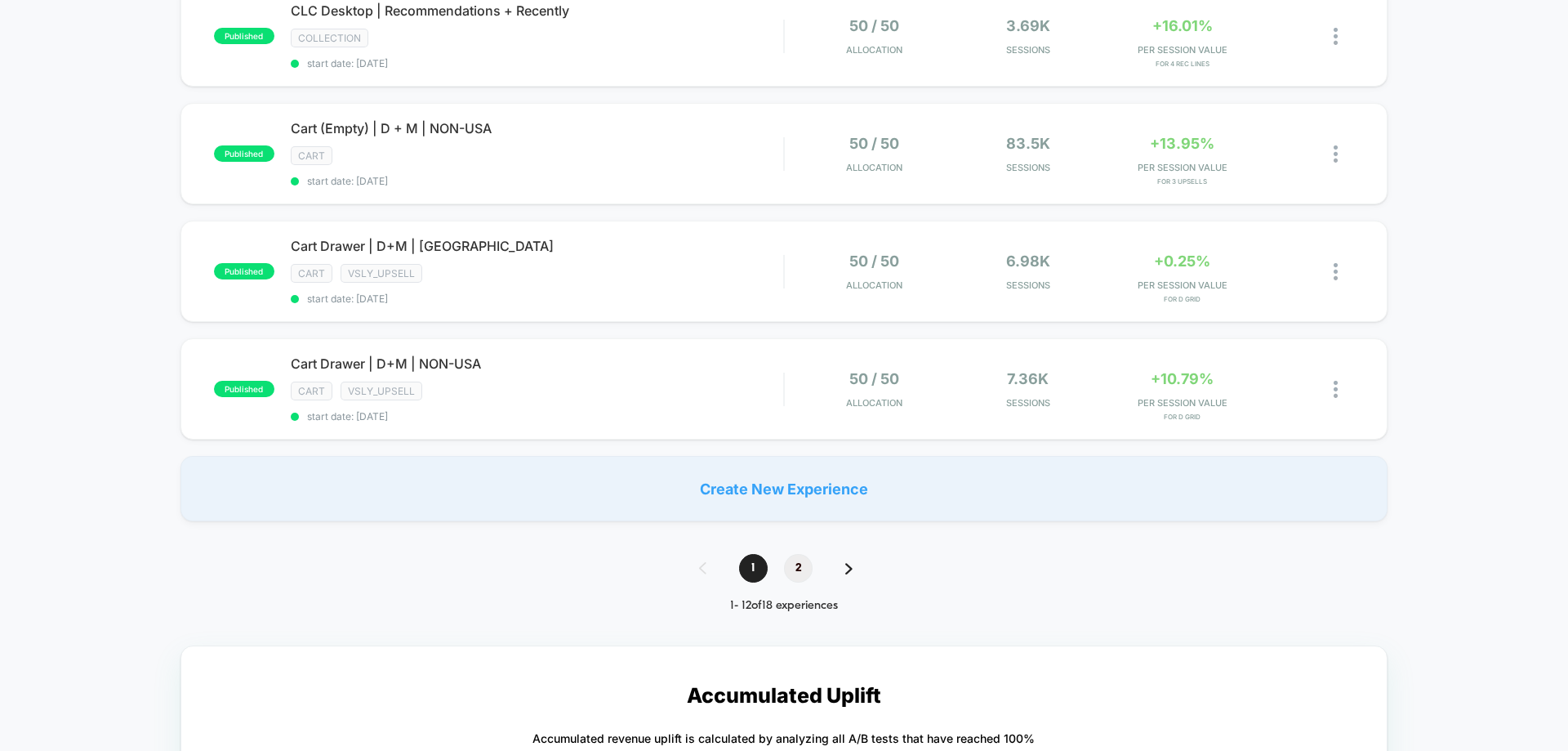
click at [799, 571] on span "2" at bounding box center [798, 568] width 28 height 28
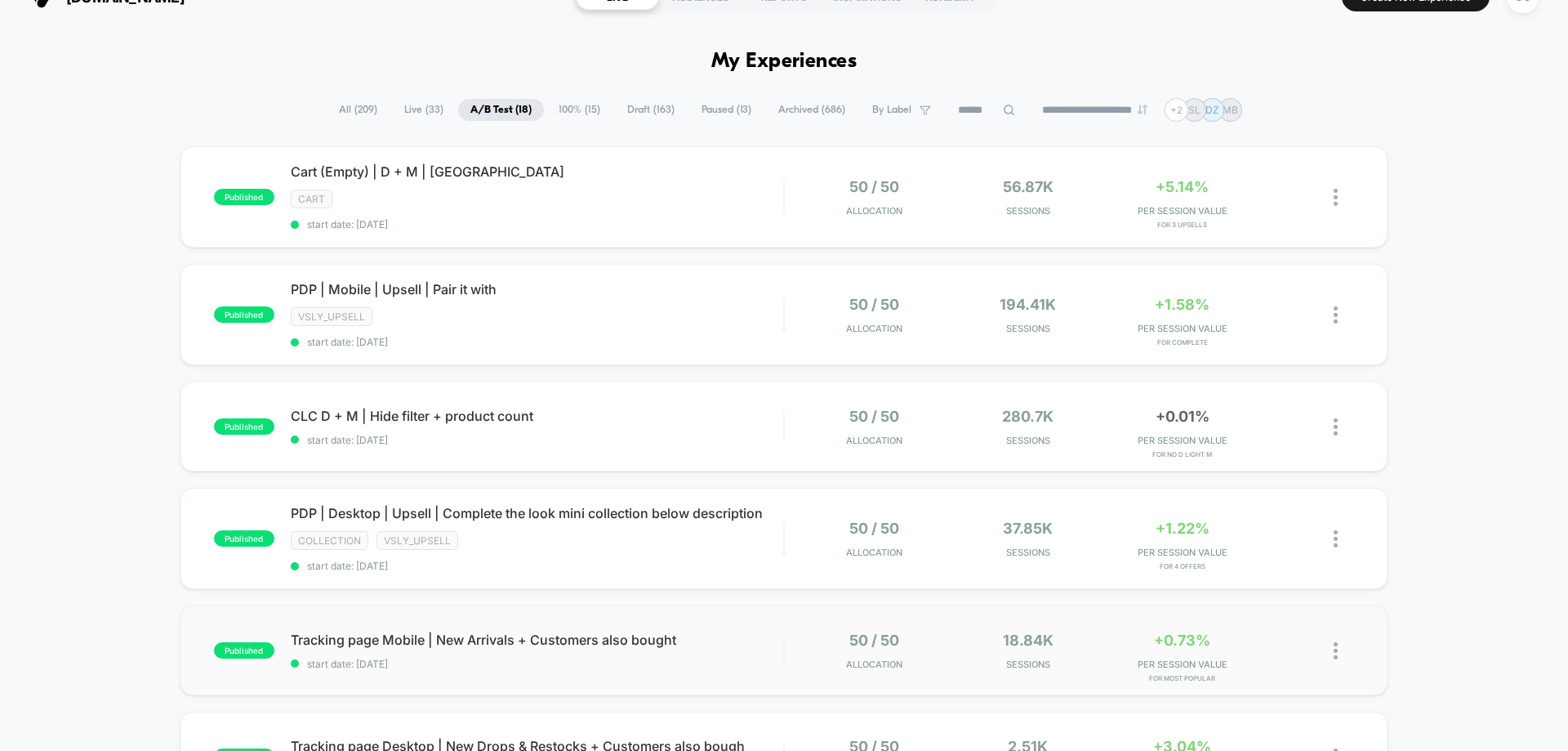
scroll to position [0, 0]
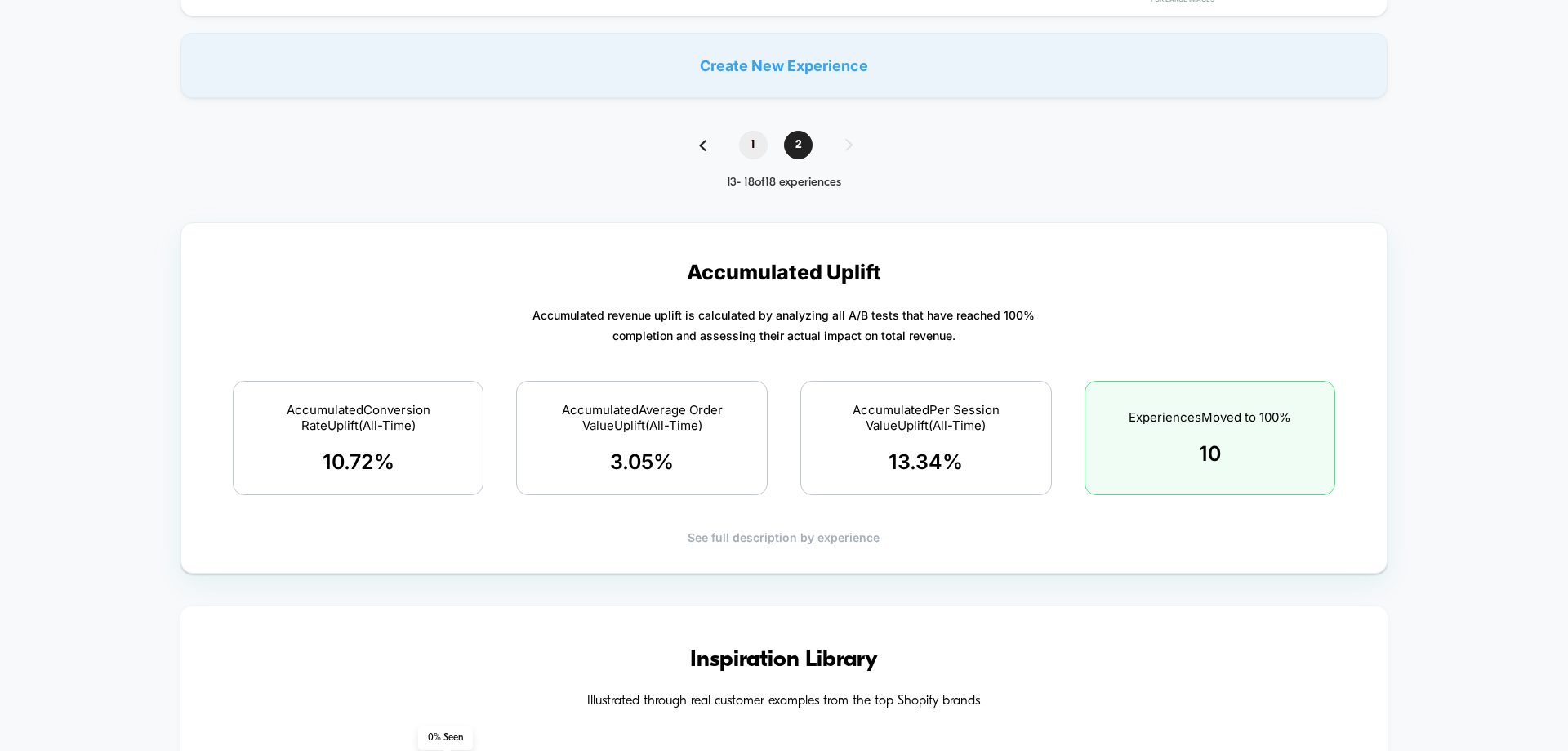
click at [744, 134] on span "1" at bounding box center [753, 144] width 28 height 28
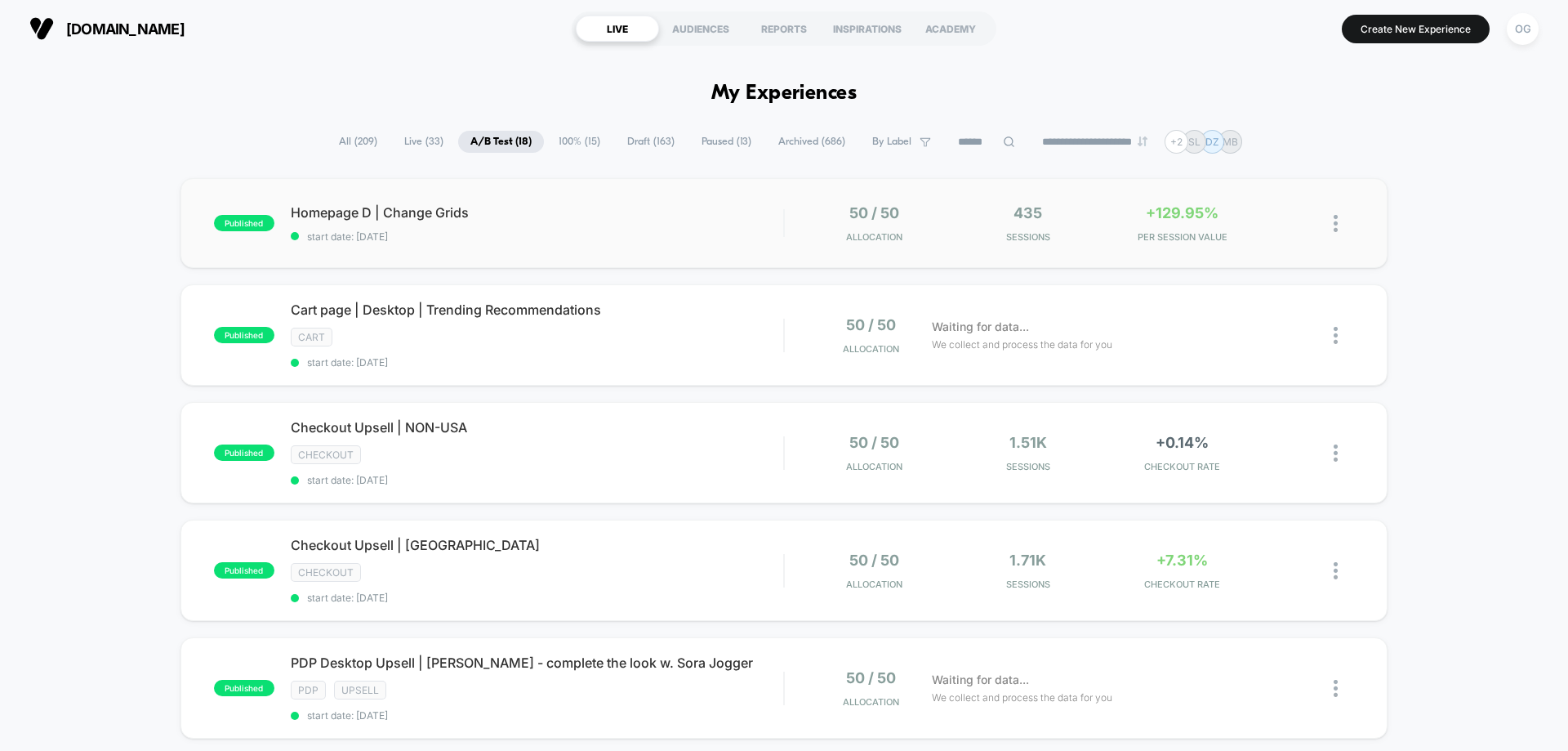
click at [648, 257] on div "published Homepage D | Change Grids start date: [DATE] 50 / 50 Allocation 435 S…" at bounding box center [784, 224] width 1207 height 90
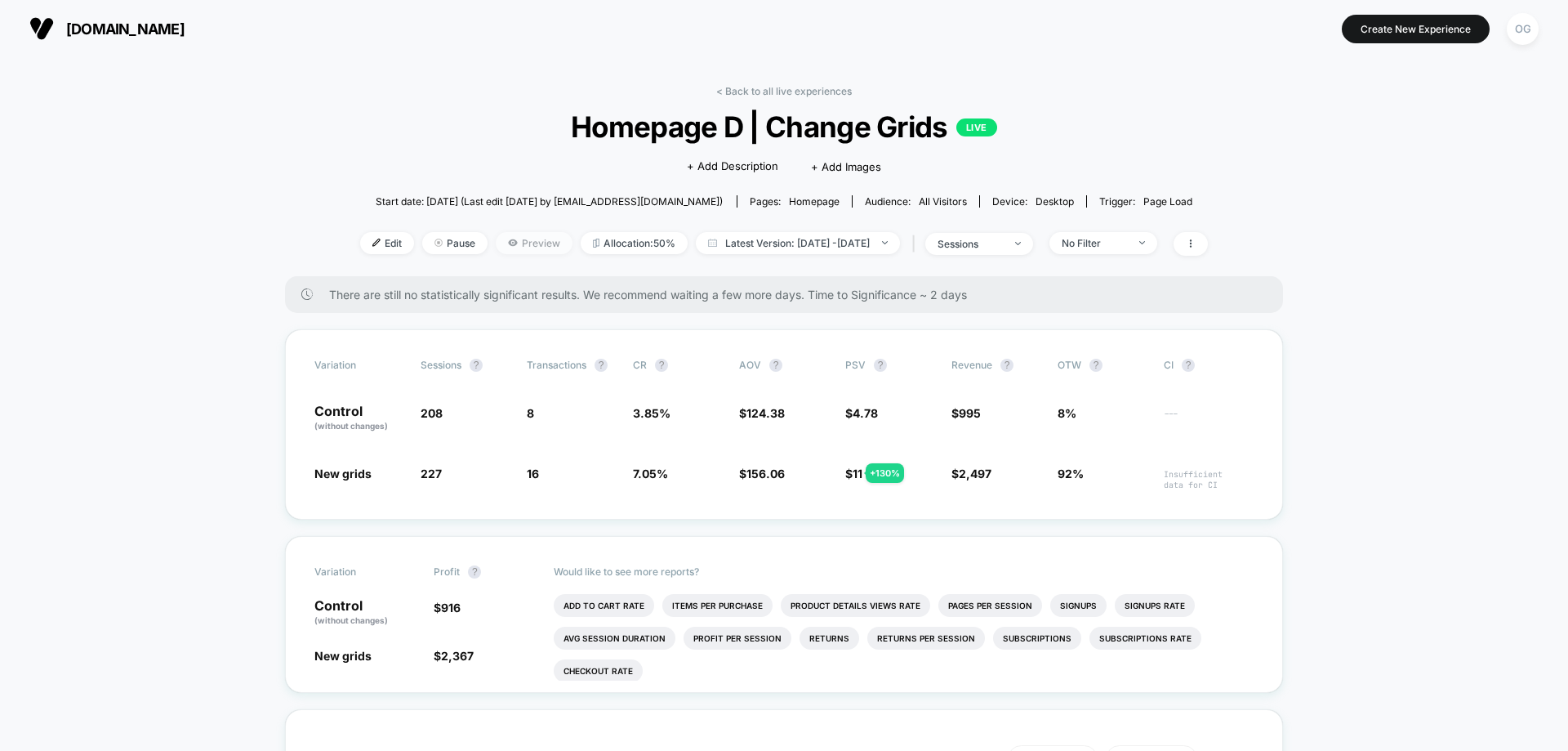
click at [527, 252] on span "Preview" at bounding box center [534, 243] width 76 height 22
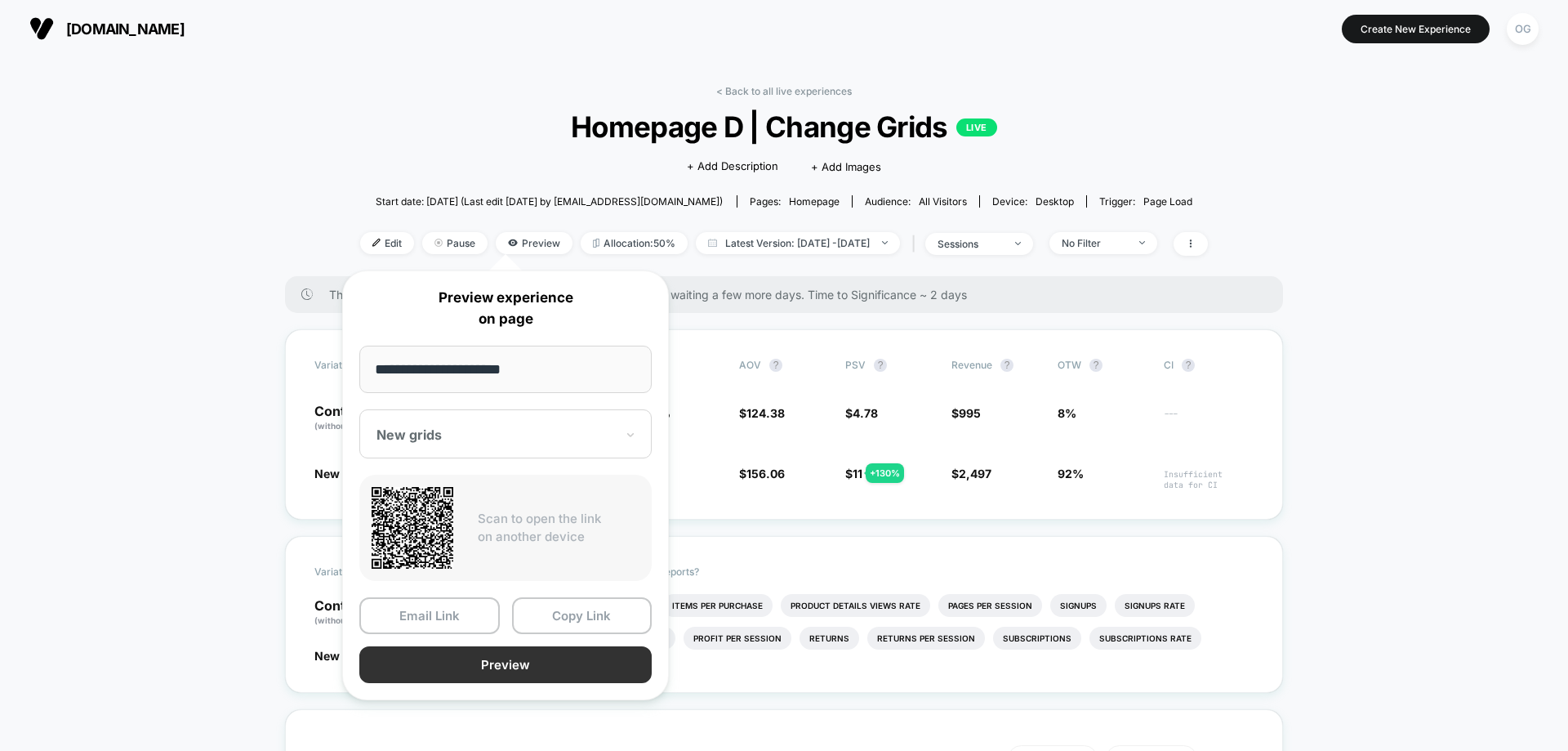
click at [562, 661] on button "Preview" at bounding box center [506, 664] width 292 height 36
